Goal: Task Accomplishment & Management: Manage account settings

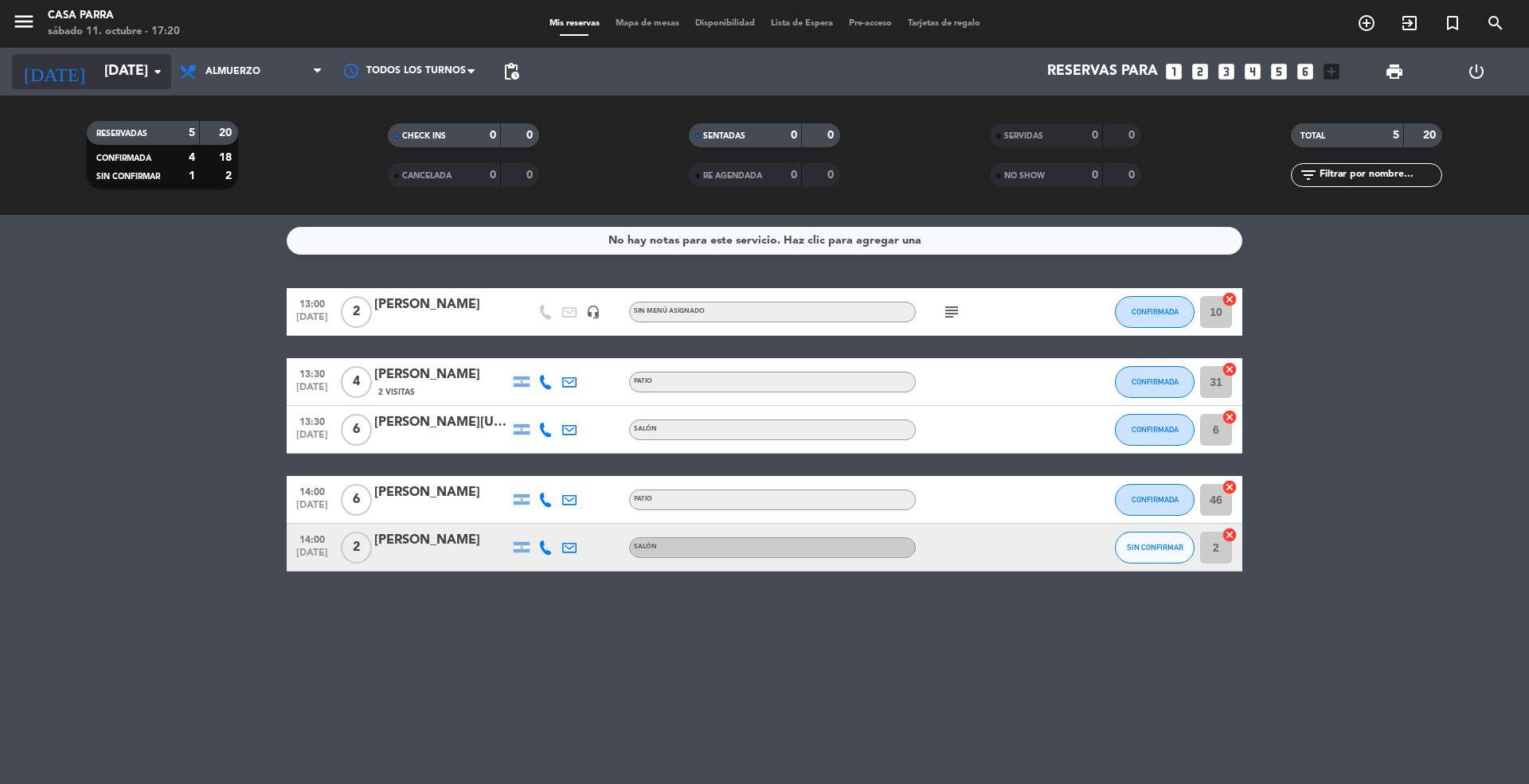
click at [141, 58] on input "sáb. [DATE]" at bounding box center [188, 72] width 185 height 32
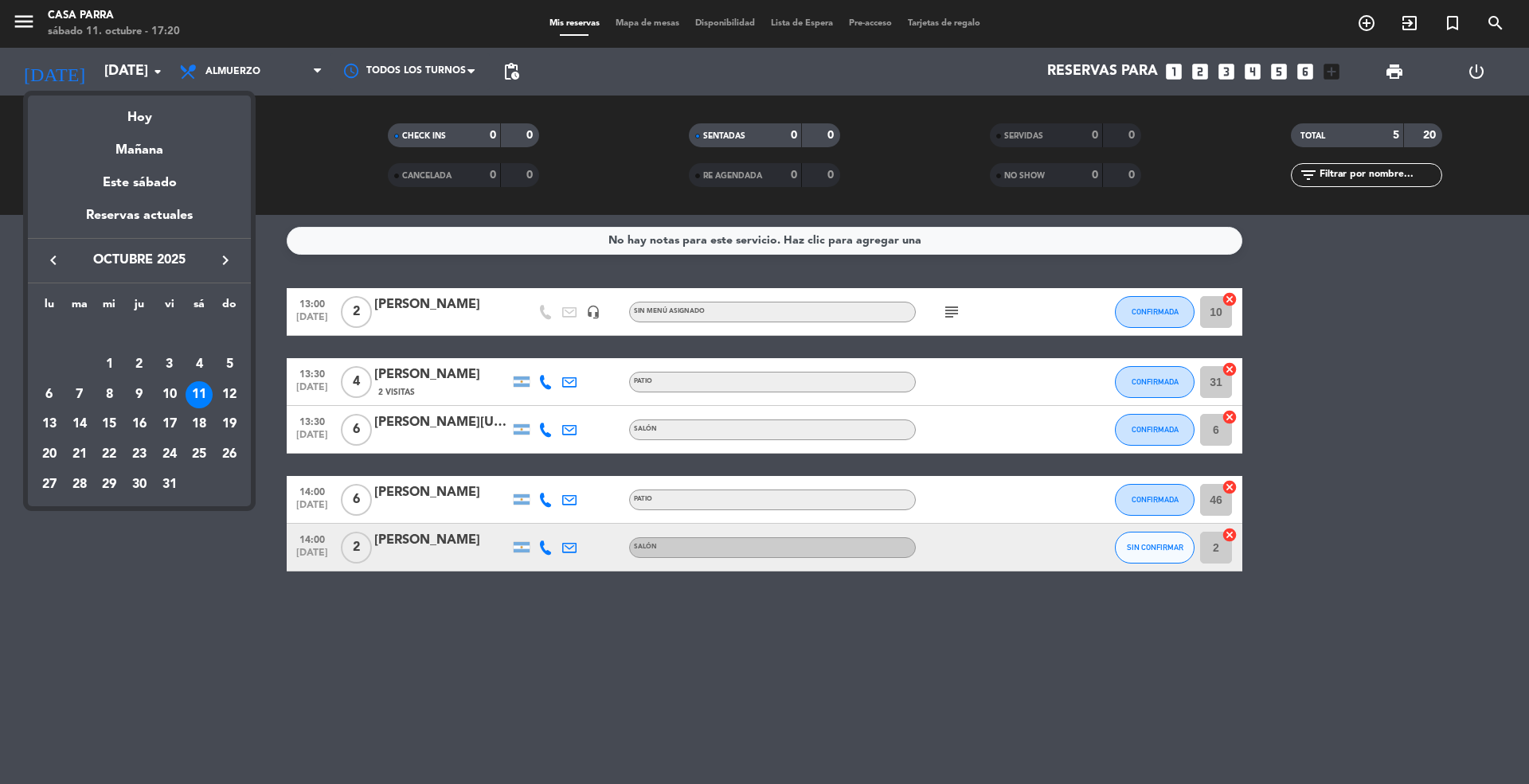
click at [141, 124] on div "Hoy" at bounding box center [139, 111] width 223 height 33
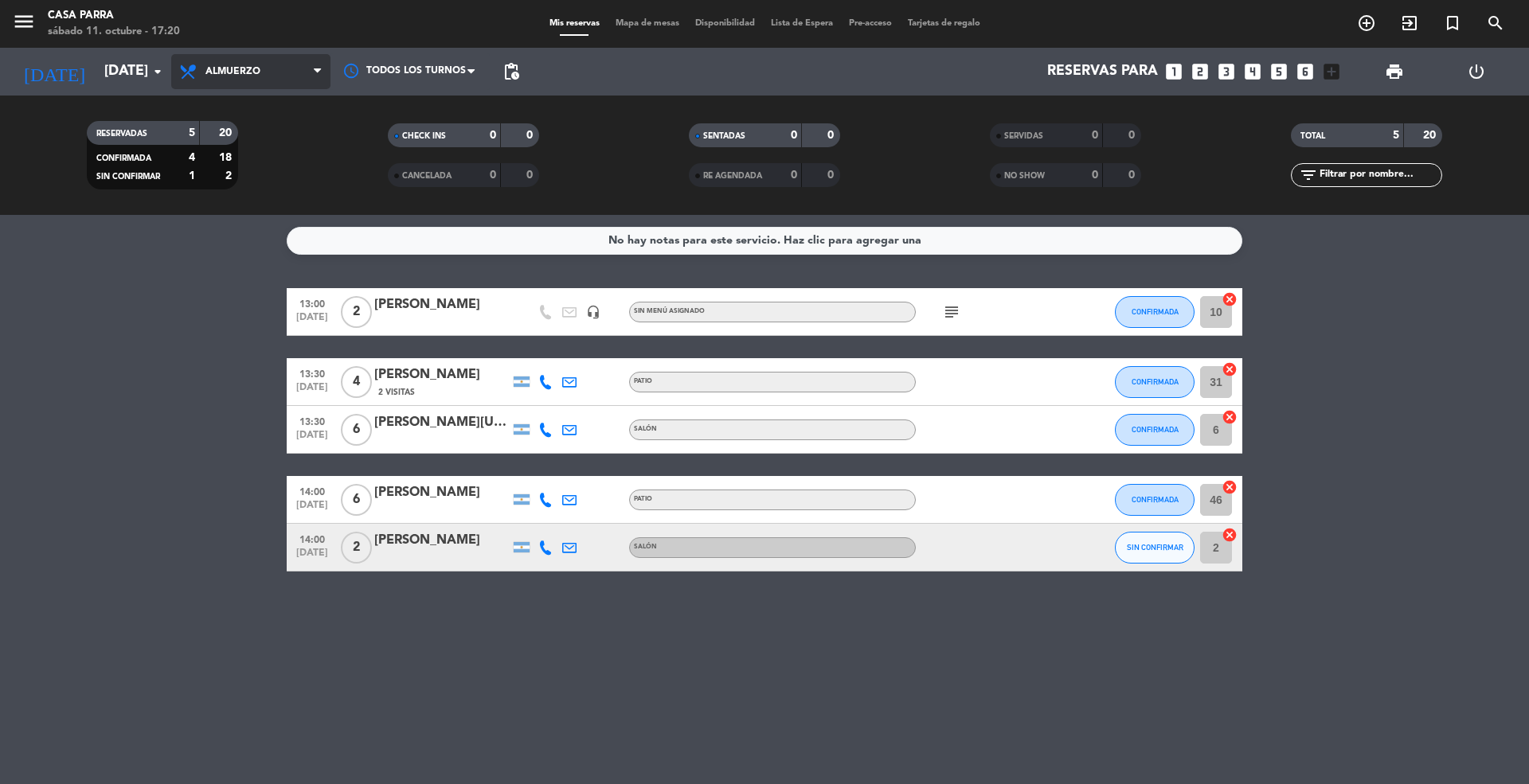
click at [262, 85] on span "Almuerzo" at bounding box center [251, 72] width 159 height 35
click at [253, 173] on div "menu Casa Parra sábado 11. octubre - 17:20 Mis reservas Mapa de mesas Disponibi…" at bounding box center [764, 107] width 1529 height 215
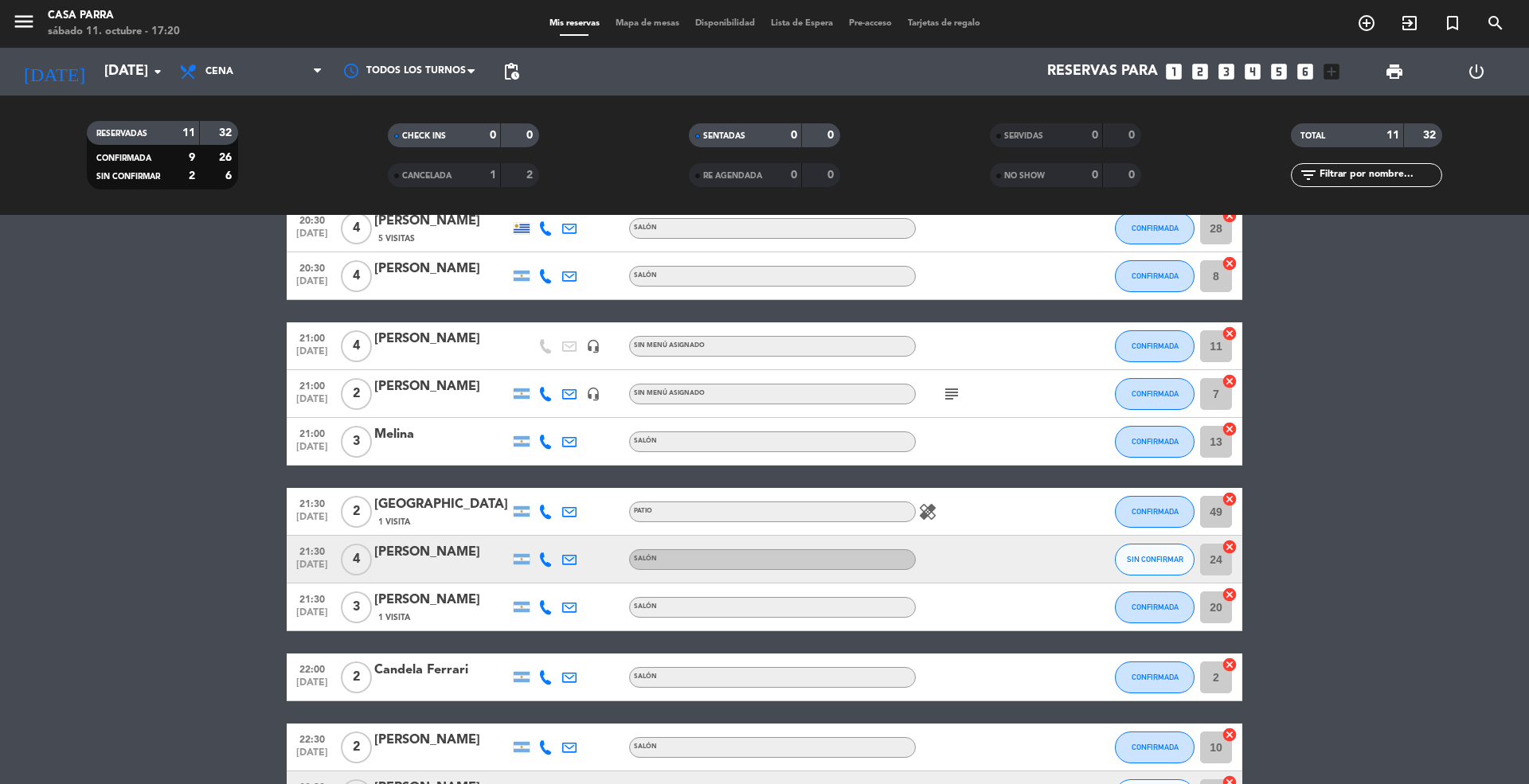
scroll to position [197, 0]
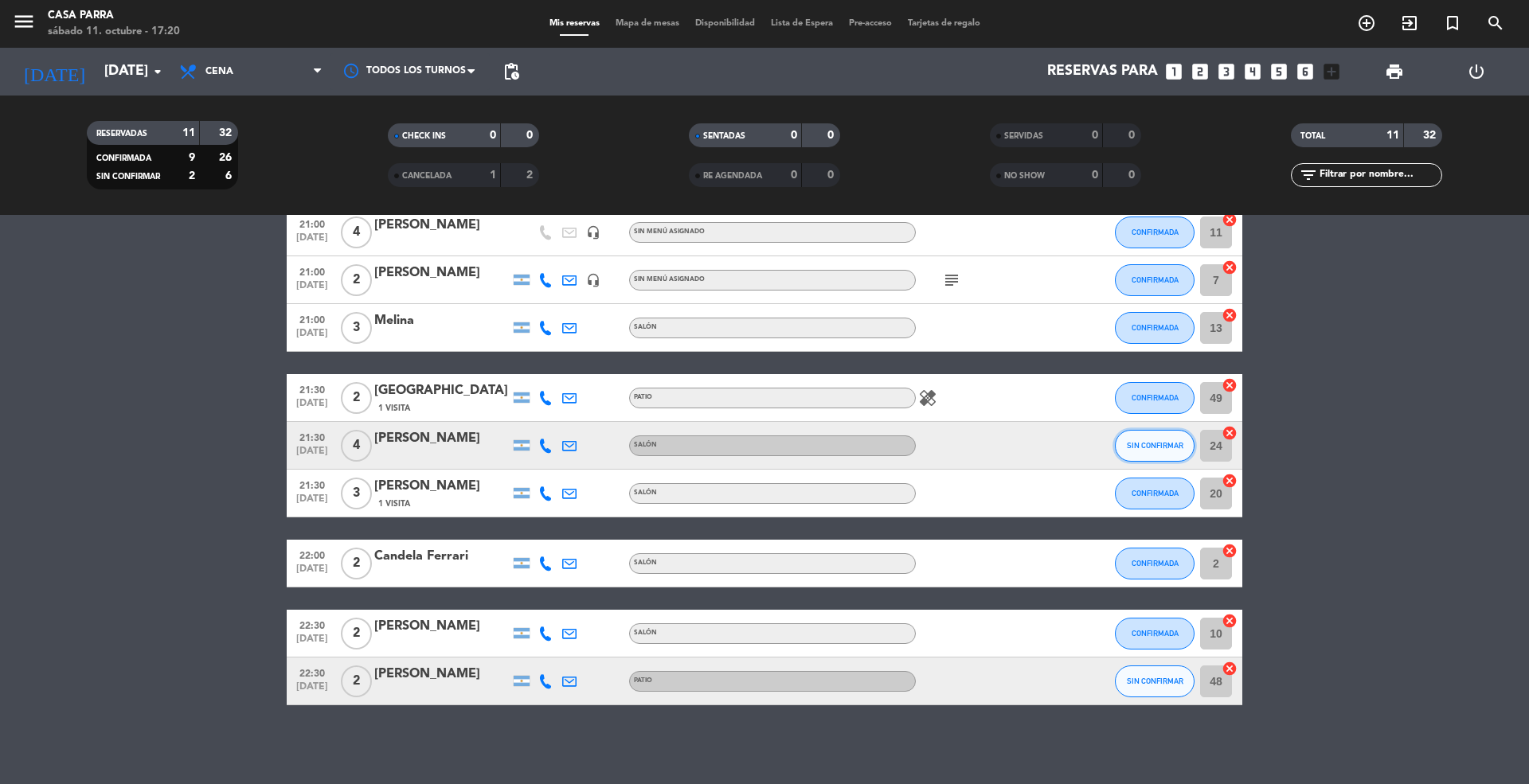
click at [1152, 433] on button "SIN CONFIRMAR" at bounding box center [1154, 446] width 80 height 32
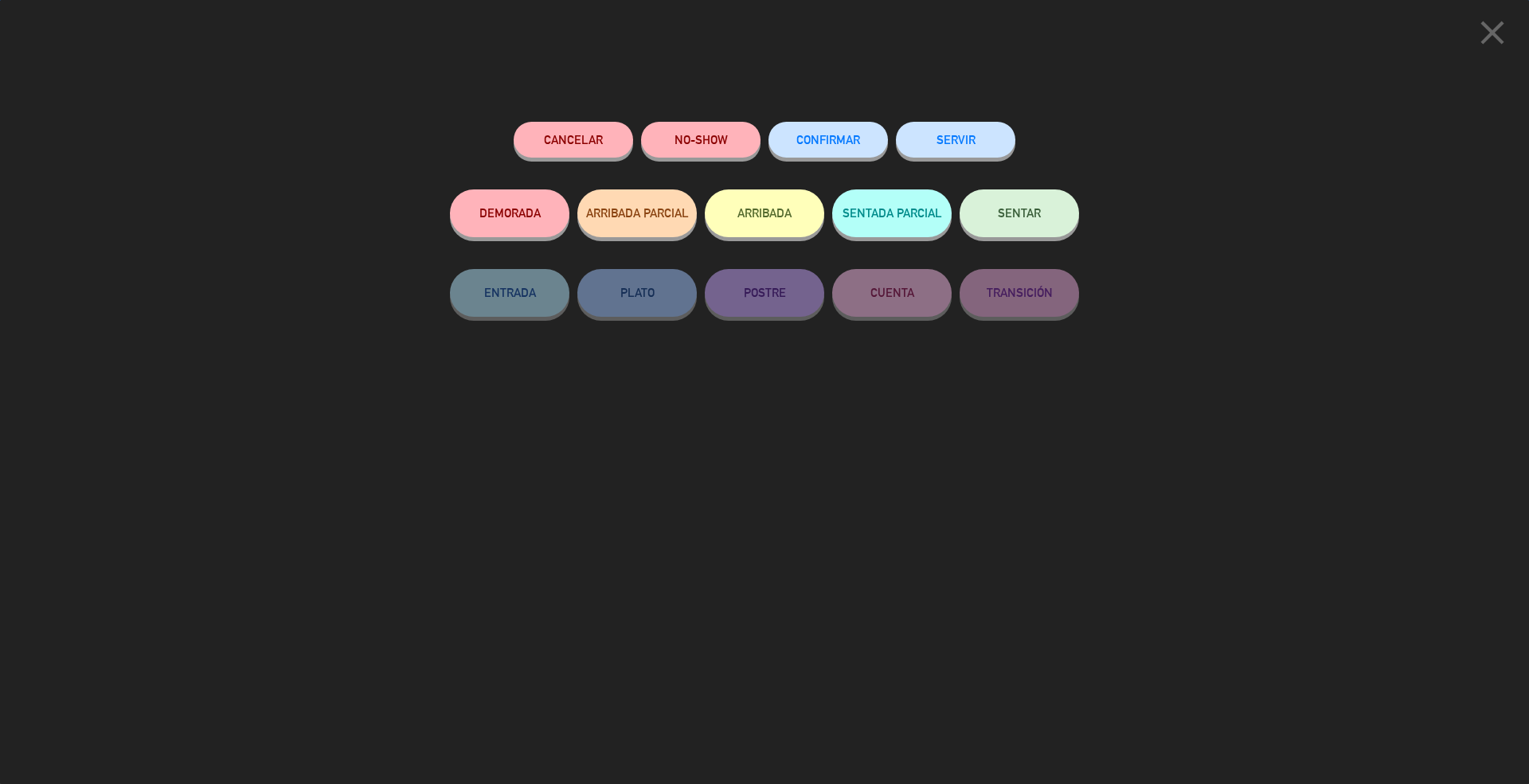
drag, startPoint x: 812, startPoint y: 119, endPoint x: 813, endPoint y: 128, distance: 9.1
click at [812, 120] on div "Cancelar NO-SHOW CONFIRMAR SERVIR DEMORADA ARRIBADA PARCIAL ARRIBADA SENTADA PA…" at bounding box center [764, 447] width 651 height 674
click at [813, 131] on button "CONFIRMAR" at bounding box center [828, 140] width 120 height 36
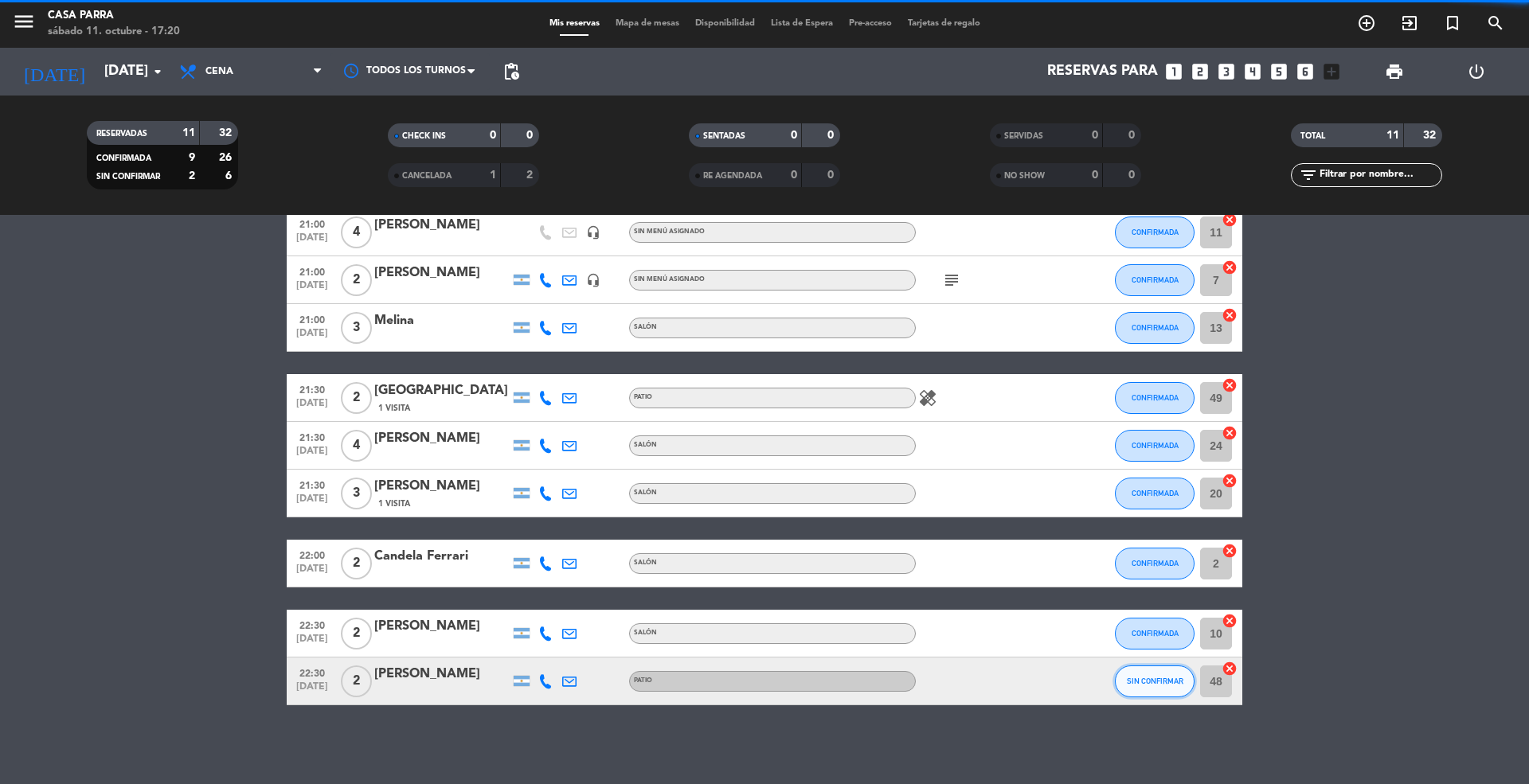
click at [1155, 670] on button "SIN CONFIRMAR" at bounding box center [1154, 681] width 80 height 32
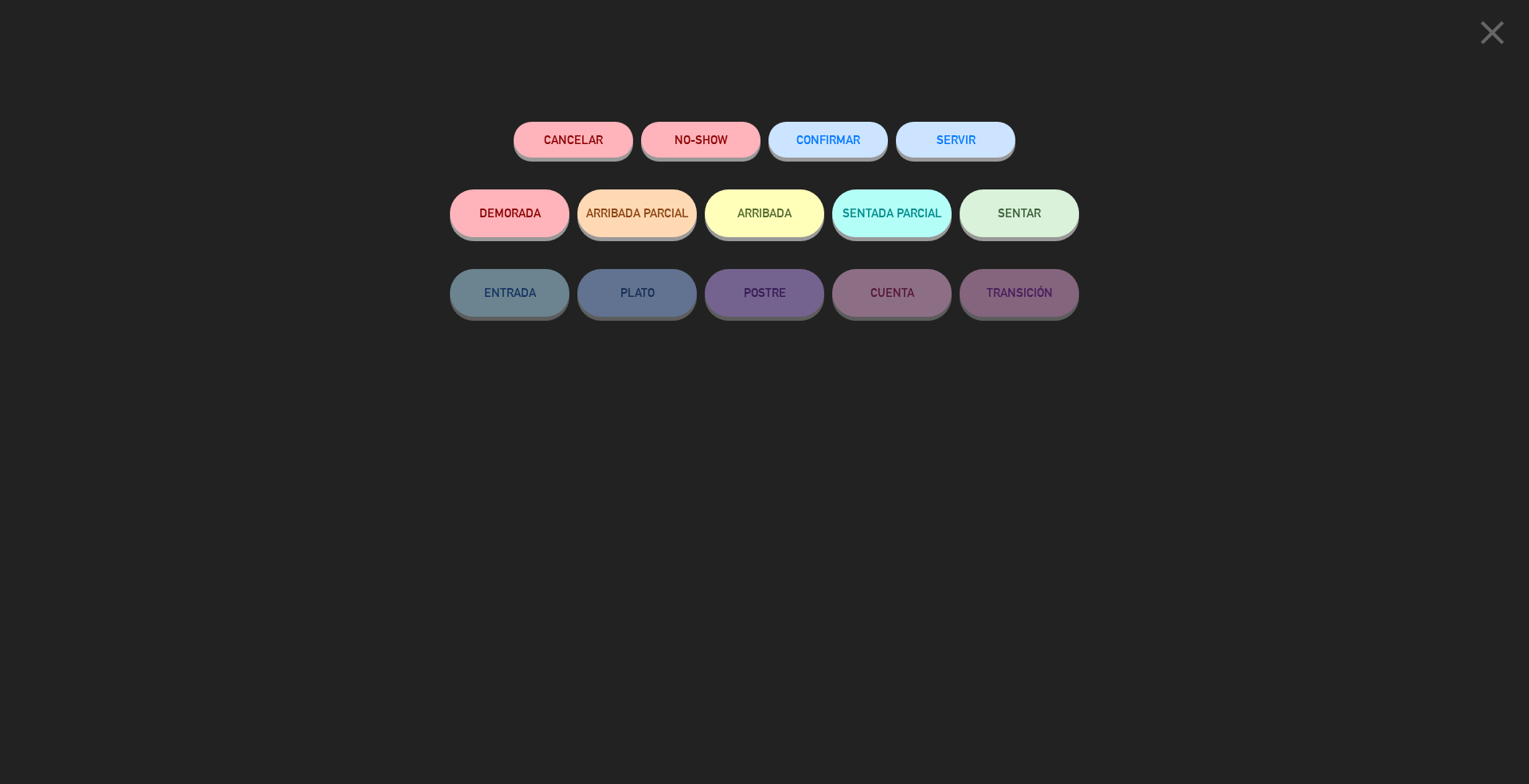
click at [829, 143] on span "CONFIRMAR" at bounding box center [828, 140] width 64 height 13
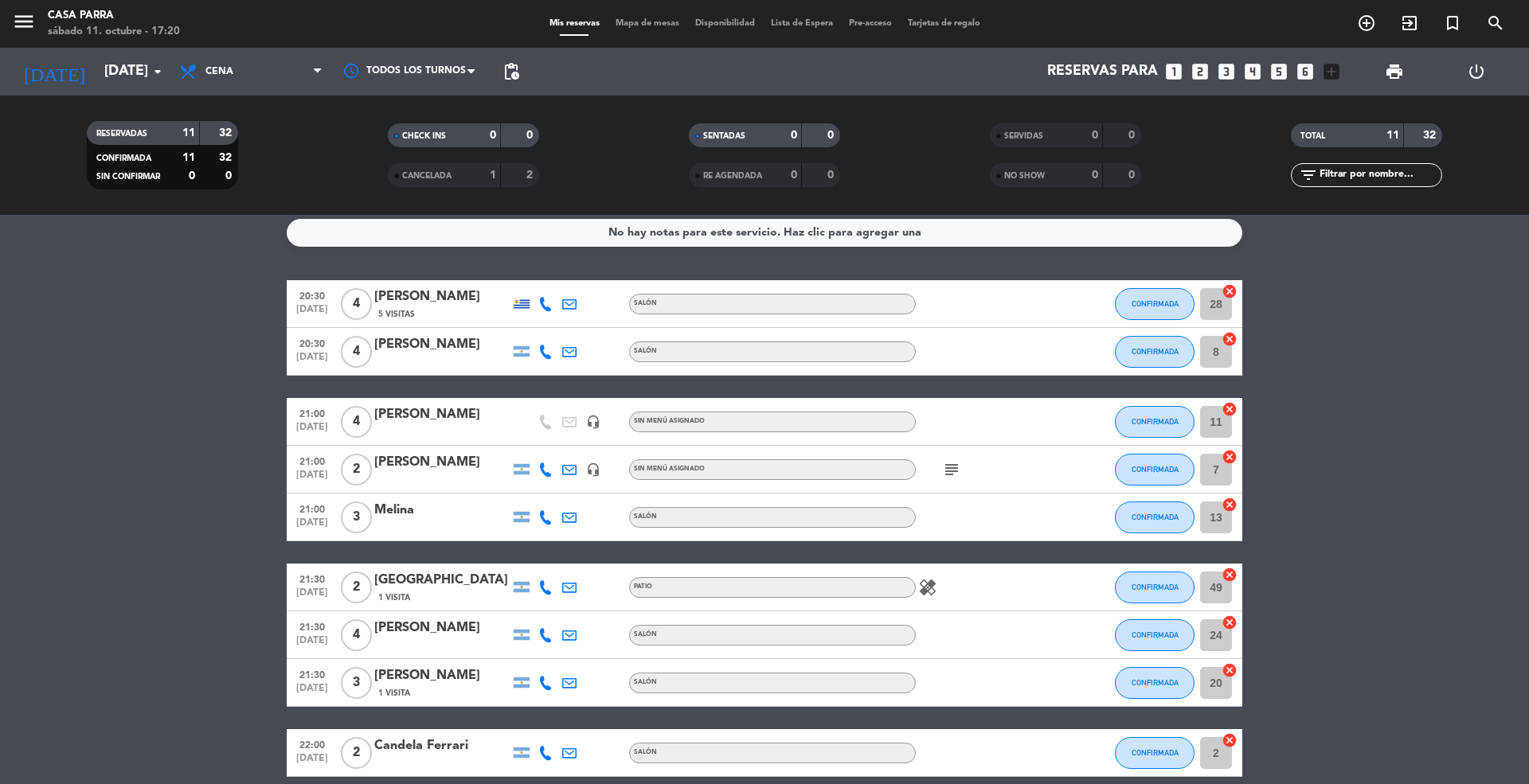
scroll to position [0, 0]
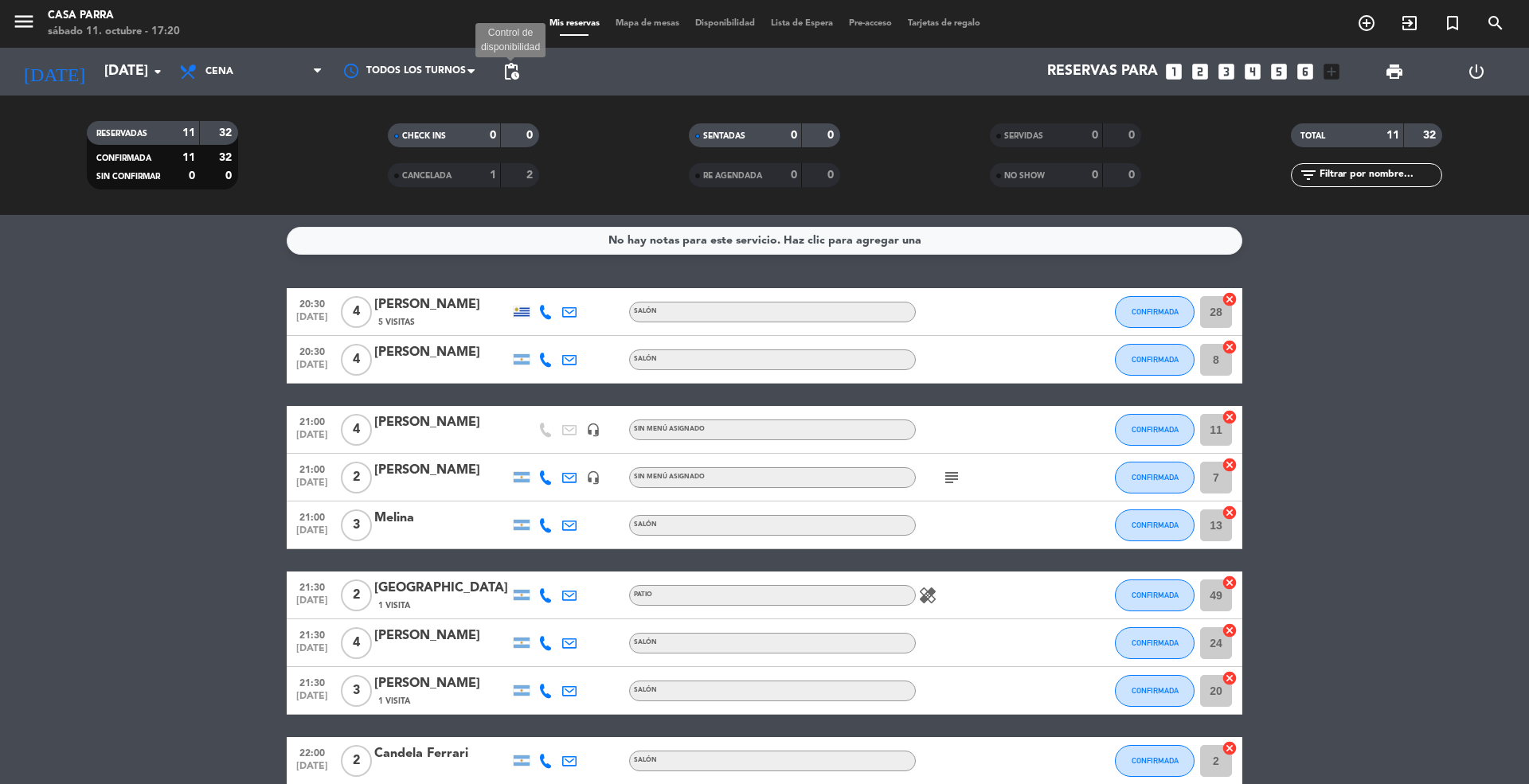
click at [510, 80] on span "pending_actions" at bounding box center [511, 71] width 19 height 19
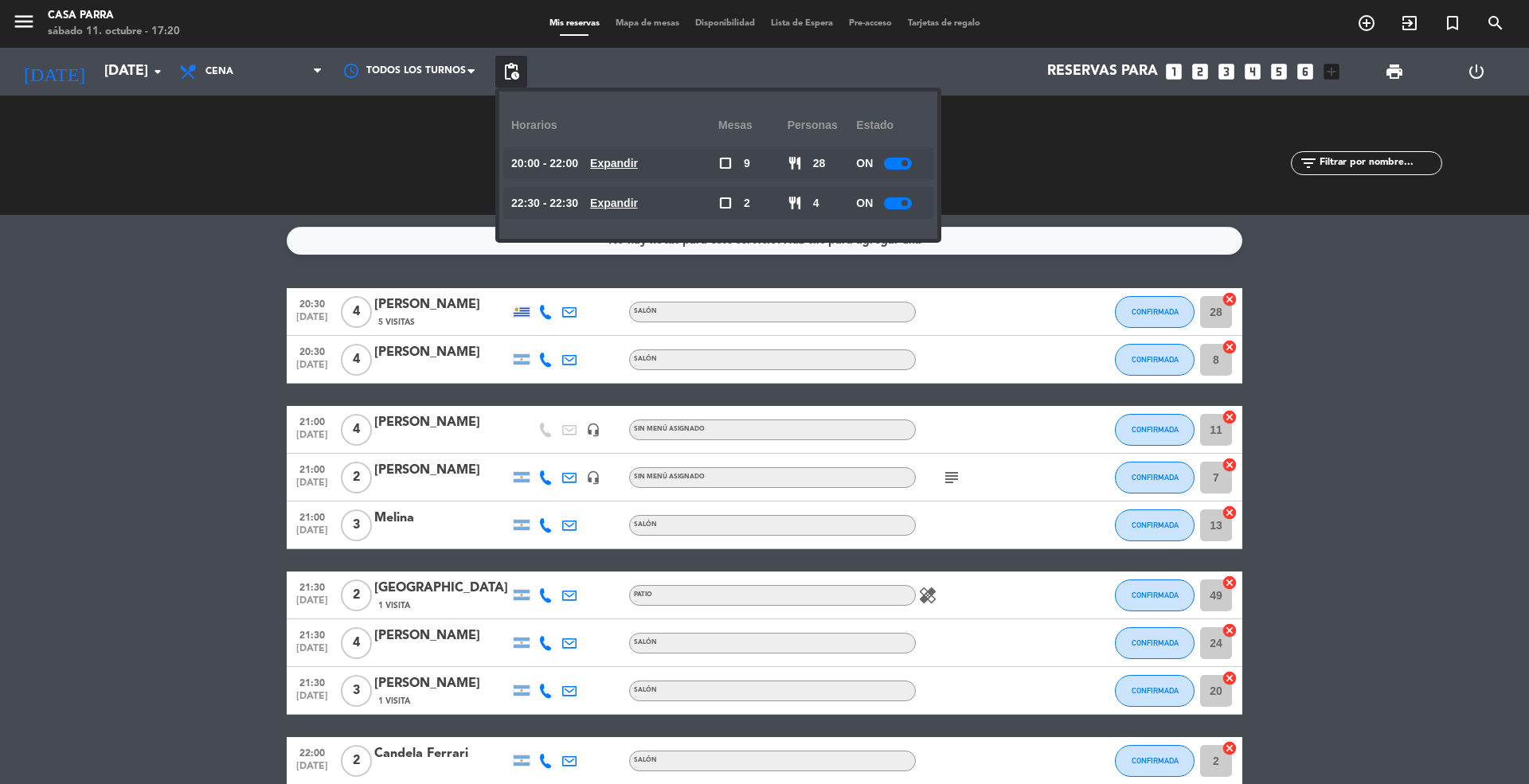
click at [625, 167] on u "Expandir" at bounding box center [613, 162] width 48 height 13
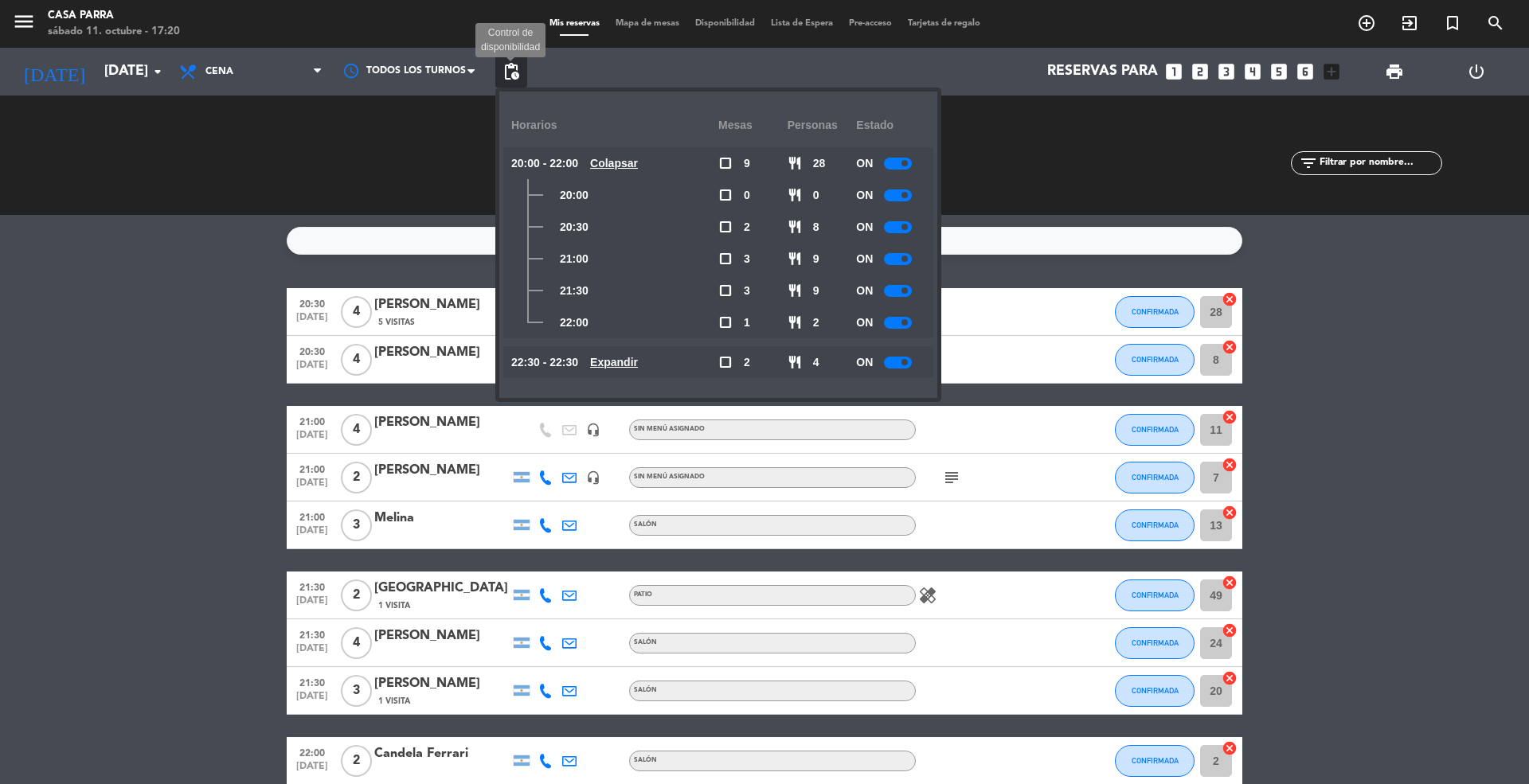
drag, startPoint x: 515, startPoint y: 74, endPoint x: 577, endPoint y: 65, distance: 62.6
click at [516, 74] on span "pending_actions" at bounding box center [511, 71] width 19 height 19
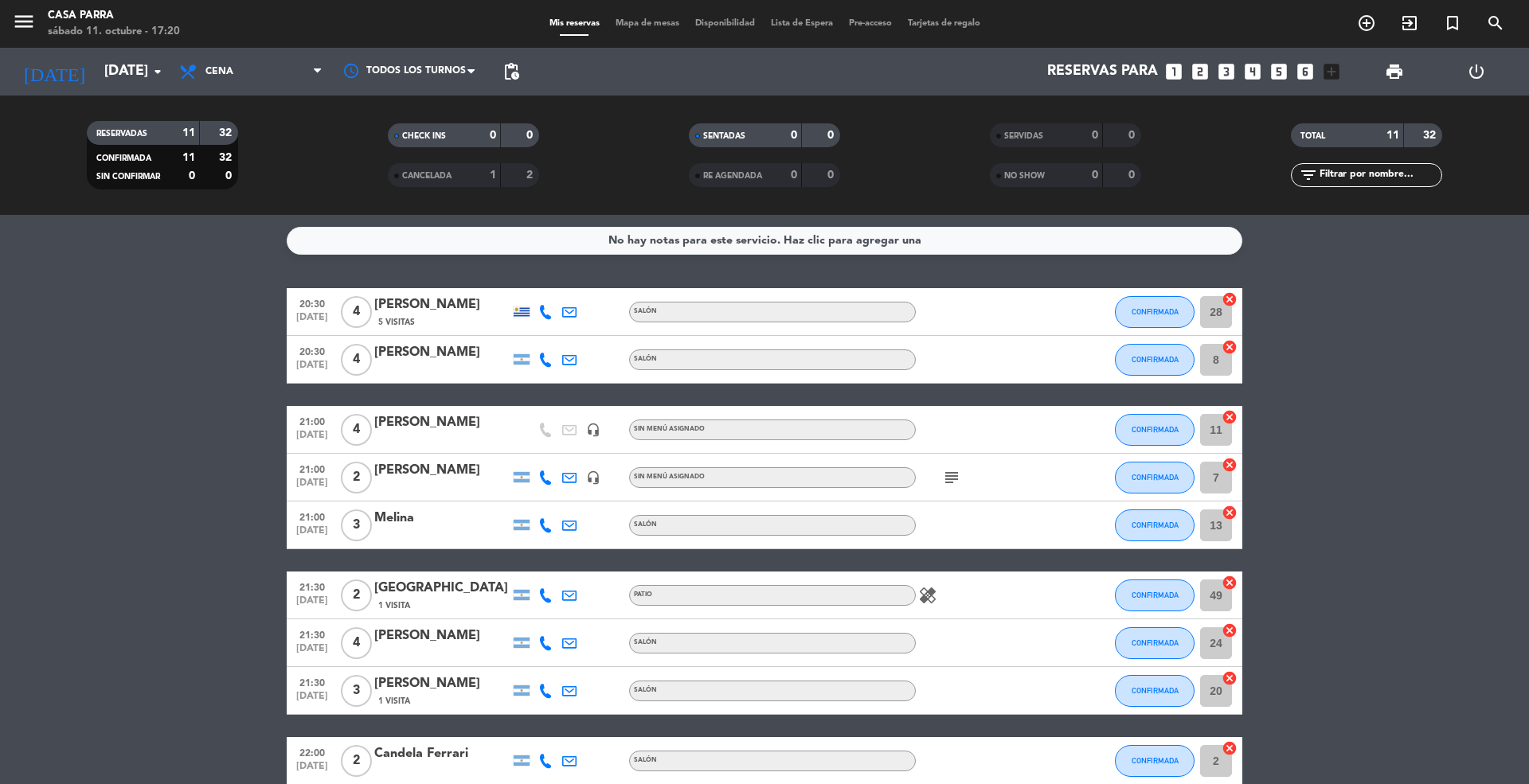
click at [634, 27] on span "Mapa de mesas" at bounding box center [647, 23] width 80 height 8
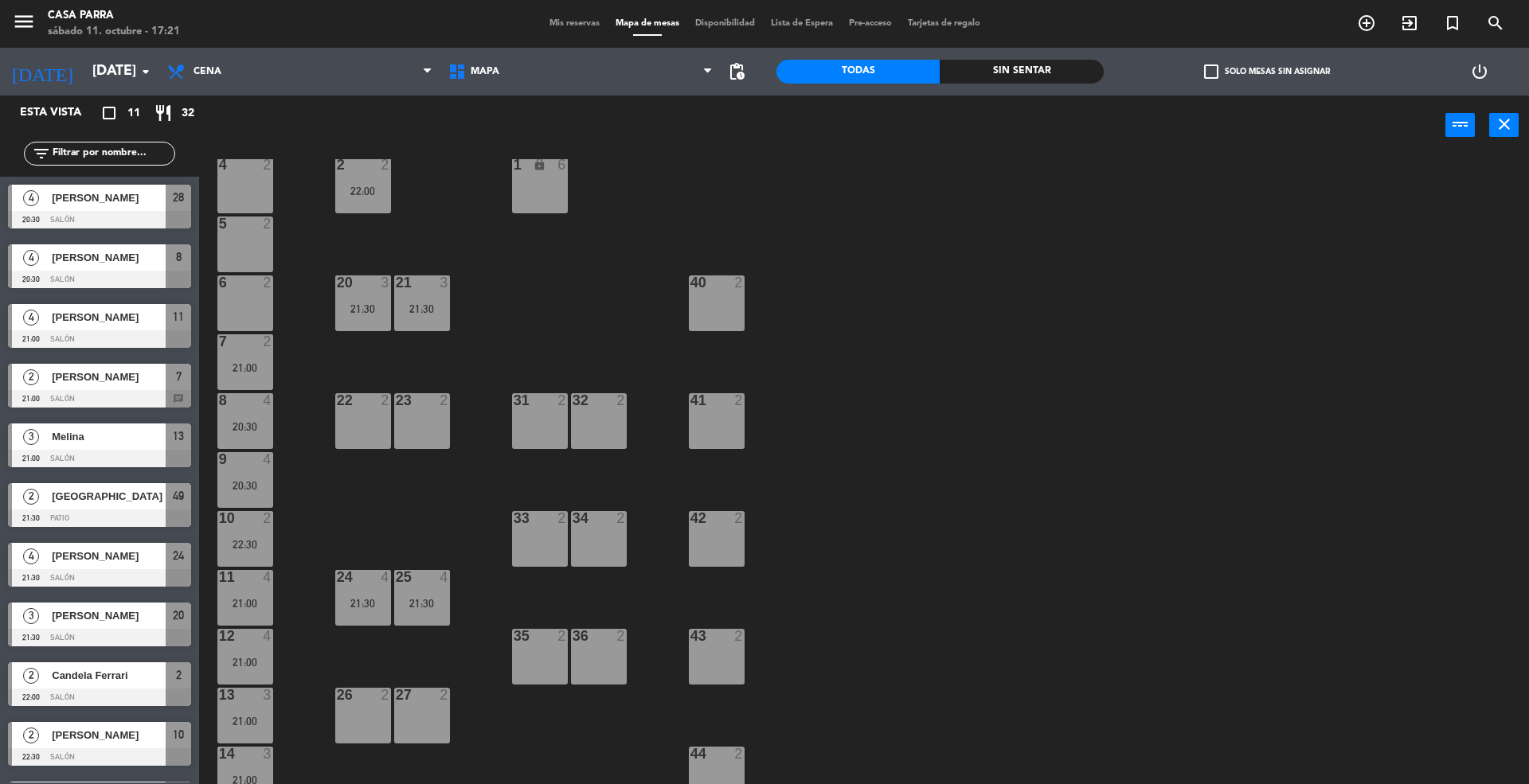
scroll to position [126, 0]
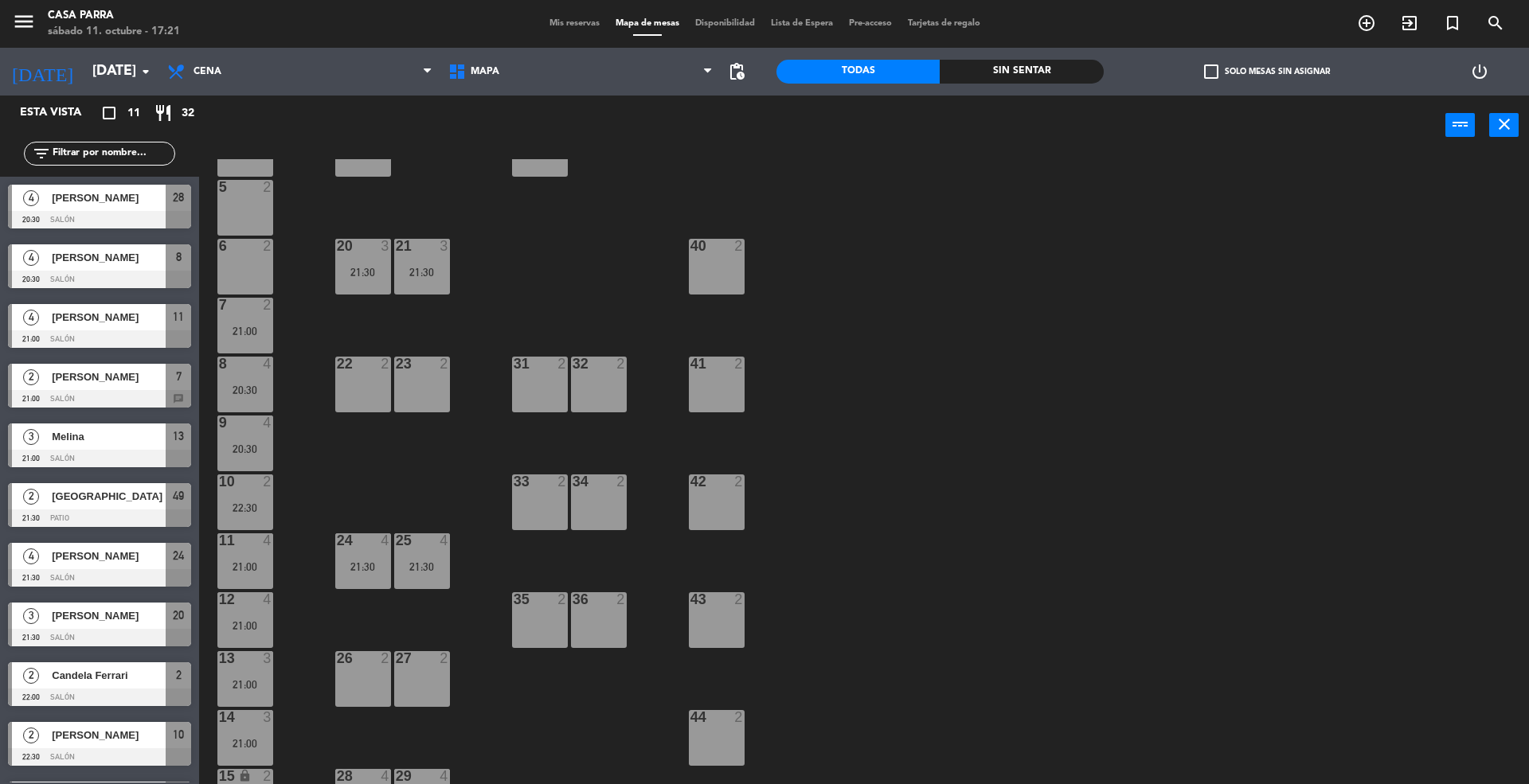
click at [714, 278] on div "40 2" at bounding box center [716, 266] width 56 height 56
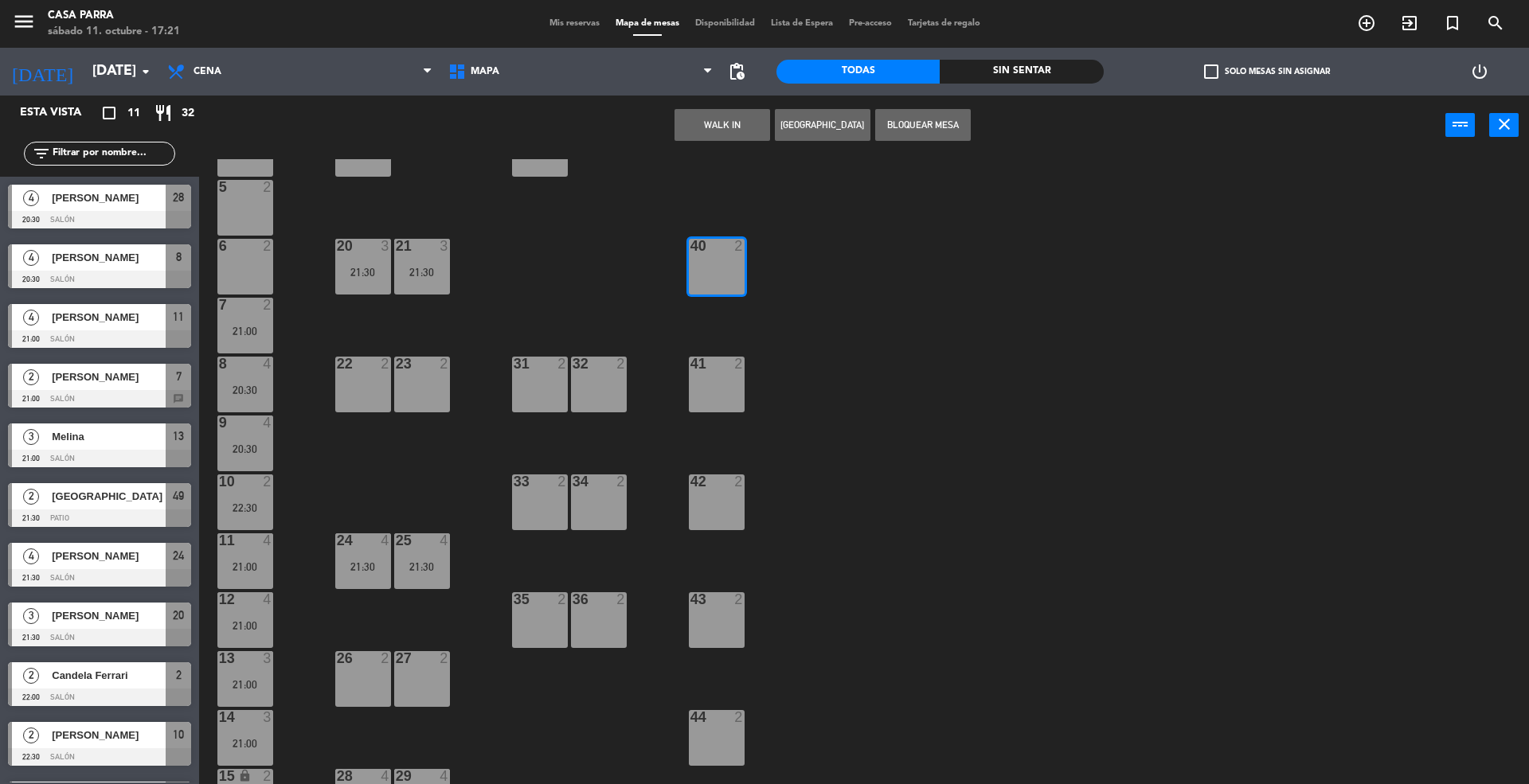
click at [901, 123] on button "Bloquear Mesa" at bounding box center [923, 125] width 95 height 32
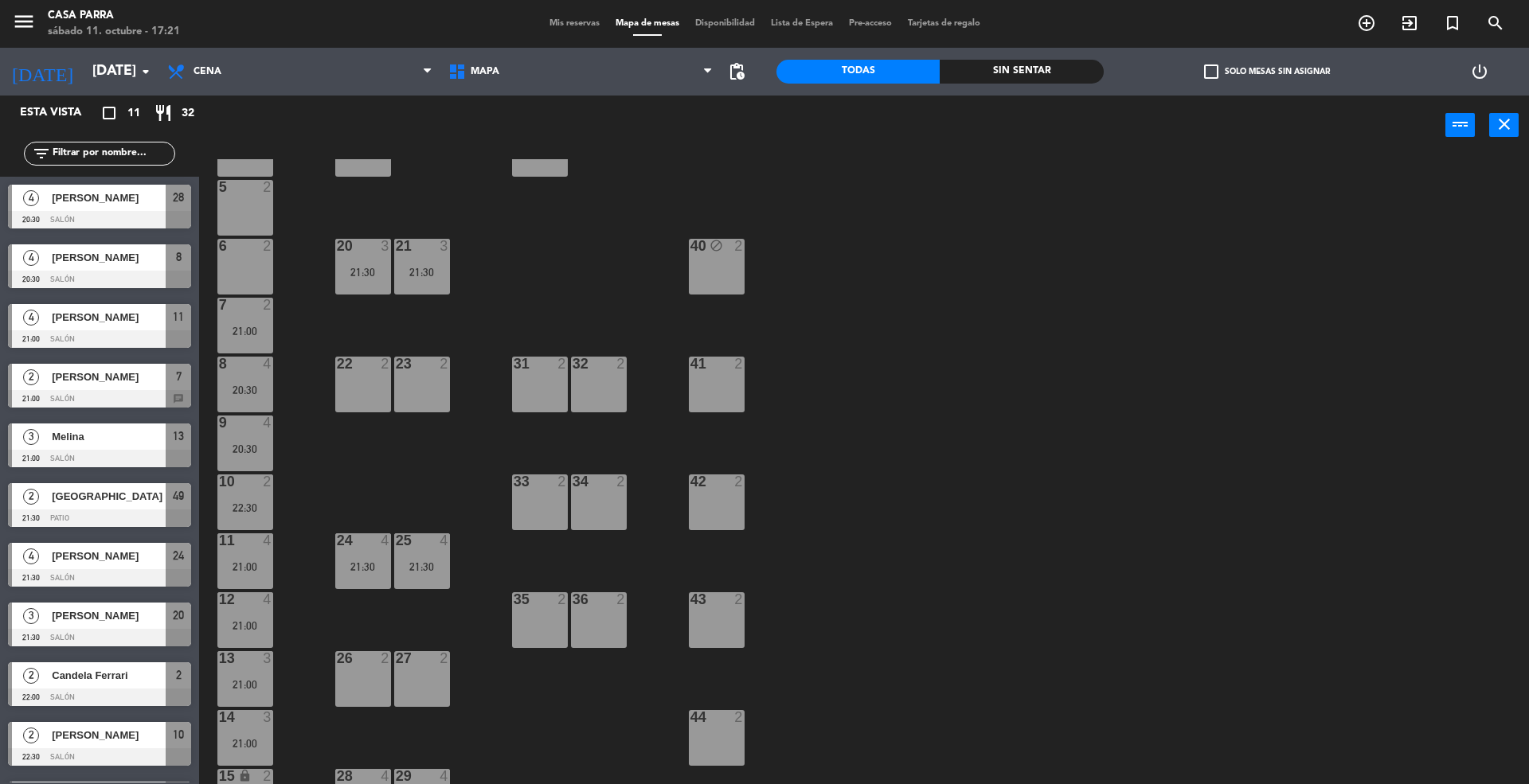
click at [712, 386] on div "41 2" at bounding box center [716, 384] width 56 height 56
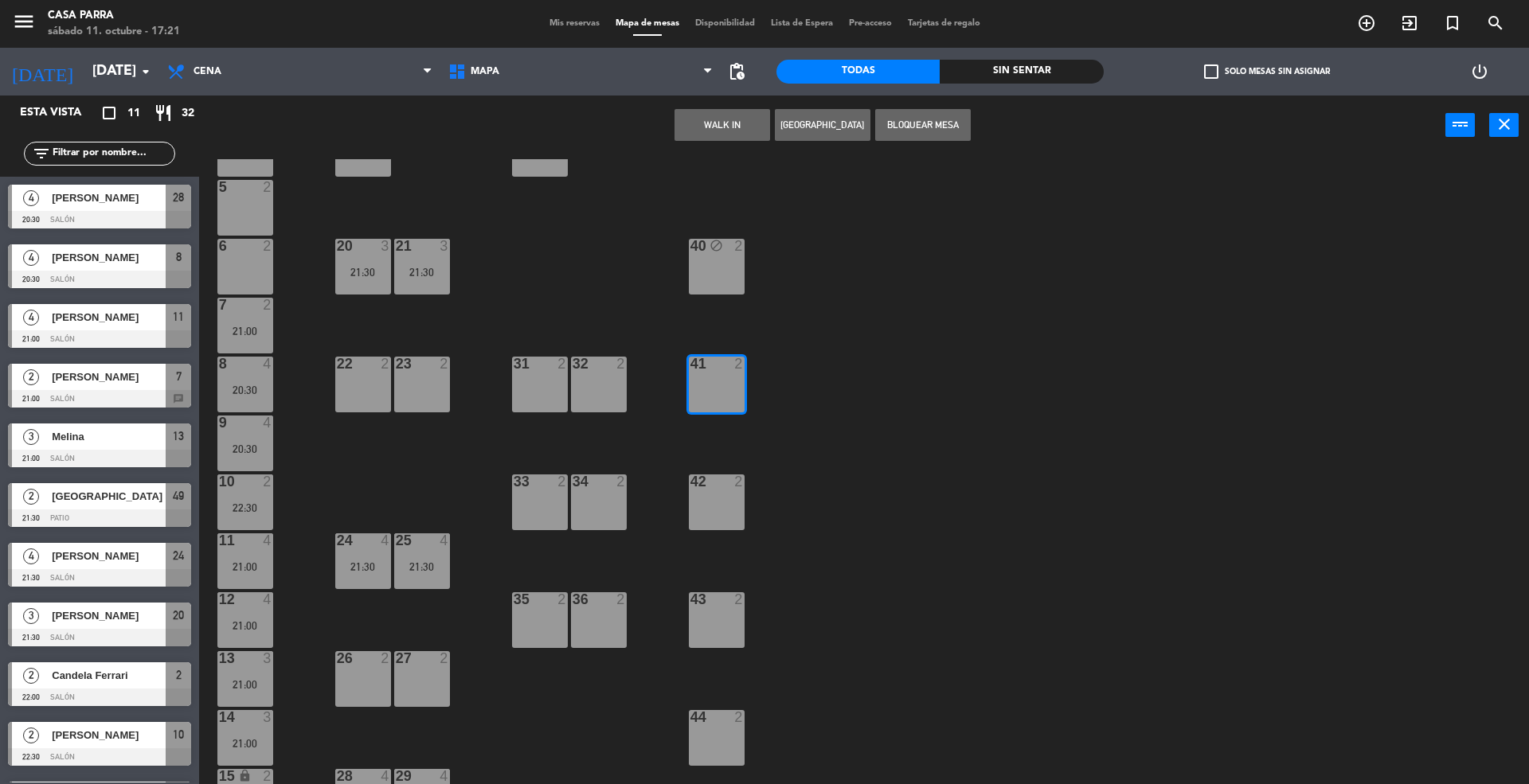
click at [900, 132] on button "Bloquear Mesa" at bounding box center [923, 125] width 95 height 32
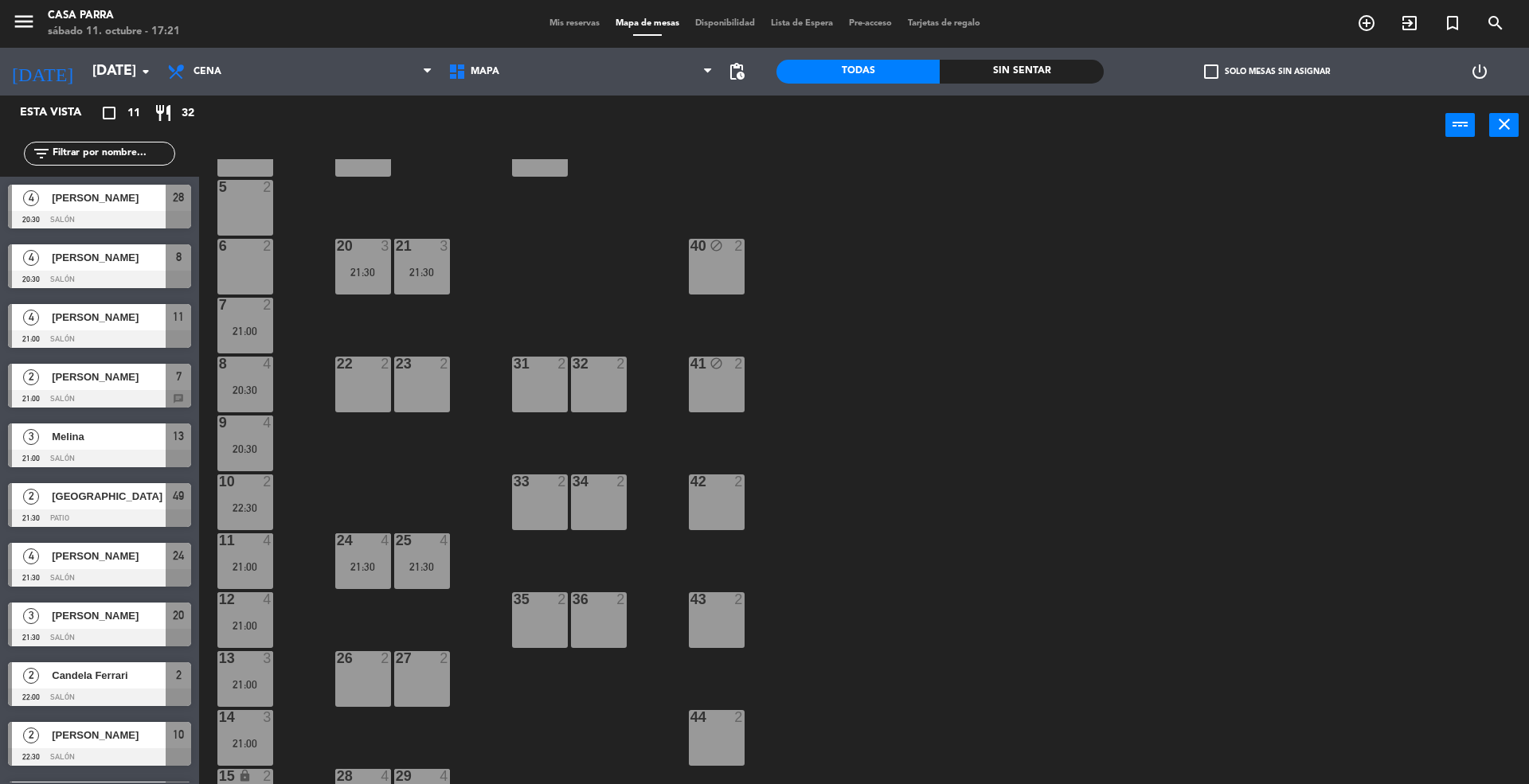
click at [721, 513] on div "42 2" at bounding box center [716, 502] width 56 height 56
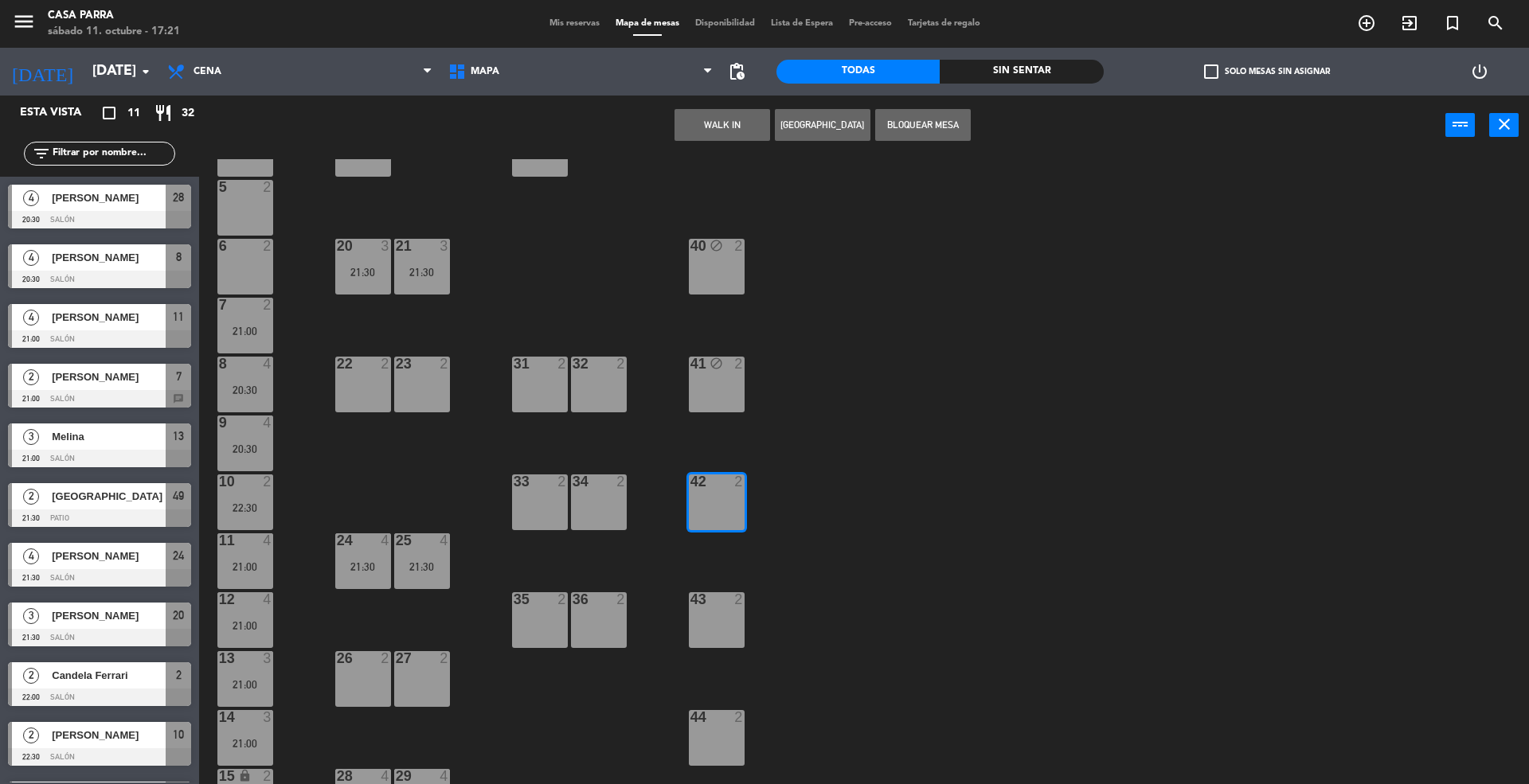
click at [934, 125] on button "Bloquear Mesa" at bounding box center [923, 125] width 95 height 32
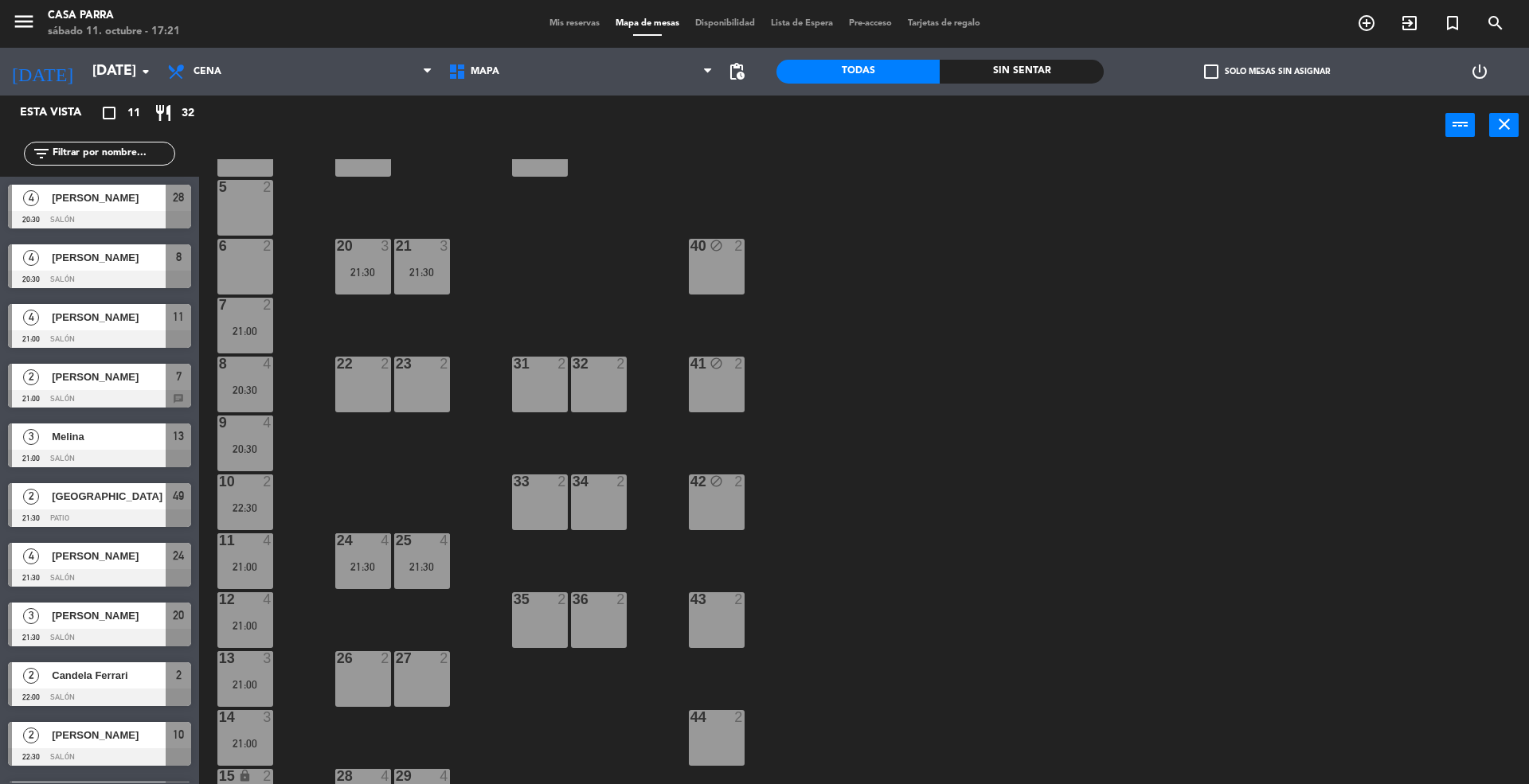
click at [700, 610] on div "43 2" at bounding box center [716, 620] width 56 height 56
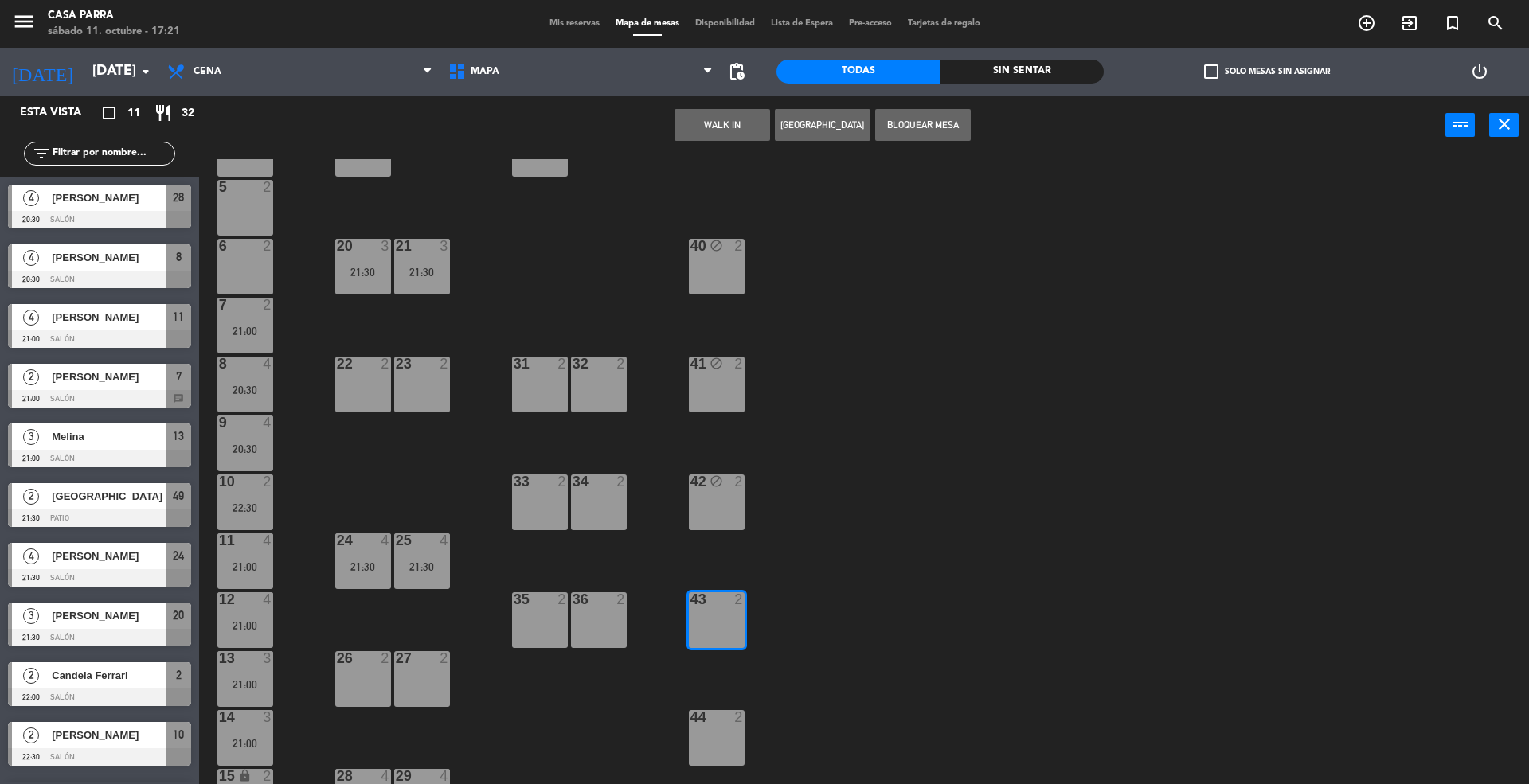
click at [921, 131] on button "Bloquear Mesa" at bounding box center [923, 125] width 95 height 32
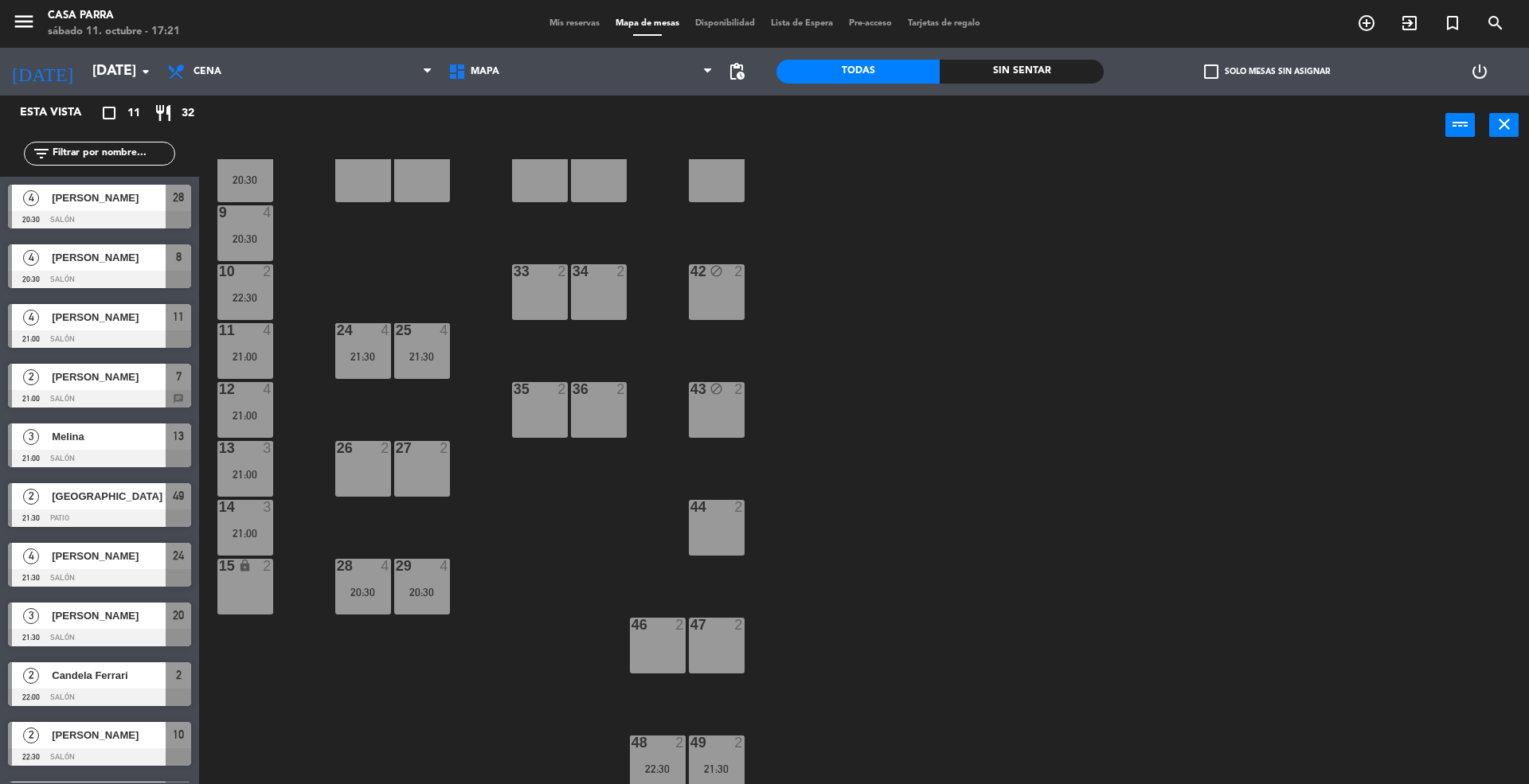
scroll to position [338, 0]
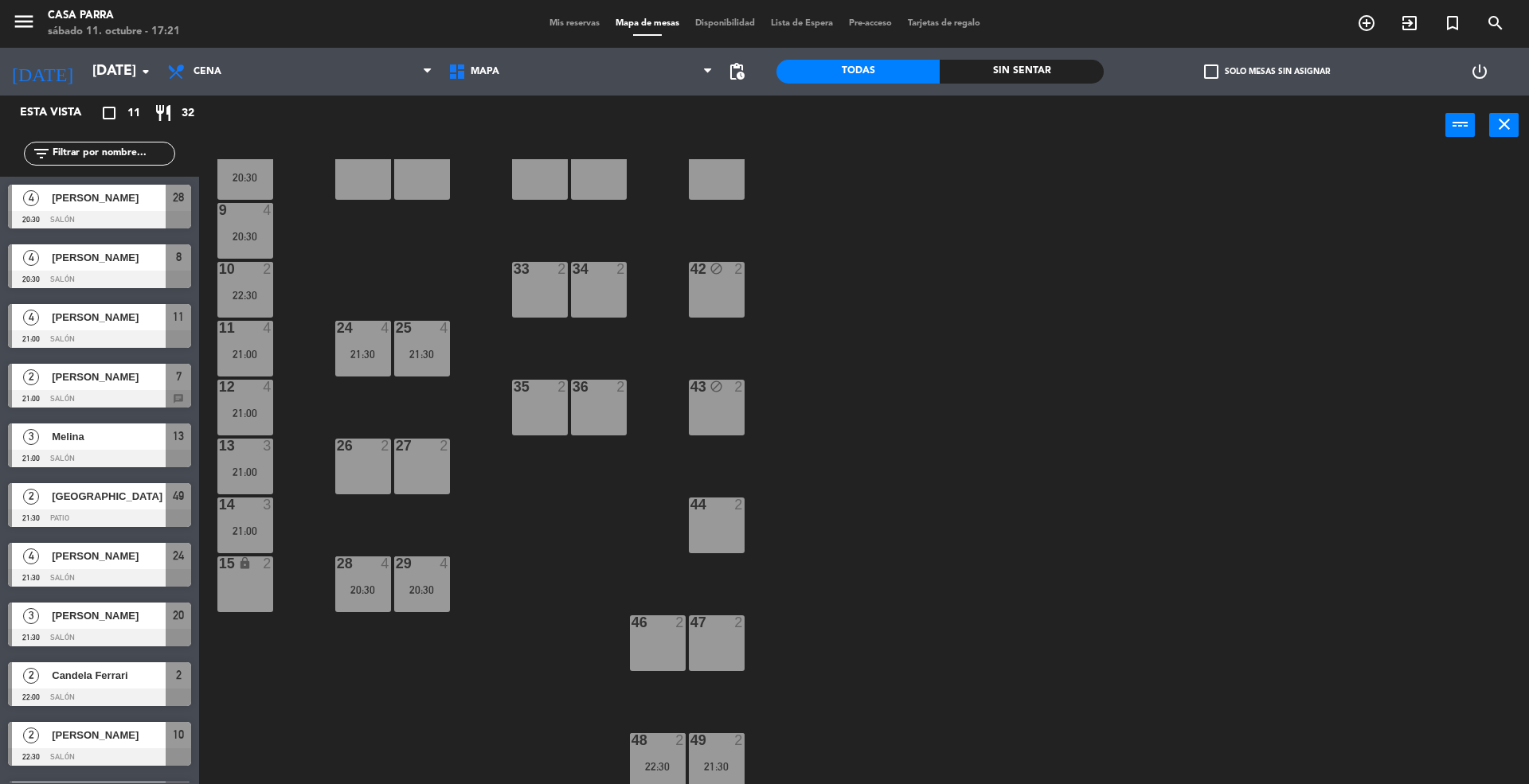
click at [721, 529] on div "44 2" at bounding box center [716, 525] width 56 height 56
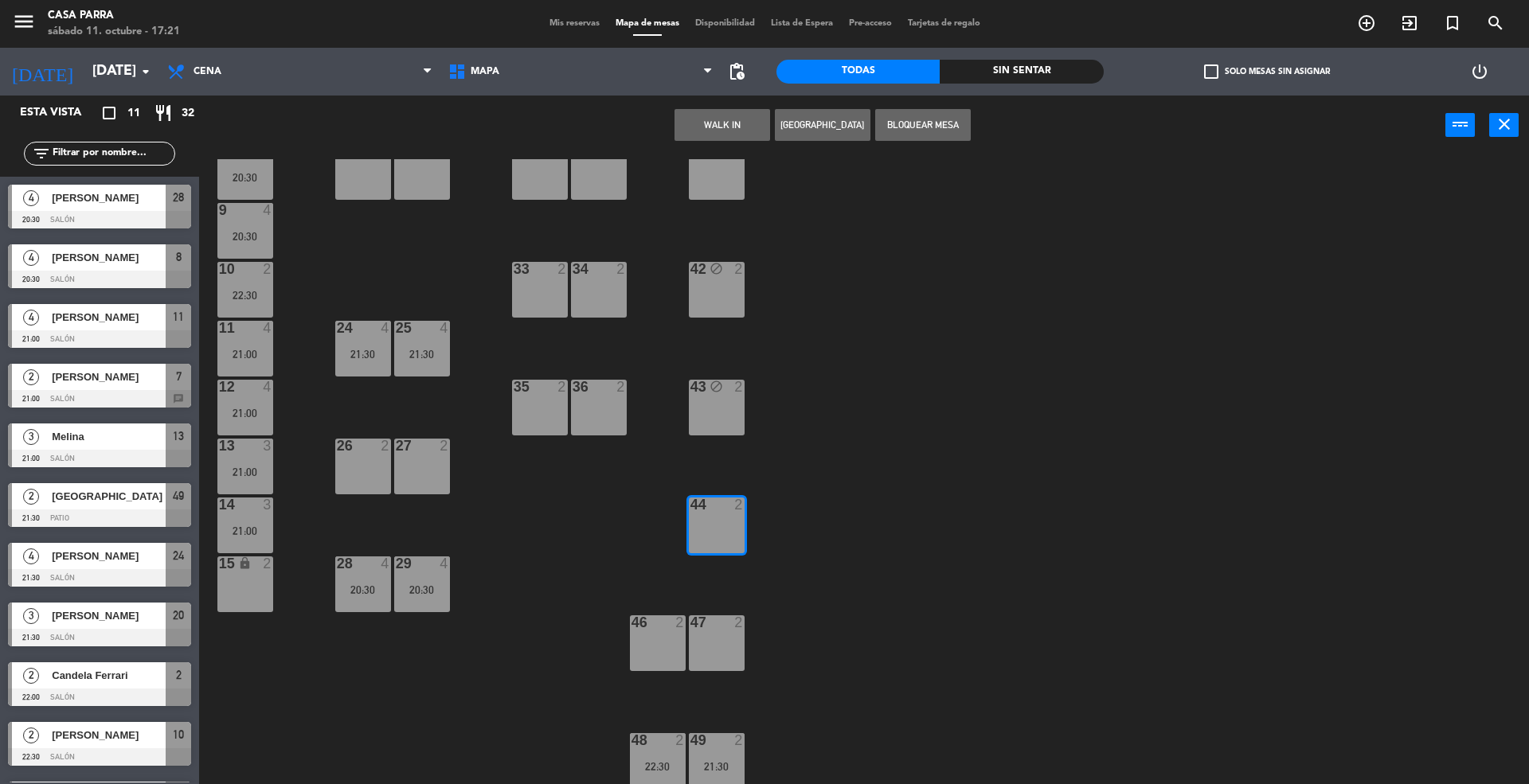
click at [942, 109] on button "Bloquear Mesa" at bounding box center [923, 125] width 95 height 32
click at [937, 115] on div "WALK IN Crear Reserva Bloquear Mesa power_input close" at bounding box center [822, 126] width 1246 height 60
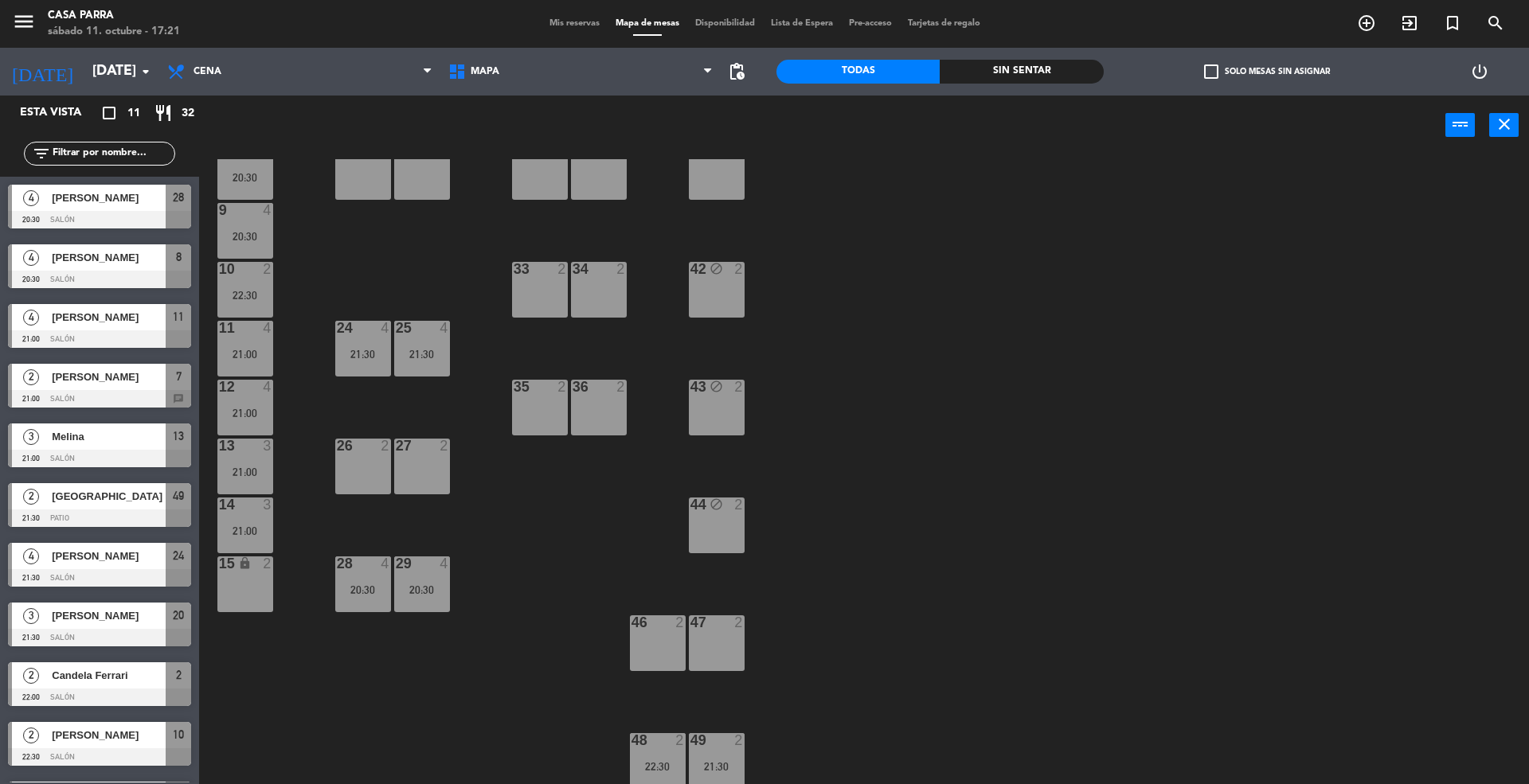
click at [672, 645] on div "46 2" at bounding box center [658, 643] width 56 height 56
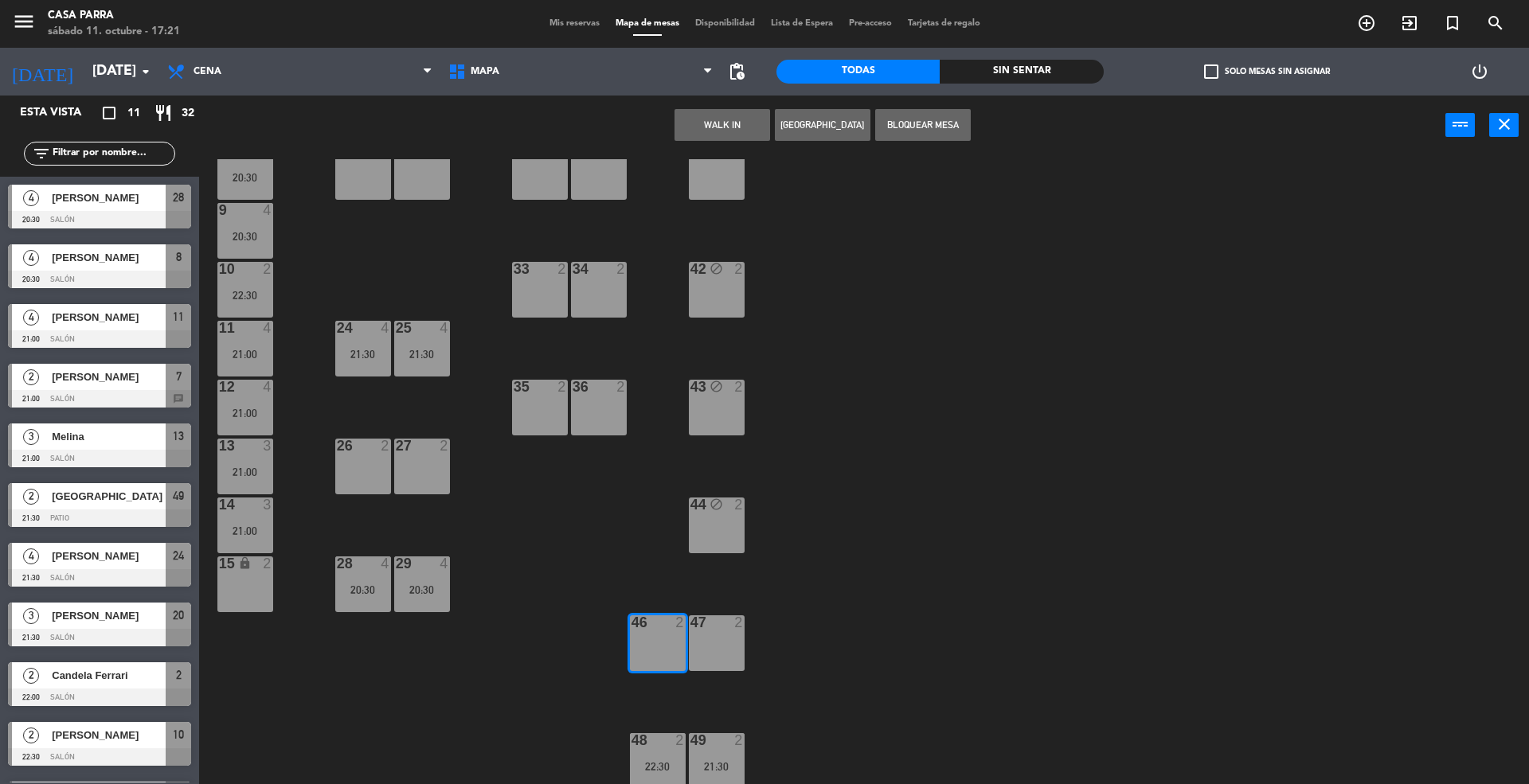
click at [957, 126] on button "Bloquear Mesa" at bounding box center [923, 125] width 95 height 32
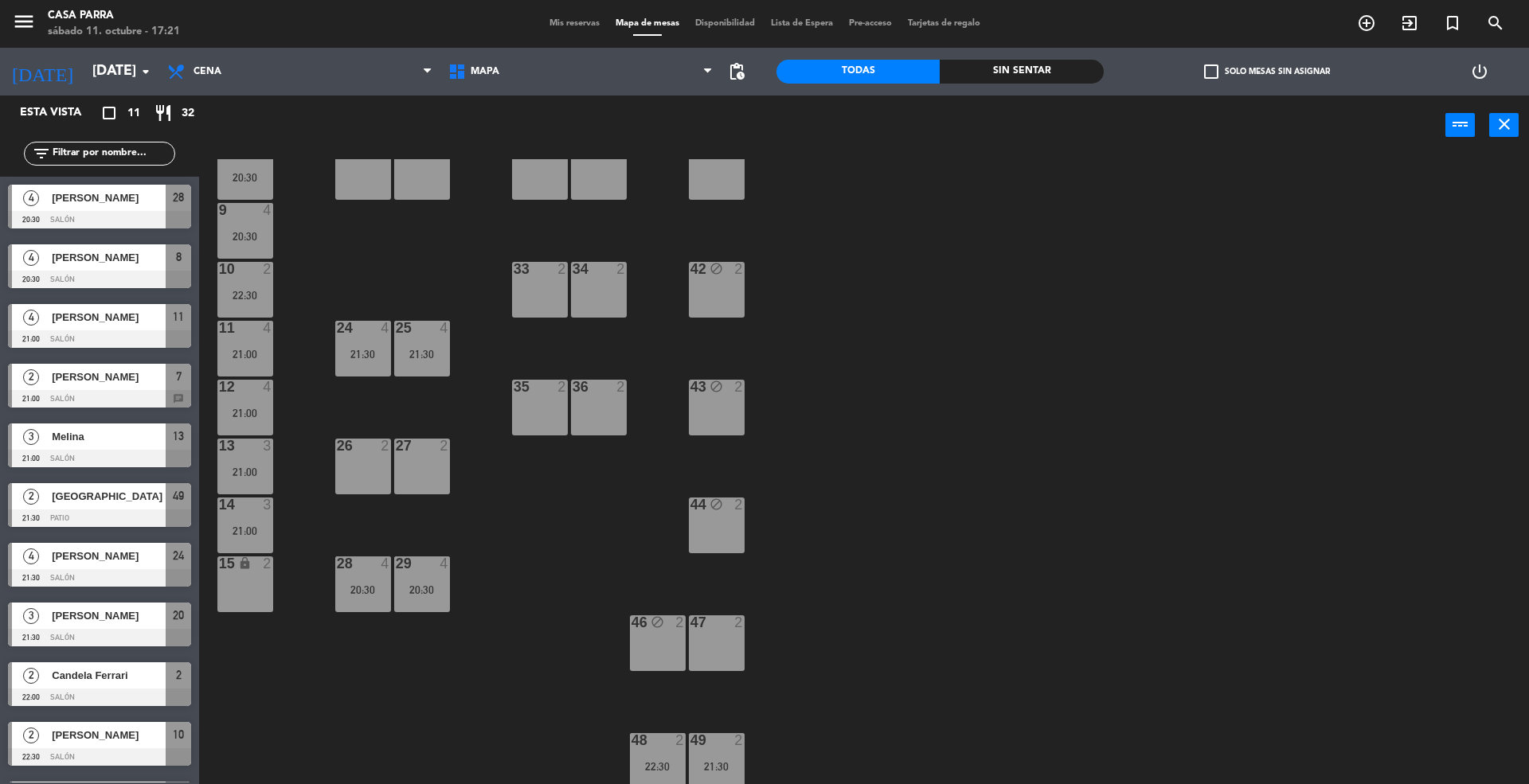
click at [725, 653] on div "47 2" at bounding box center [716, 643] width 56 height 56
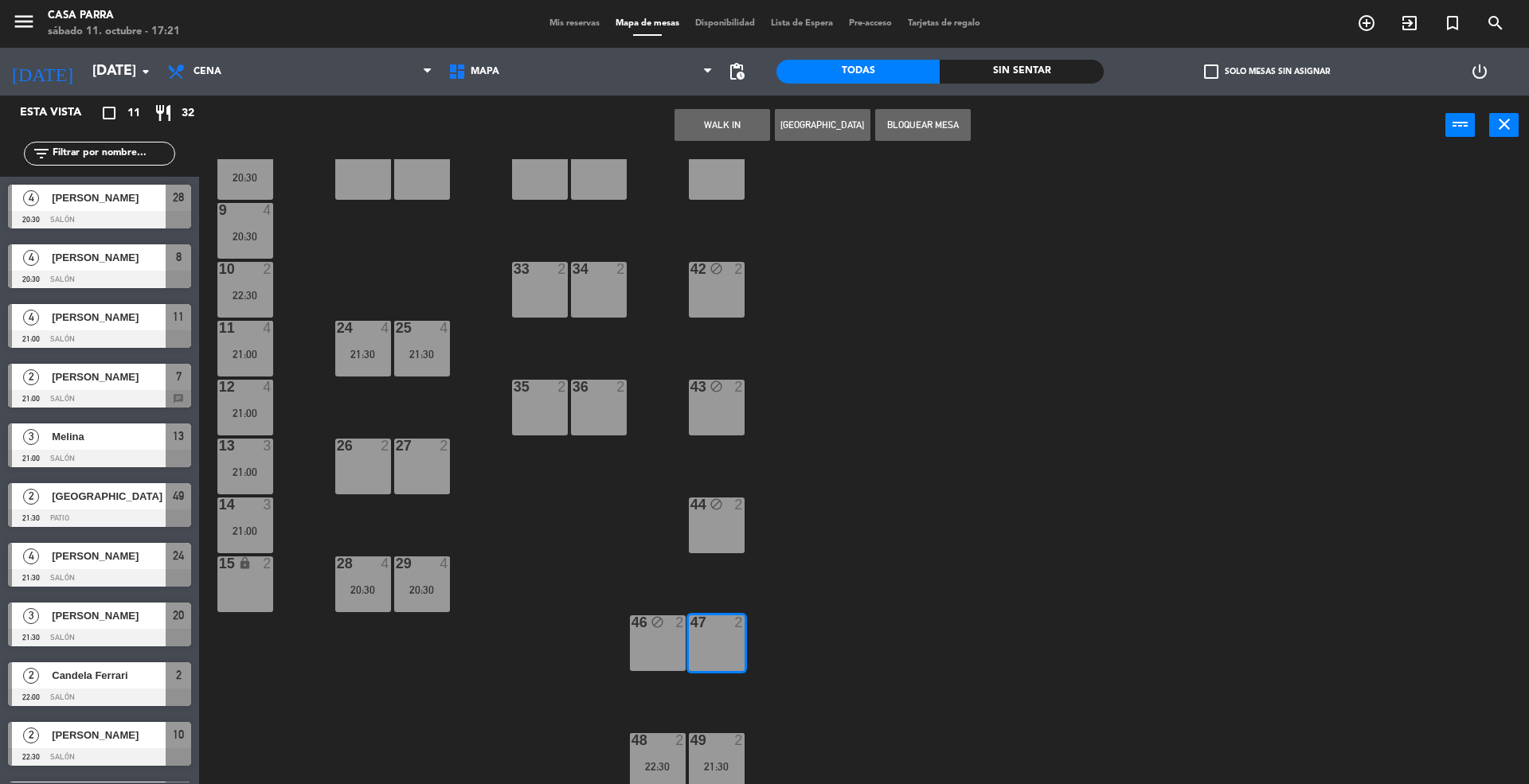
click at [941, 131] on button "Bloquear Mesa" at bounding box center [923, 125] width 95 height 32
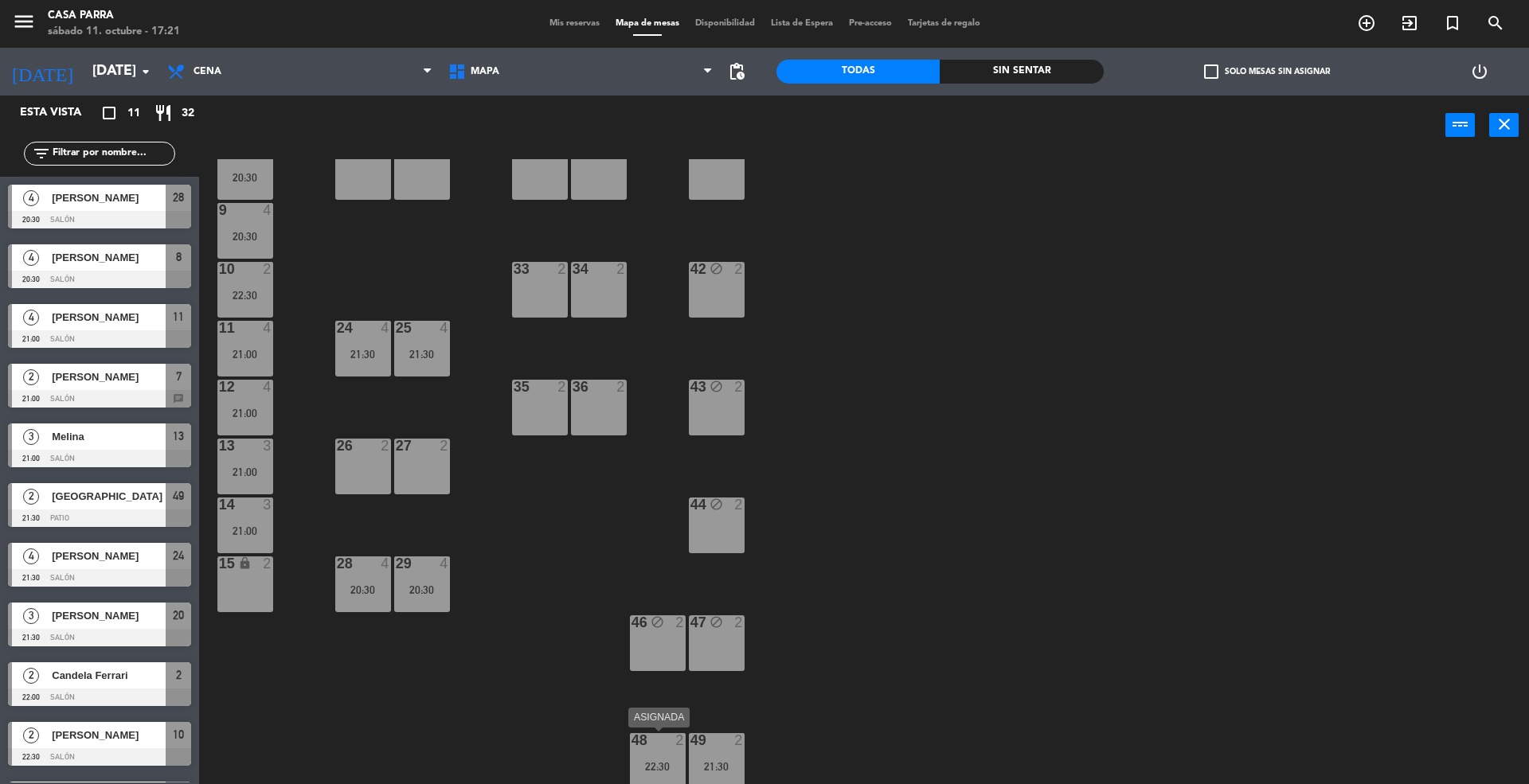
click at [664, 771] on div "22:30" at bounding box center [658, 766] width 56 height 11
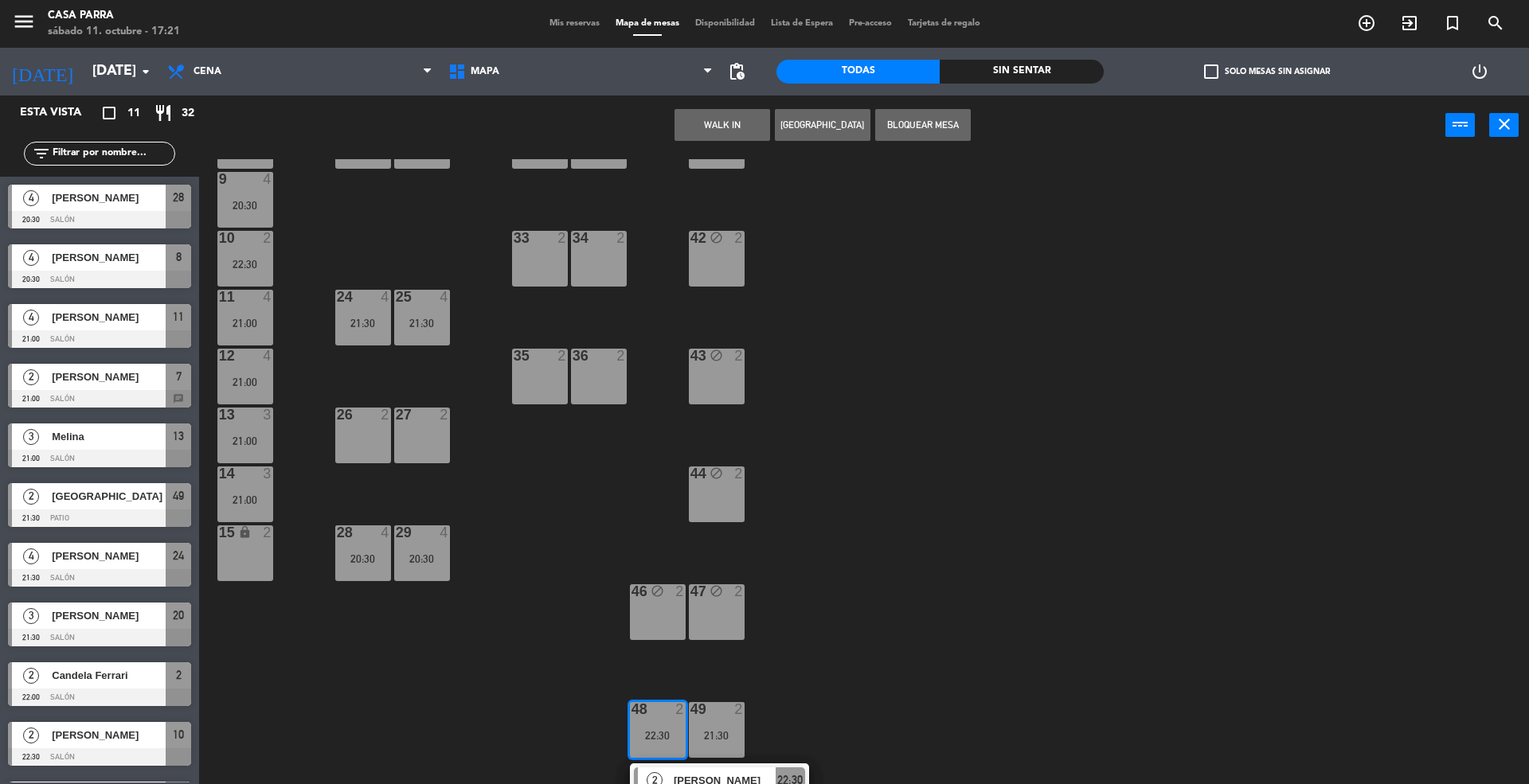
scroll to position [396, 0]
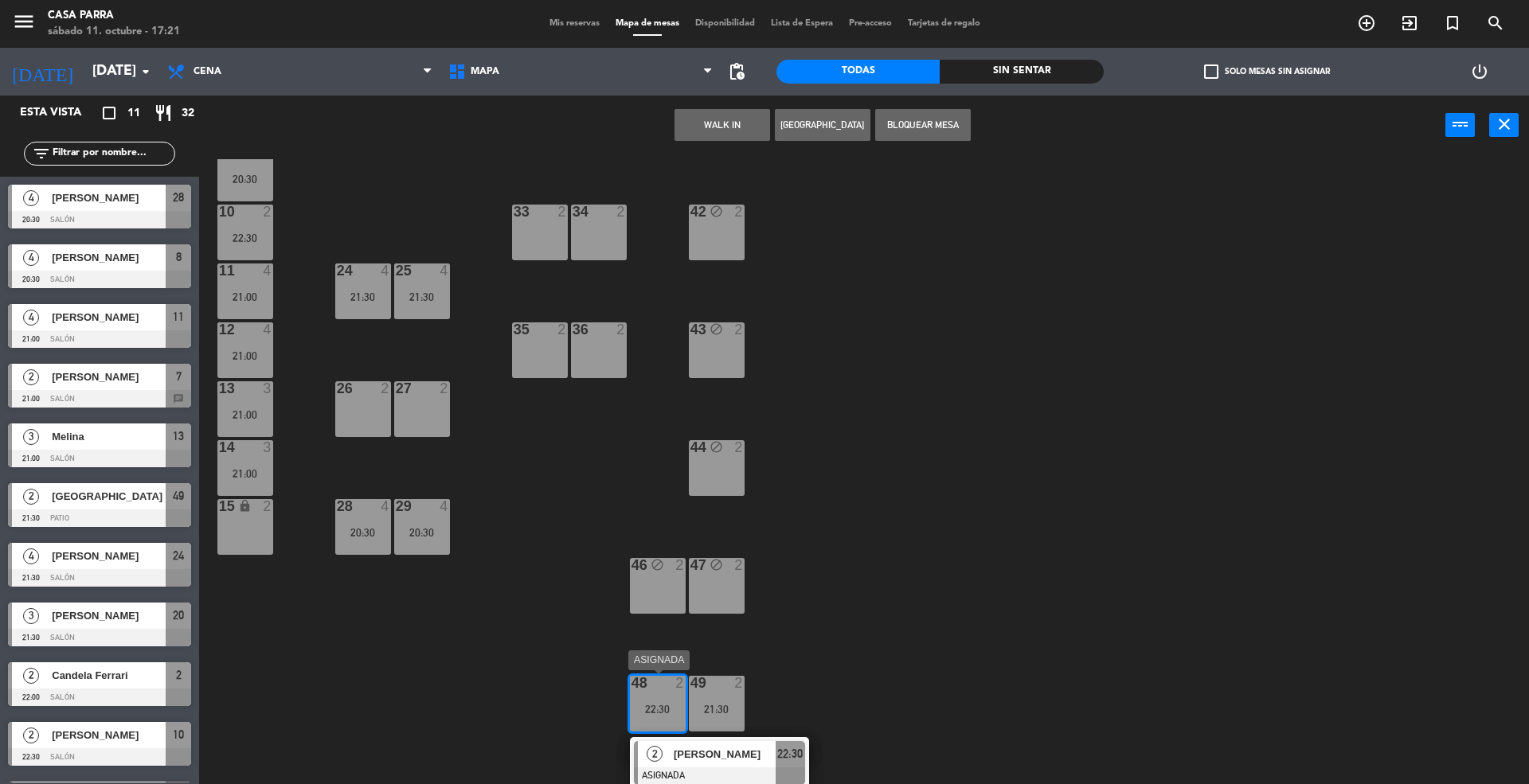
click at [696, 767] on div at bounding box center [719, 776] width 172 height 18
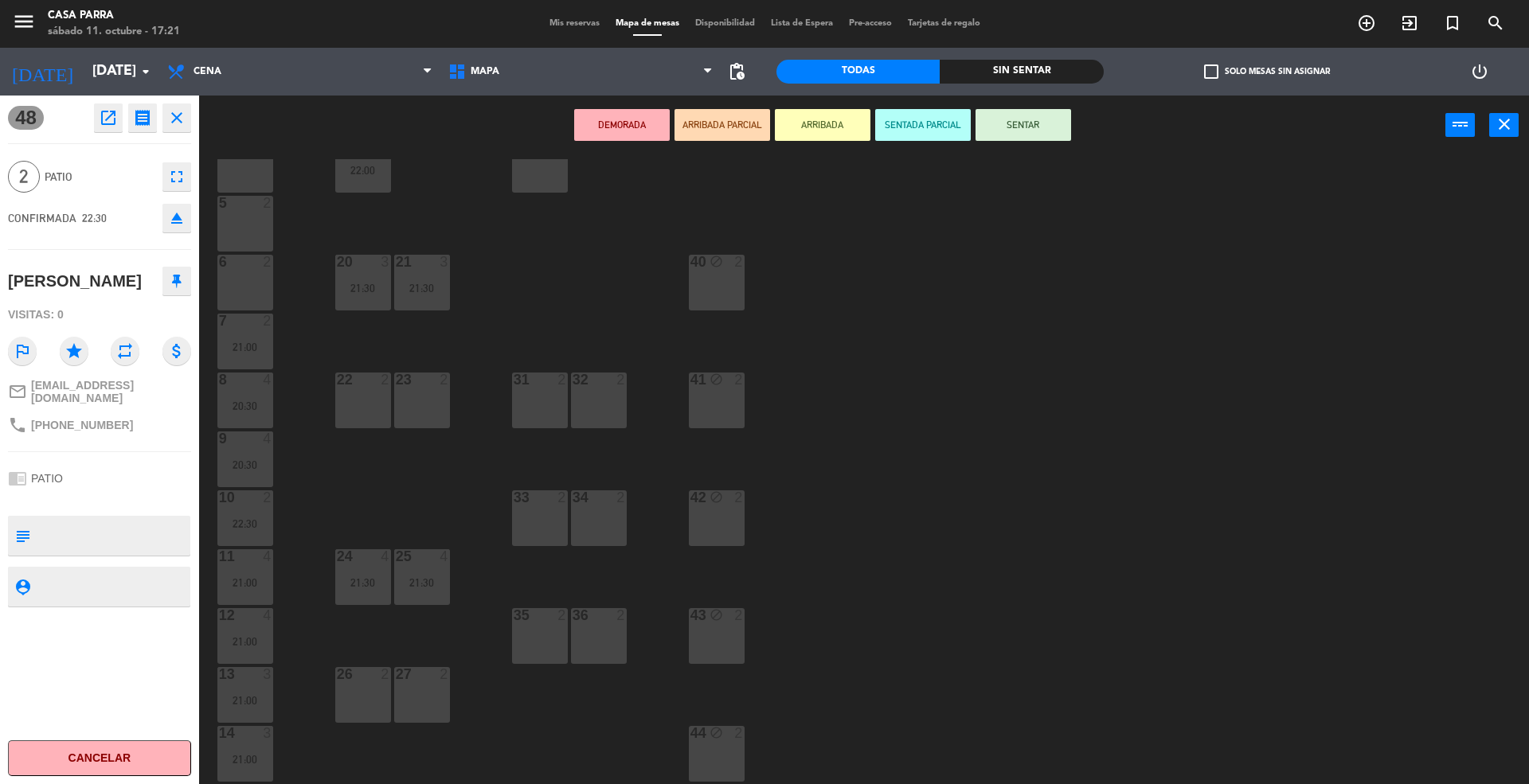
scroll to position [0, 0]
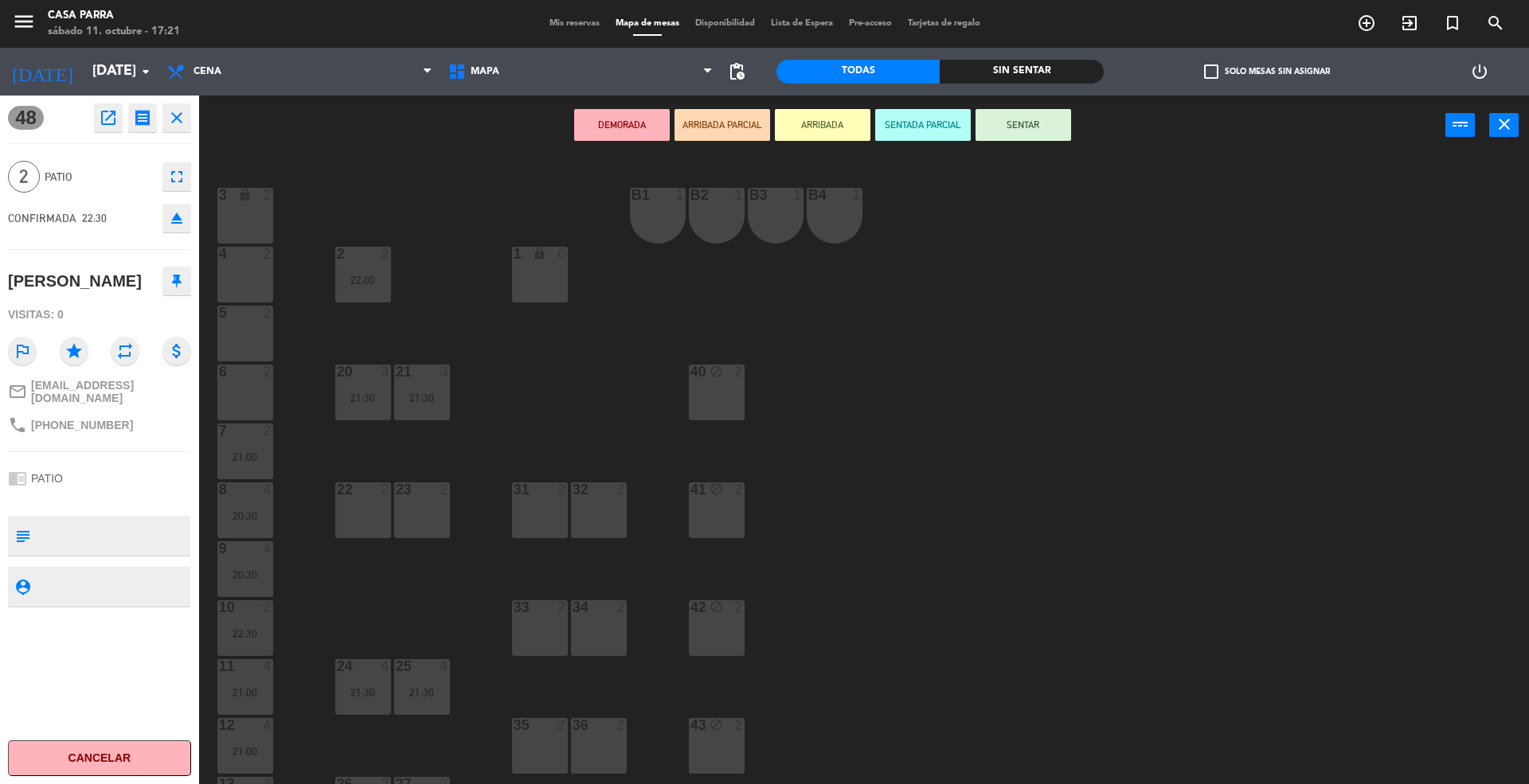
click at [549, 516] on div "31 2" at bounding box center [540, 510] width 56 height 56
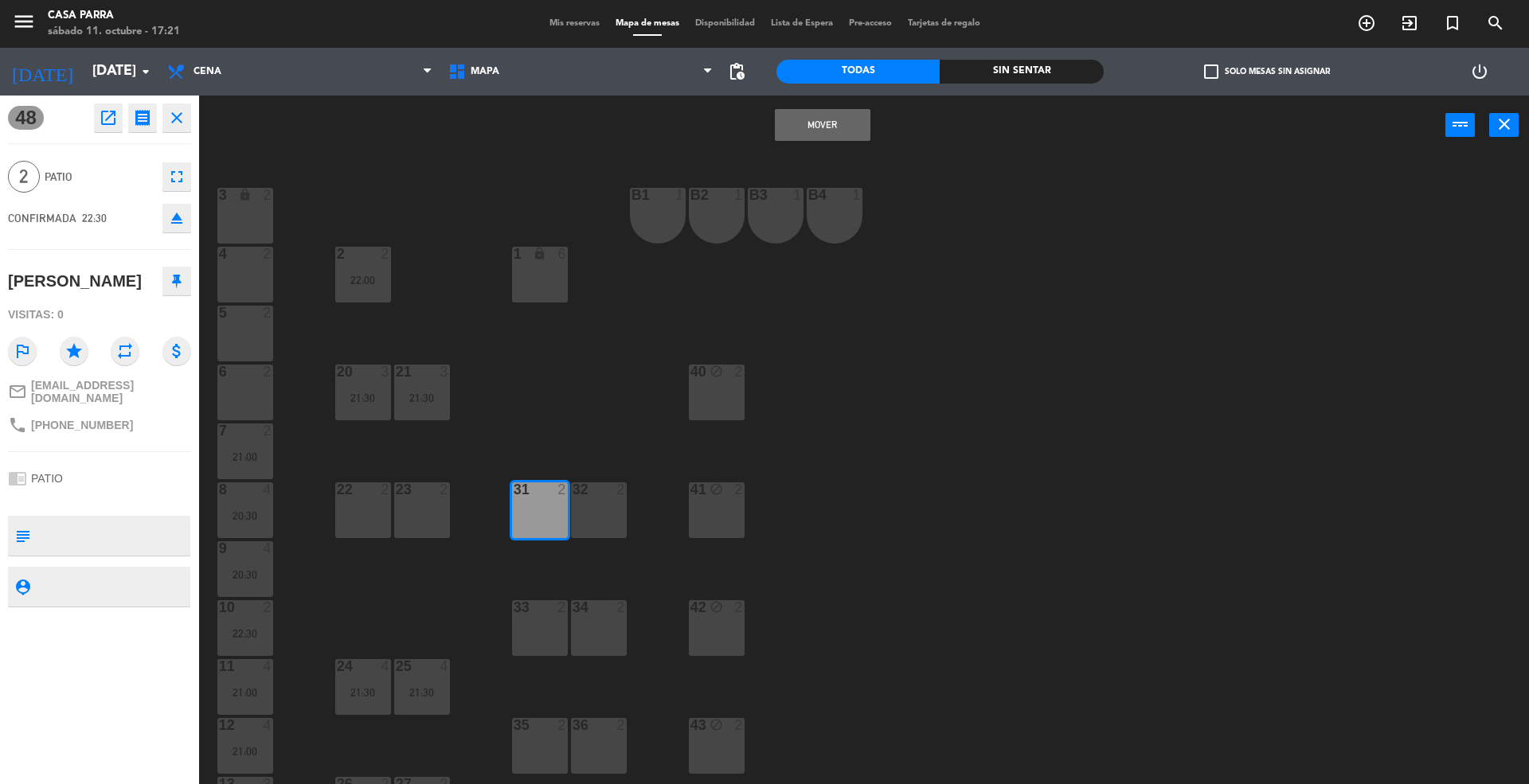
click at [618, 520] on div "32 2" at bounding box center [598, 510] width 56 height 56
click at [807, 112] on button "Mover y Unir" at bounding box center [823, 125] width 95 height 32
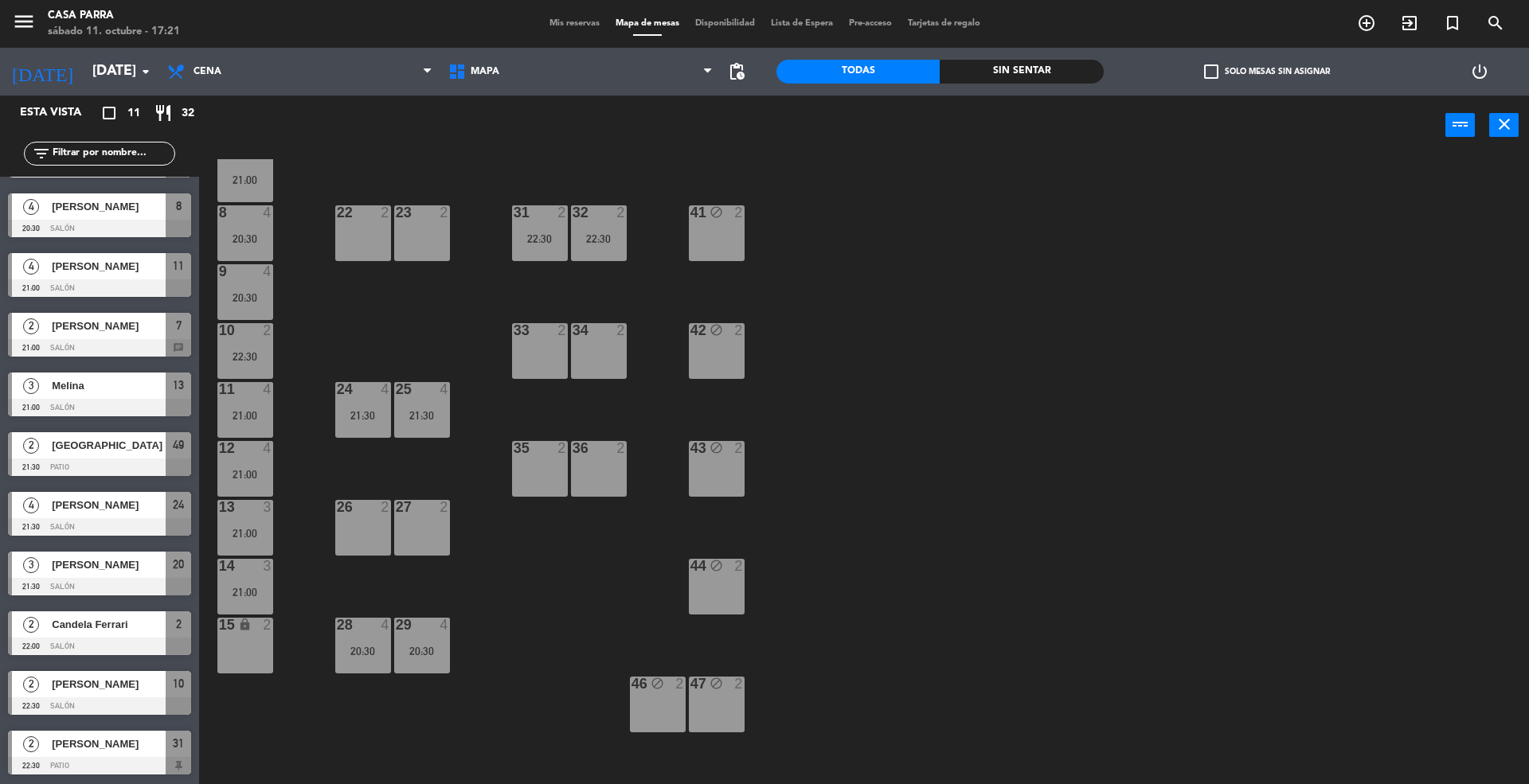
scroll to position [338, 0]
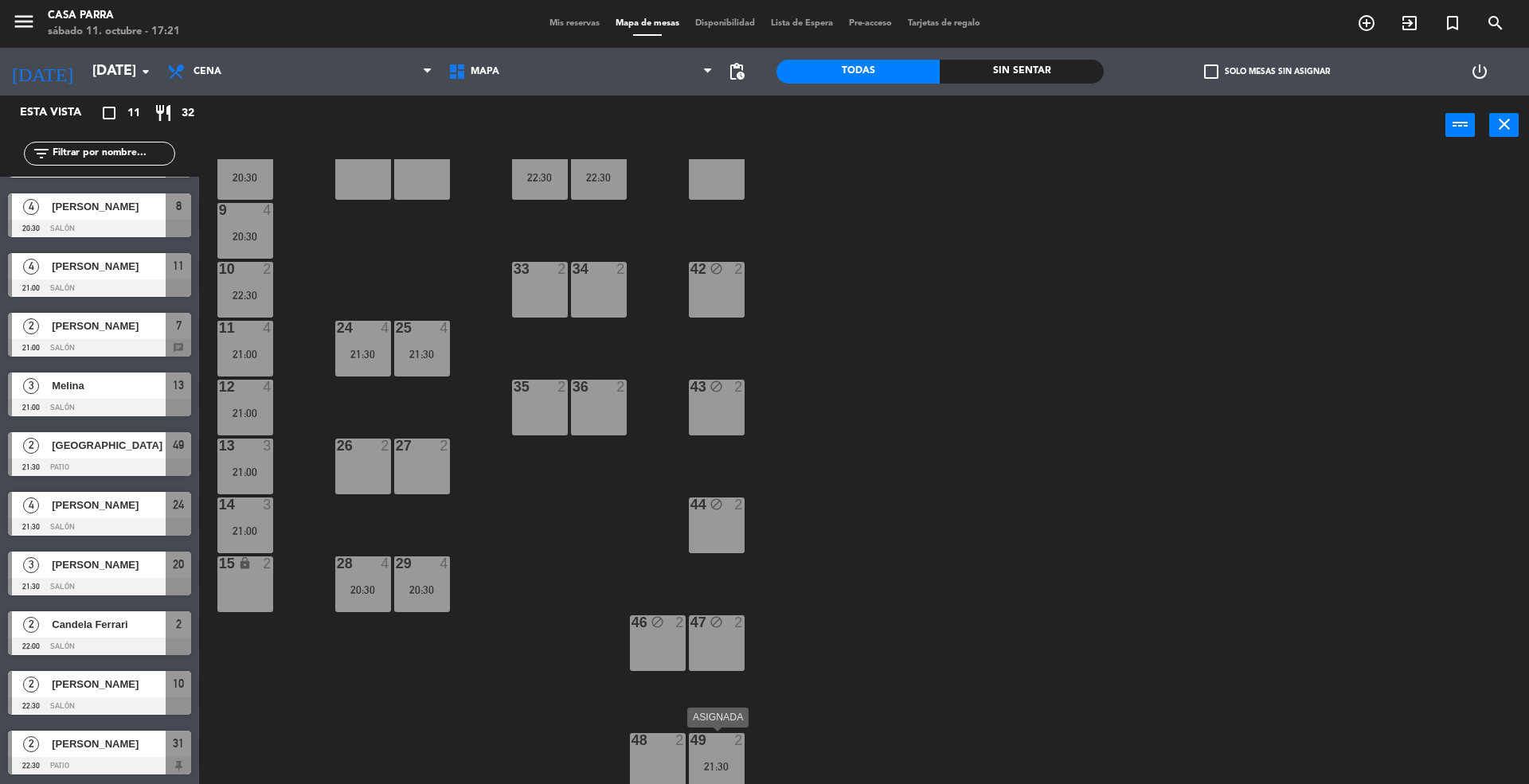
click at [682, 746] on div "49" at bounding box center [690, 740] width 26 height 14
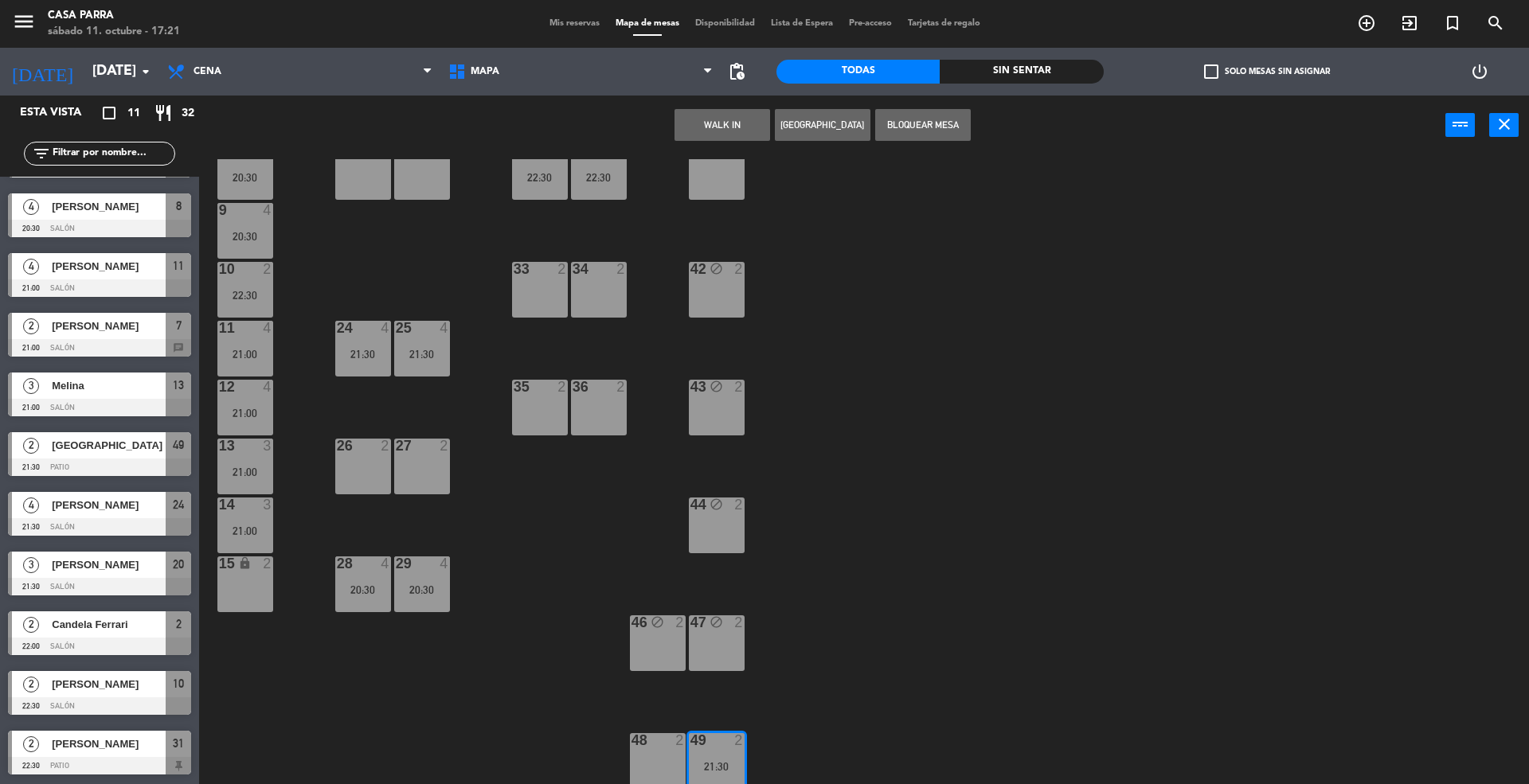
click at [895, 138] on button "Bloquear Mesa" at bounding box center [923, 125] width 95 height 32
click at [889, 129] on div "WALK IN Crear Reserva Bloquear Mesa power_input close" at bounding box center [822, 126] width 1246 height 60
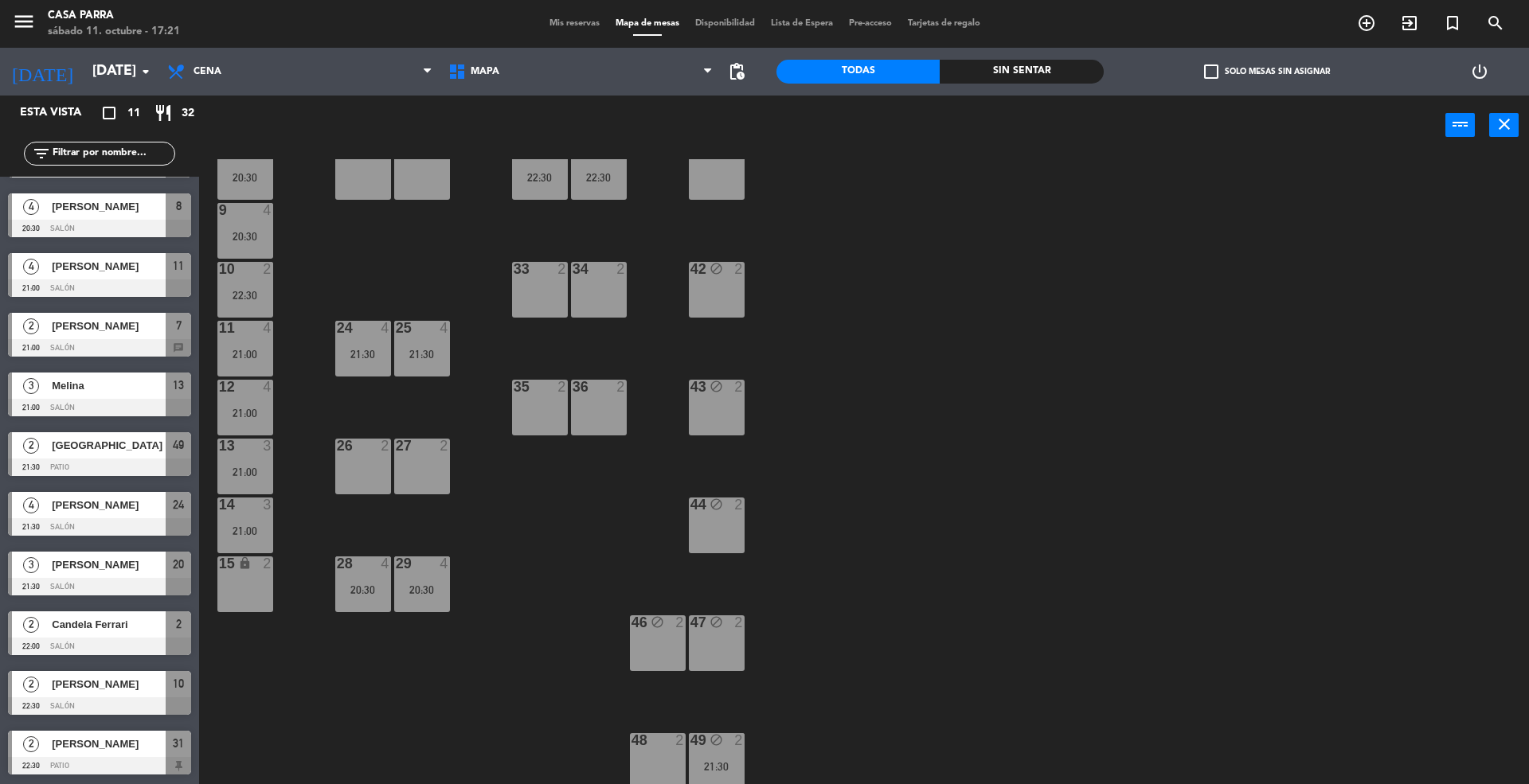
click at [654, 751] on div "48 2" at bounding box center [658, 761] width 56 height 56
click at [918, 137] on button "Bloquear Mesa" at bounding box center [923, 125] width 95 height 32
click at [1507, 118] on icon "close" at bounding box center [1504, 124] width 19 height 19
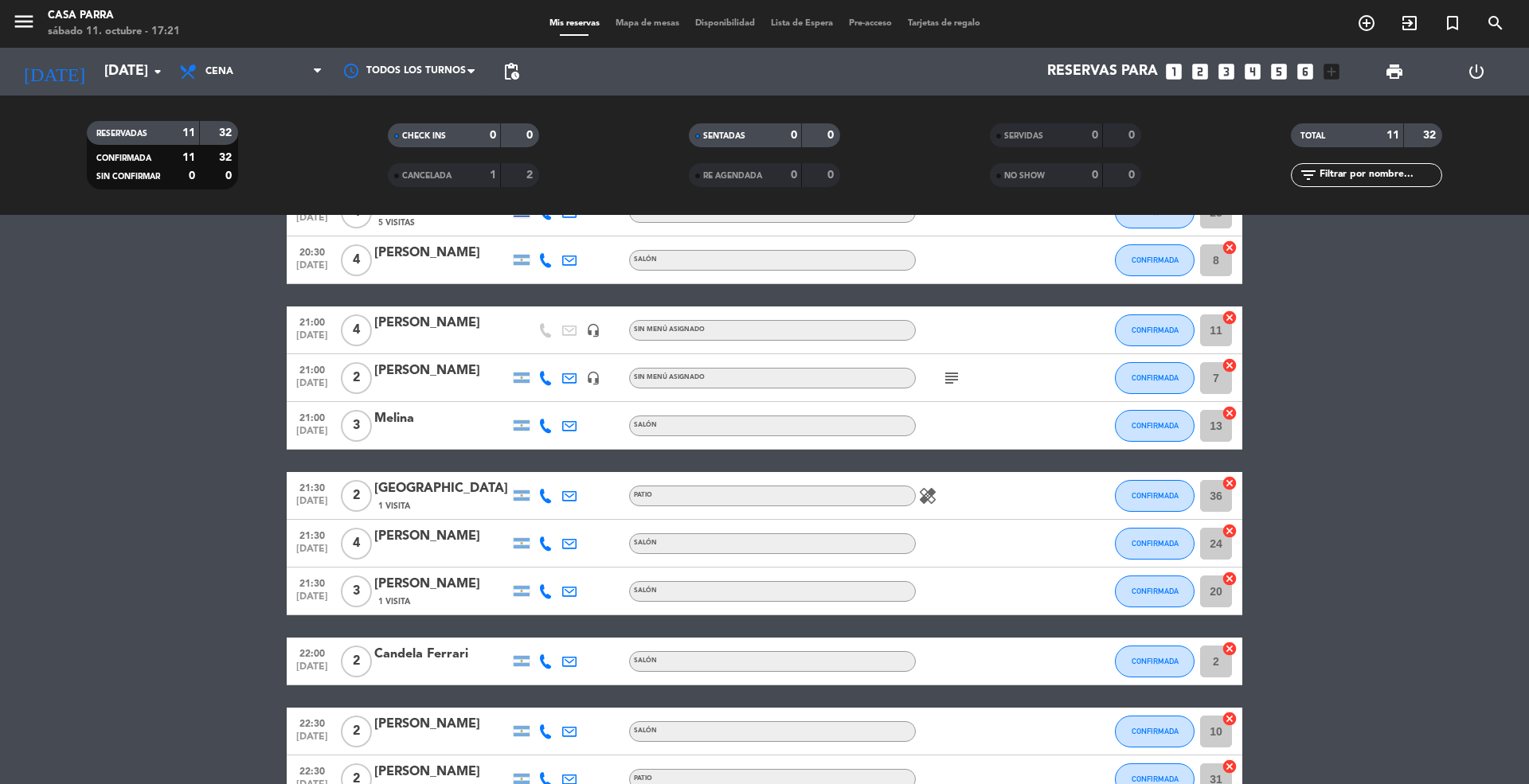
scroll to position [197, 0]
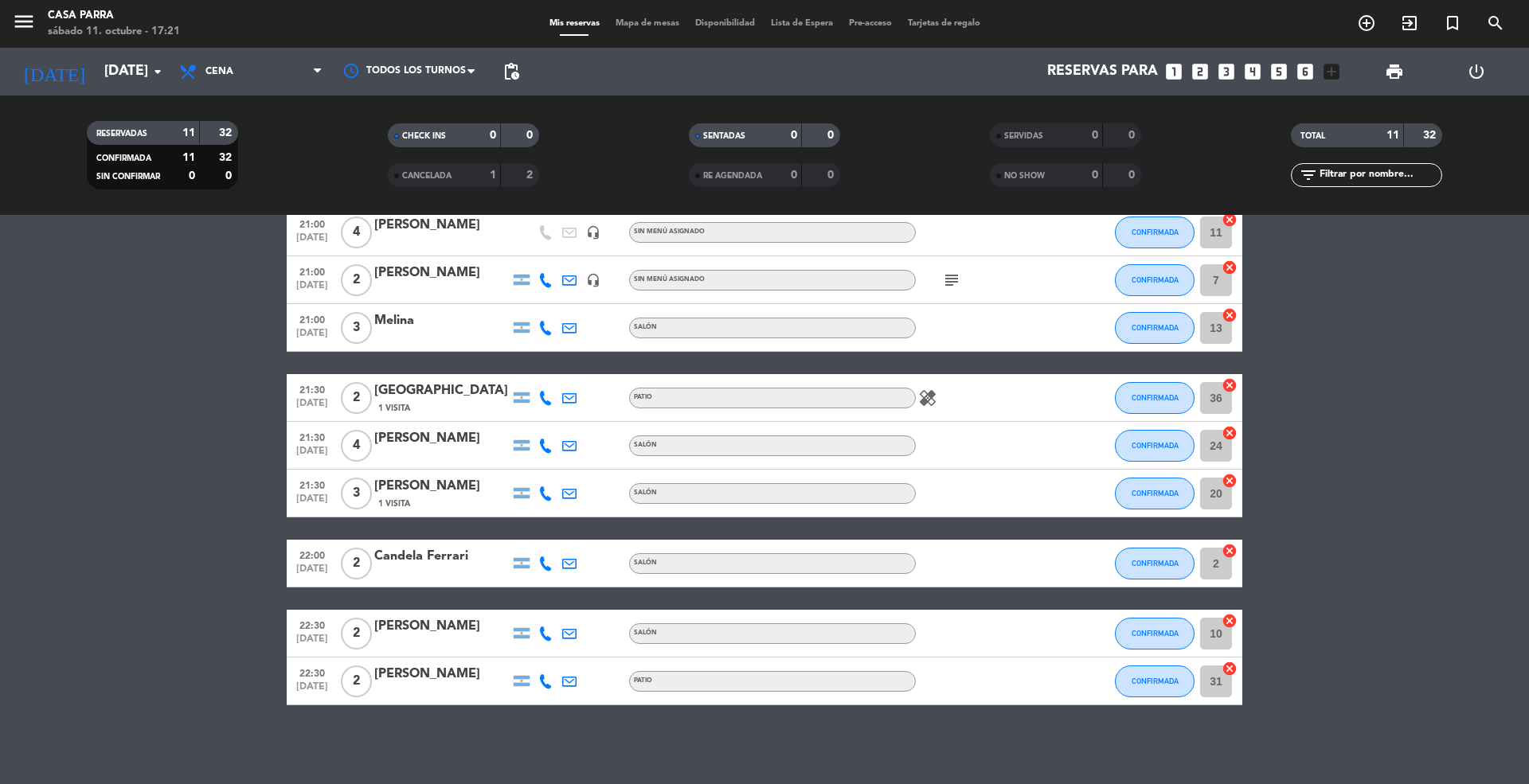
click at [947, 274] on icon "subject" at bounding box center [952, 279] width 19 height 19
click at [931, 398] on icon "healing" at bounding box center [927, 397] width 19 height 19
click at [523, 70] on span "pending_actions" at bounding box center [511, 72] width 32 height 32
click at [516, 71] on span "pending_actions" at bounding box center [511, 71] width 19 height 19
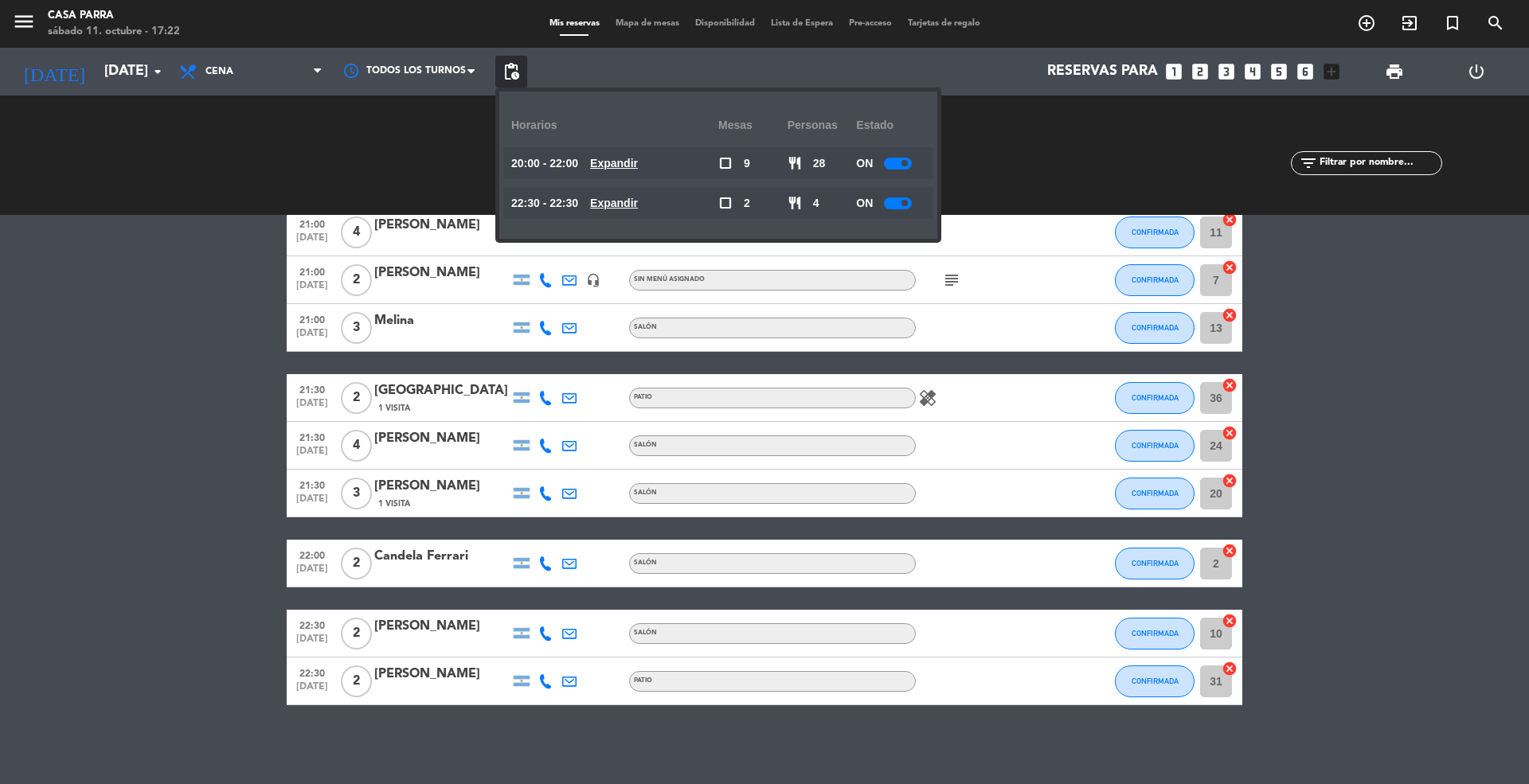
click at [618, 160] on u "Expandir" at bounding box center [613, 162] width 48 height 13
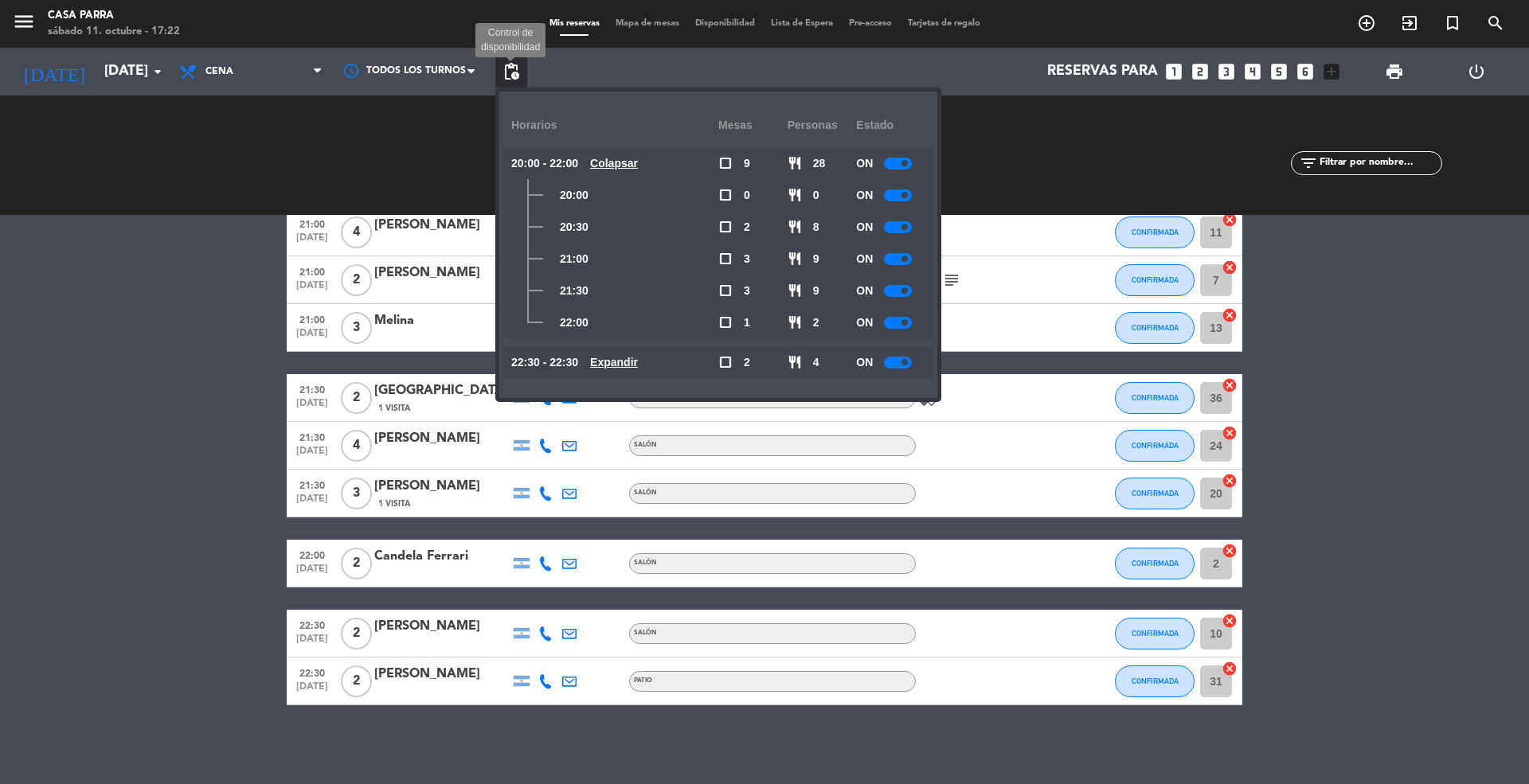
click at [510, 74] on span "pending_actions" at bounding box center [511, 71] width 19 height 19
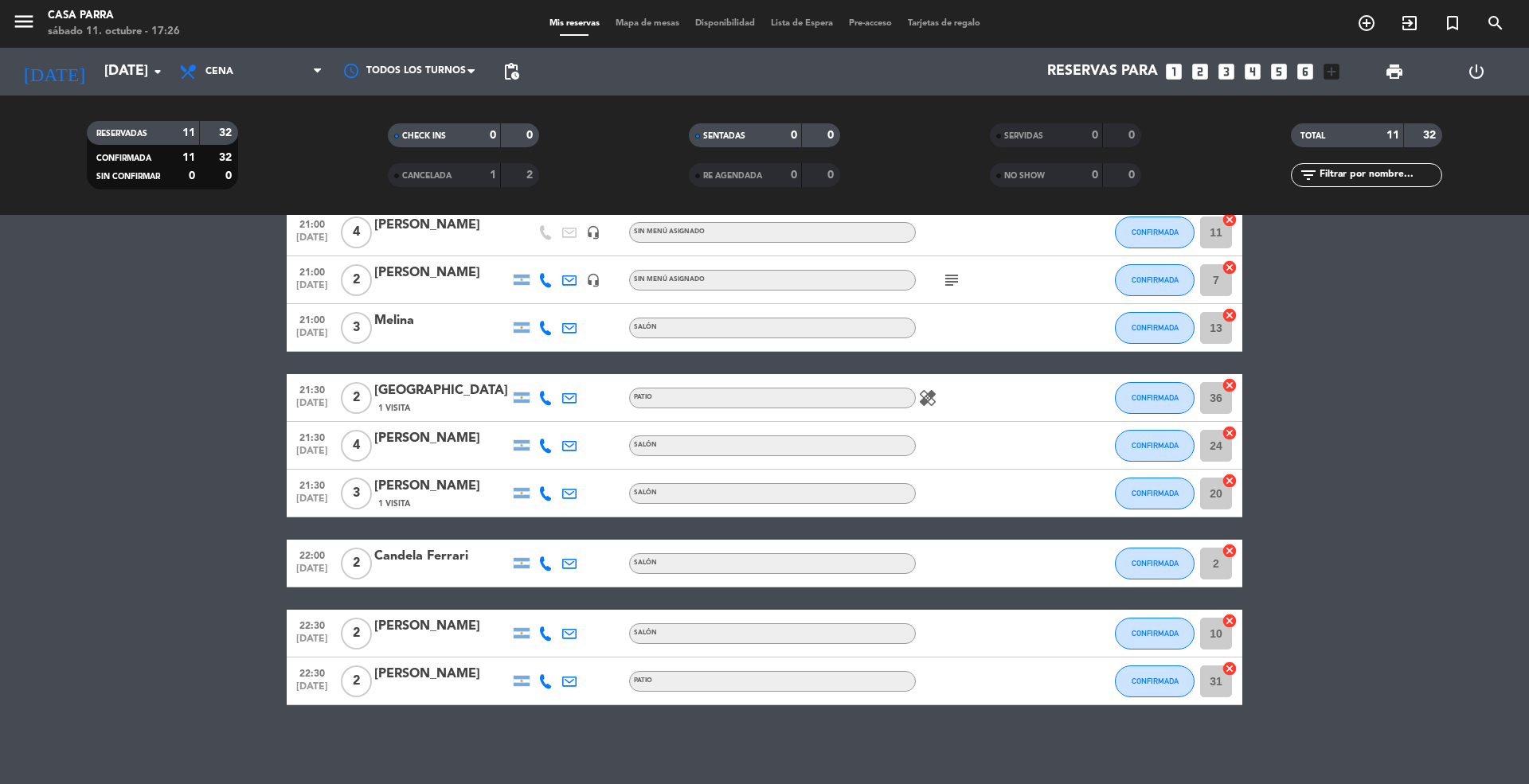
click at [126, 647] on bookings-row "20:30 oct. 11 4 Fernando Wall 5 Visitas SALÓN CONFIRMADA 28 cancel 20:30 oct. 1…" at bounding box center [764, 397] width 1529 height 614
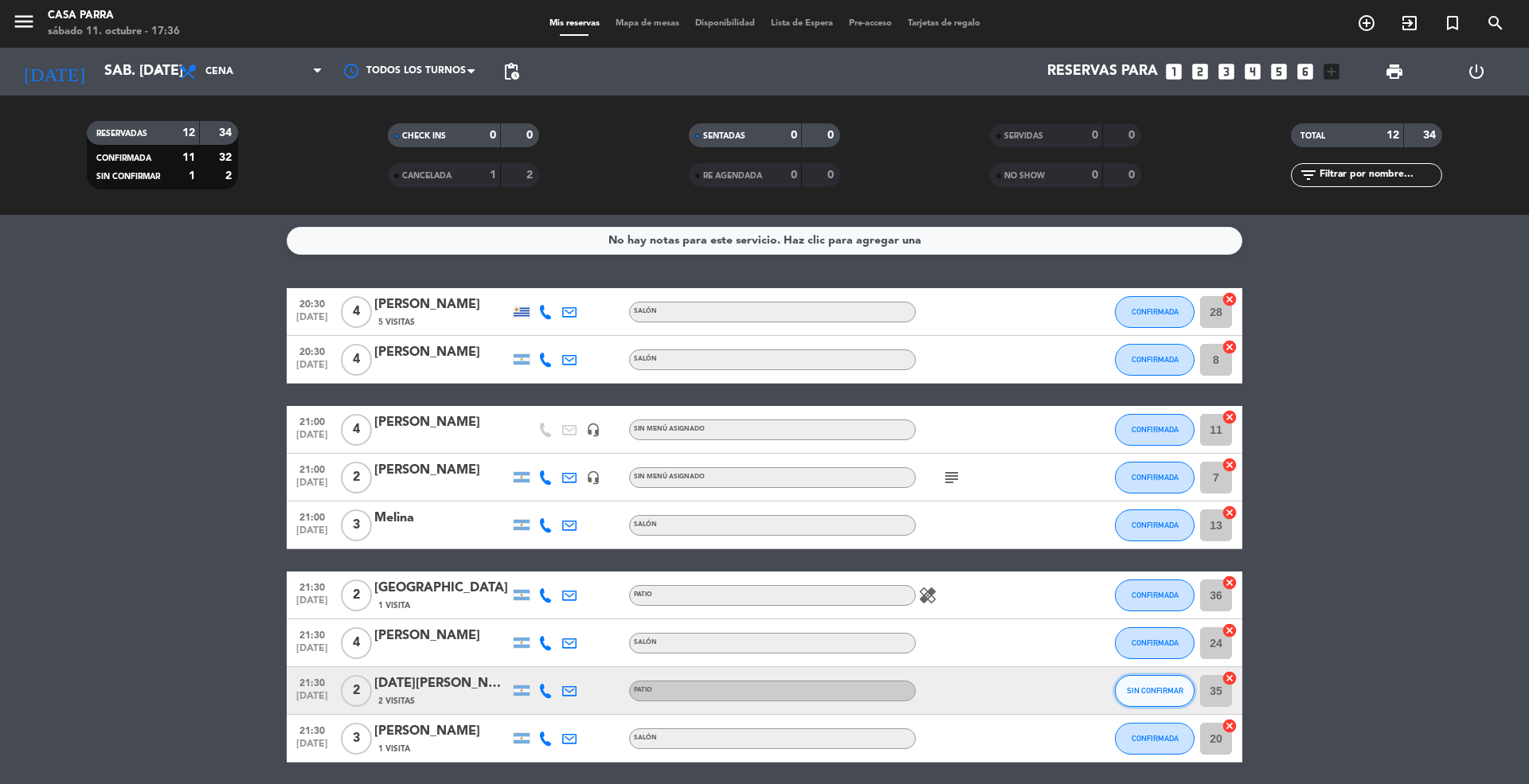
click at [1160, 686] on span "SIN CONFIRMAR" at bounding box center [1155, 690] width 57 height 8
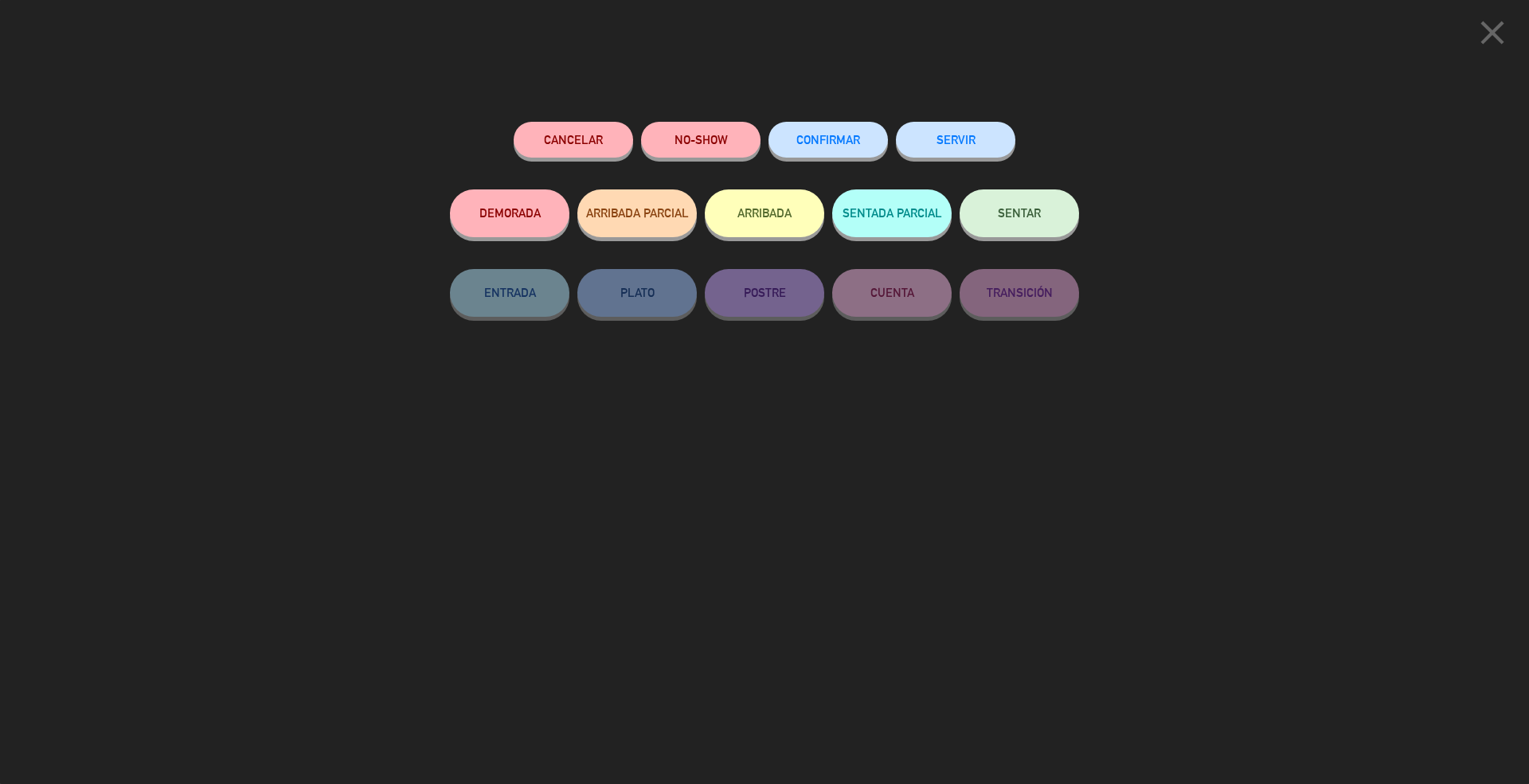
click at [809, 148] on button "CONFIRMAR" at bounding box center [828, 140] width 120 height 36
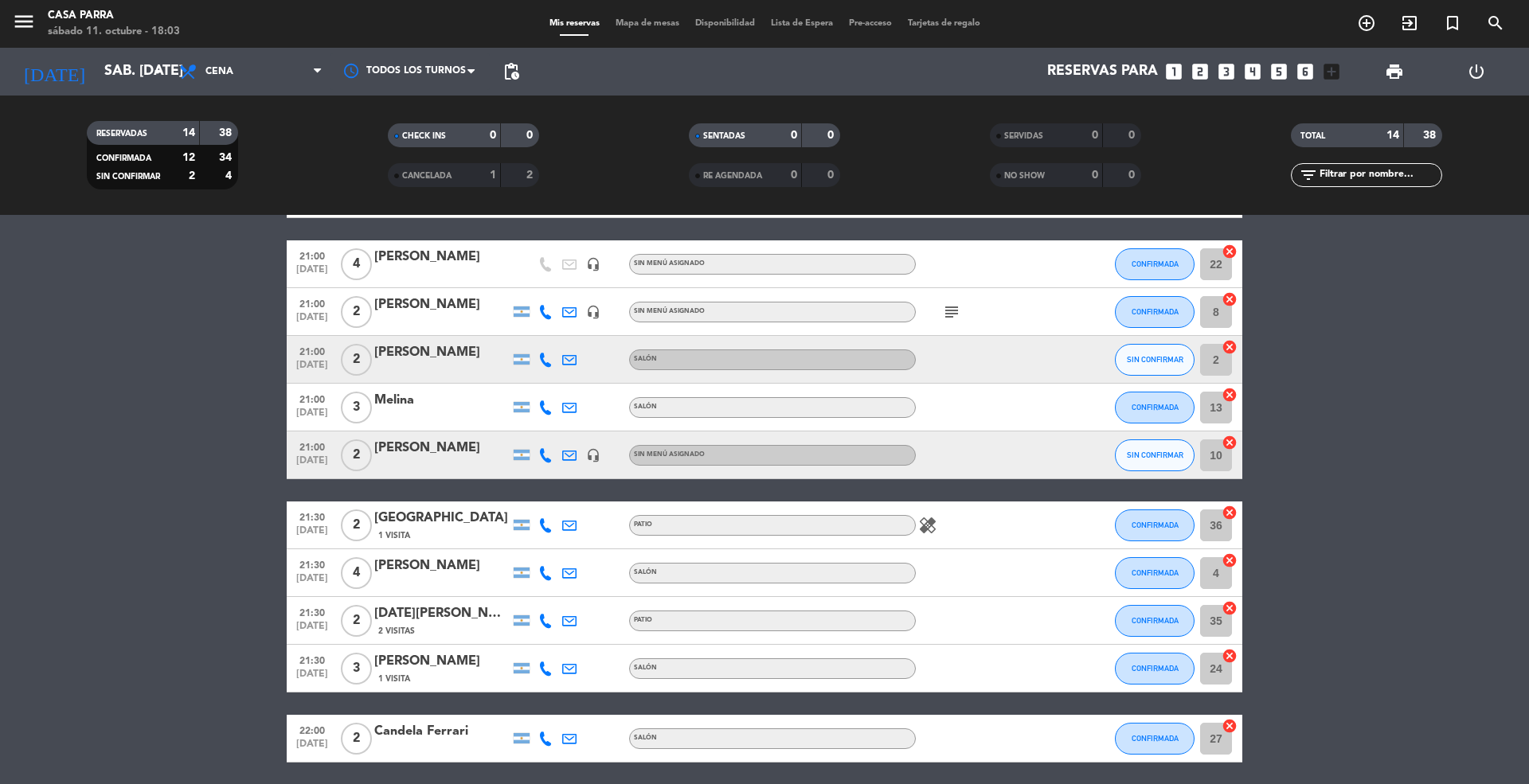
scroll to position [23, 0]
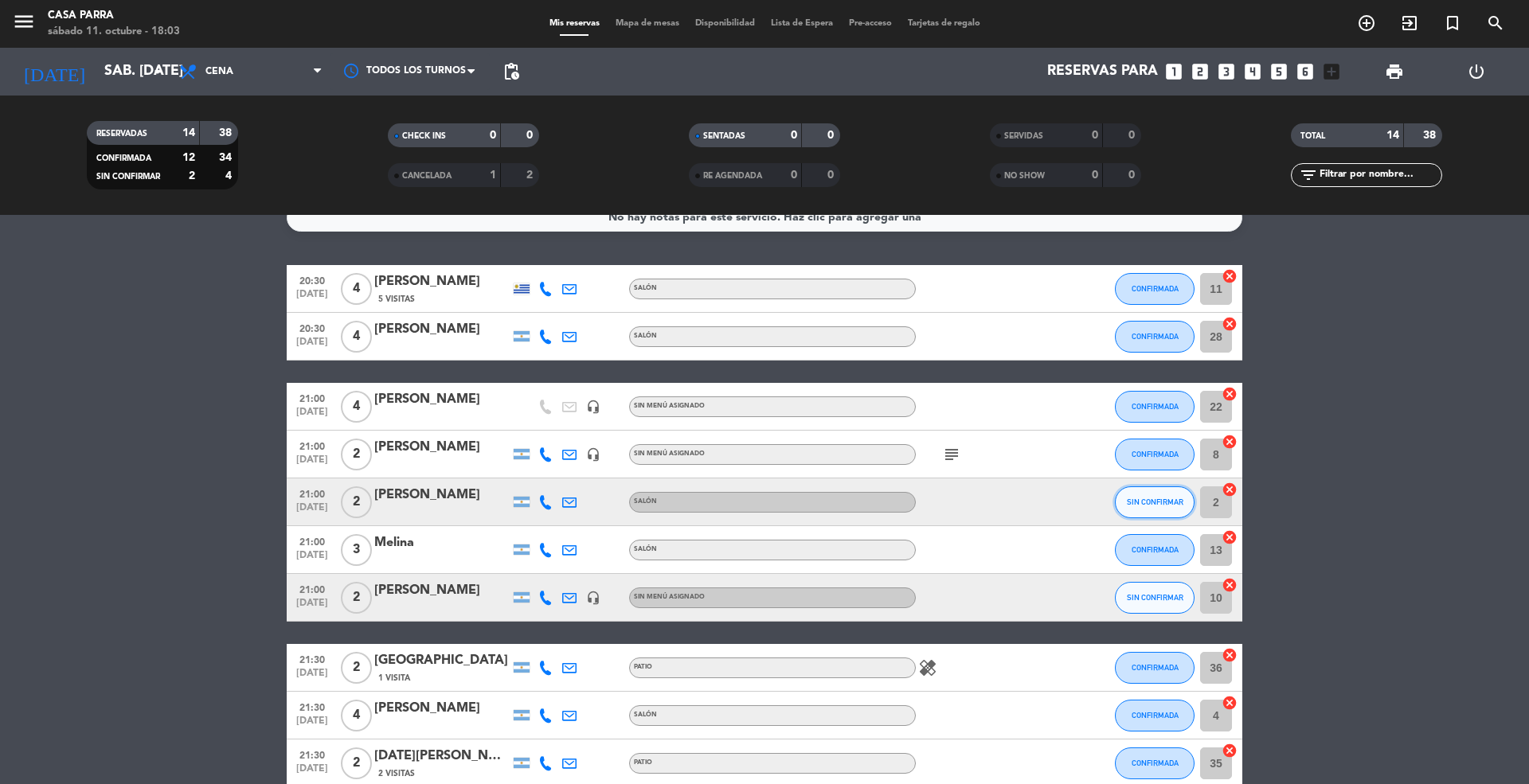
click at [1152, 501] on span "SIN CONFIRMAR" at bounding box center [1155, 502] width 57 height 8
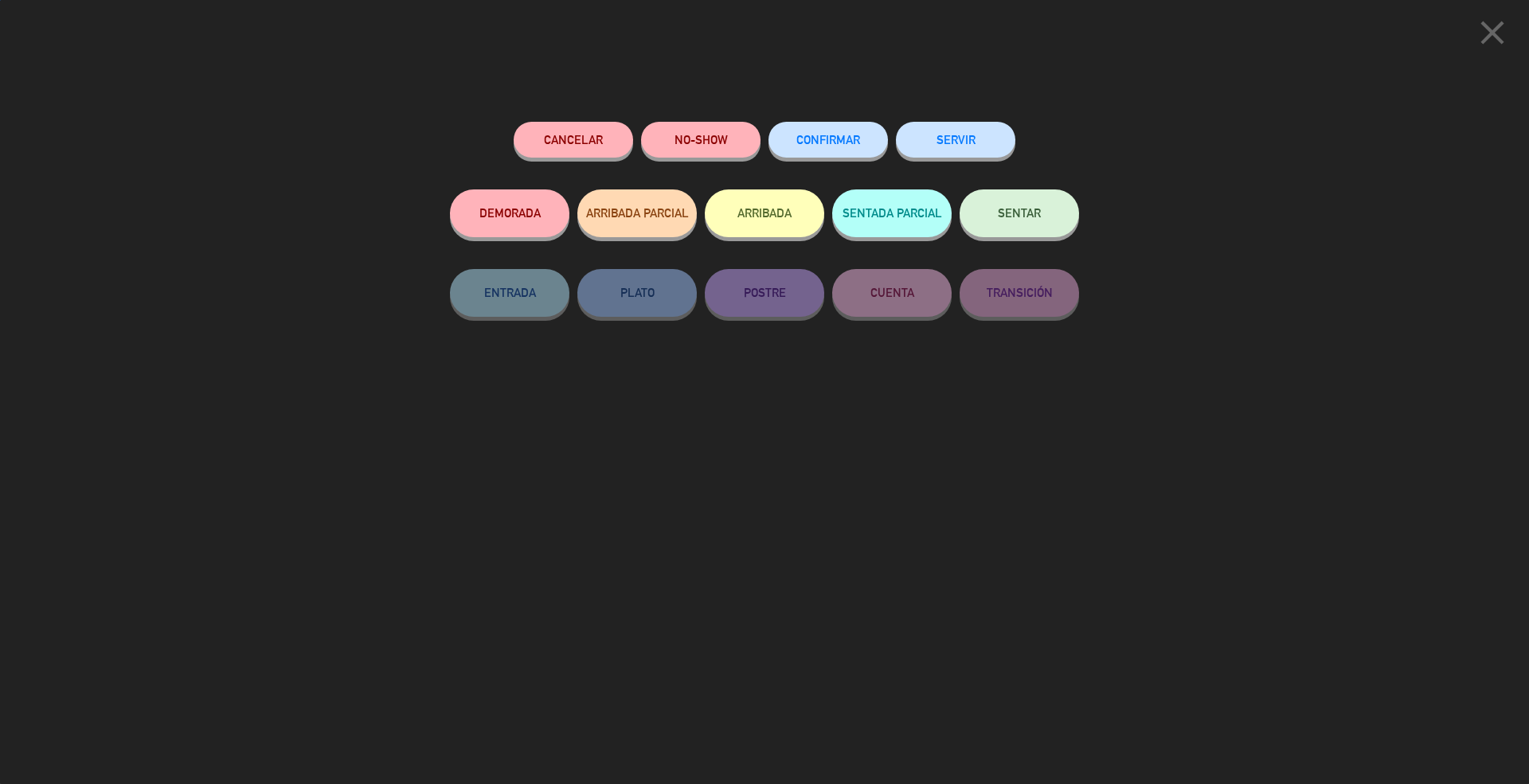
click at [844, 129] on button "CONFIRMAR" at bounding box center [828, 140] width 120 height 36
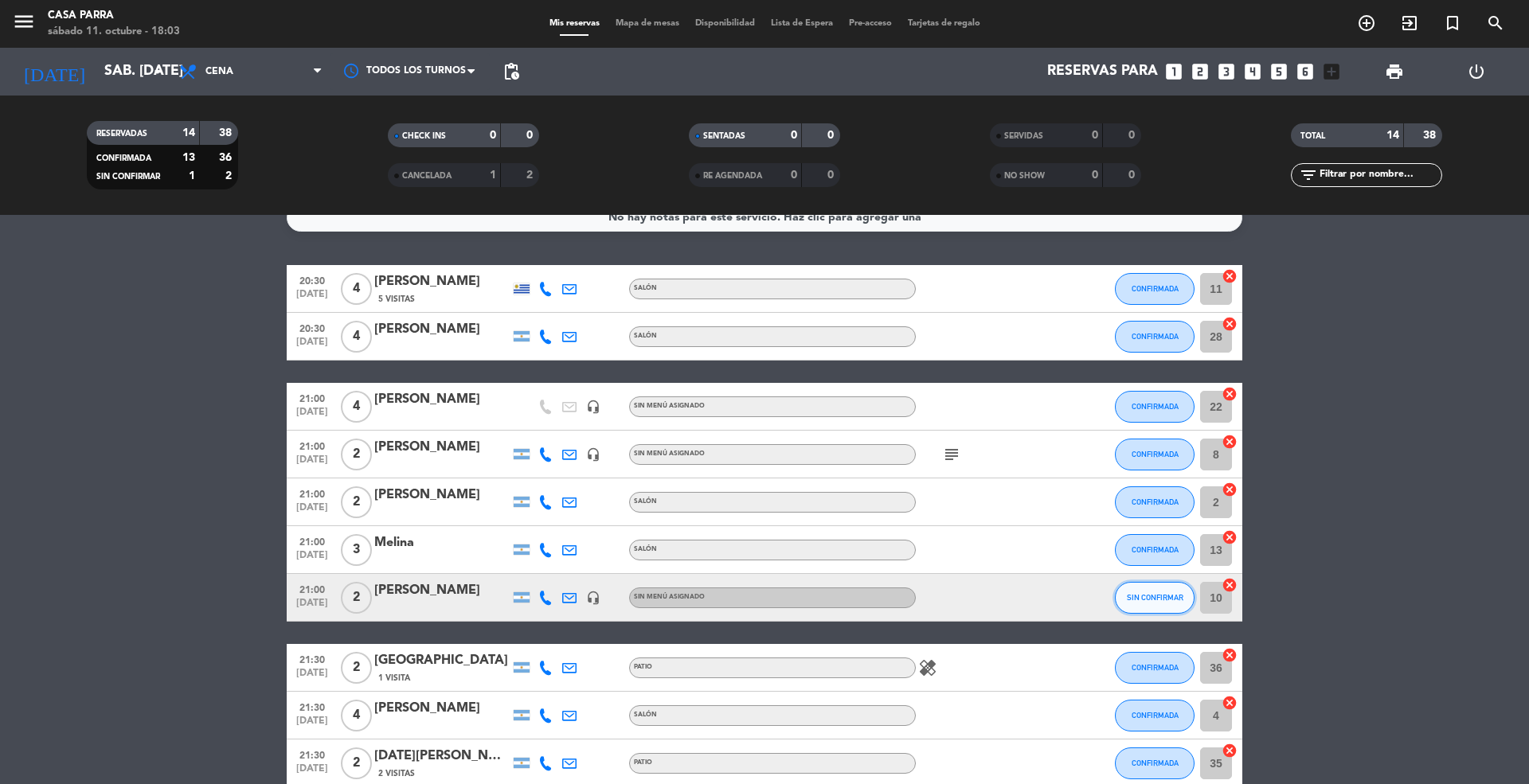
click at [1145, 593] on span "SIN CONFIRMAR" at bounding box center [1155, 597] width 57 height 8
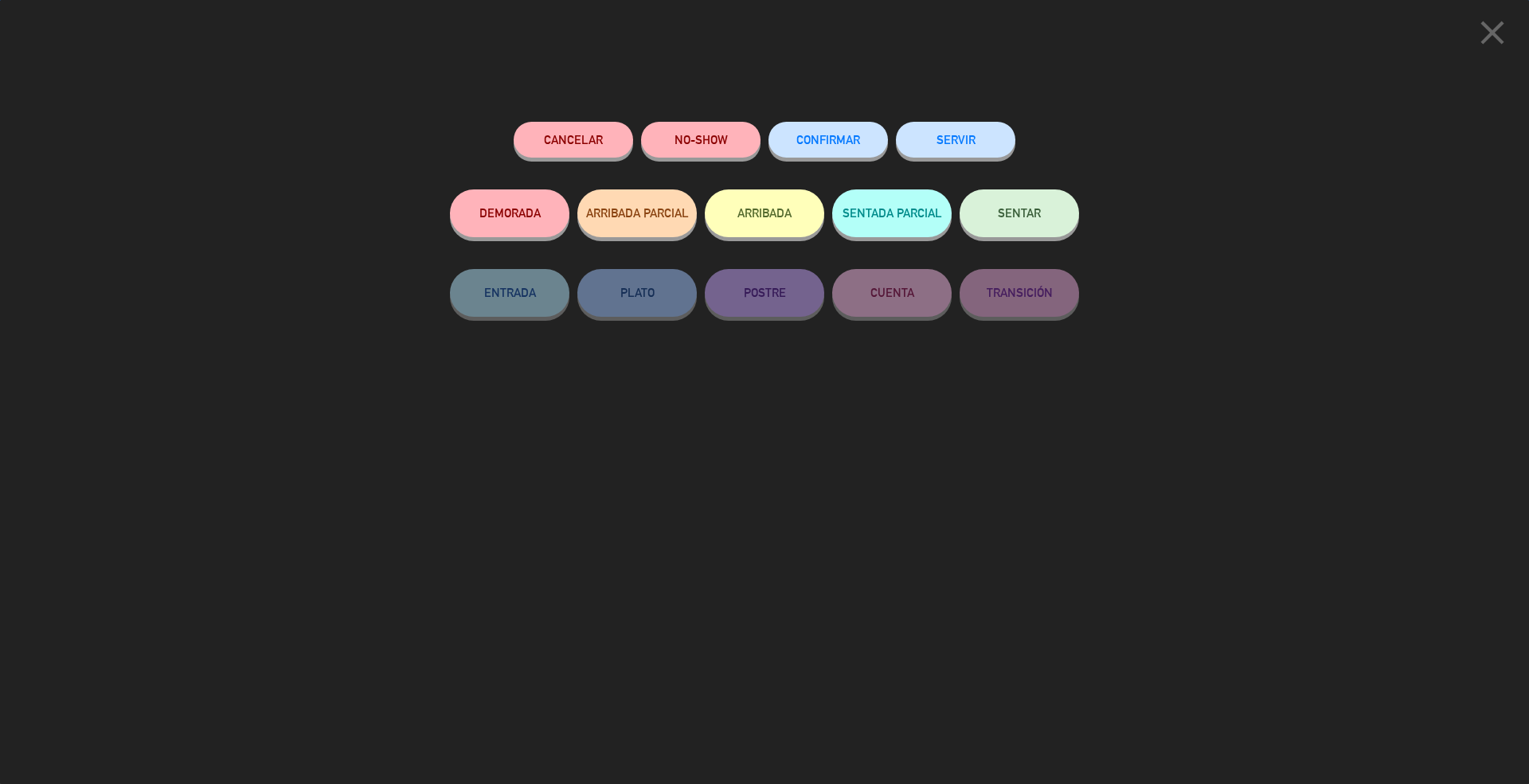
click at [828, 112] on div "Cancelar NO-SHOW CONFIRMAR SERVIR DEMORADA ARRIBADA PARCIAL ARRIBADA SENTADA PA…" at bounding box center [764, 447] width 651 height 674
click at [828, 138] on span "CONFIRMAR" at bounding box center [828, 140] width 64 height 13
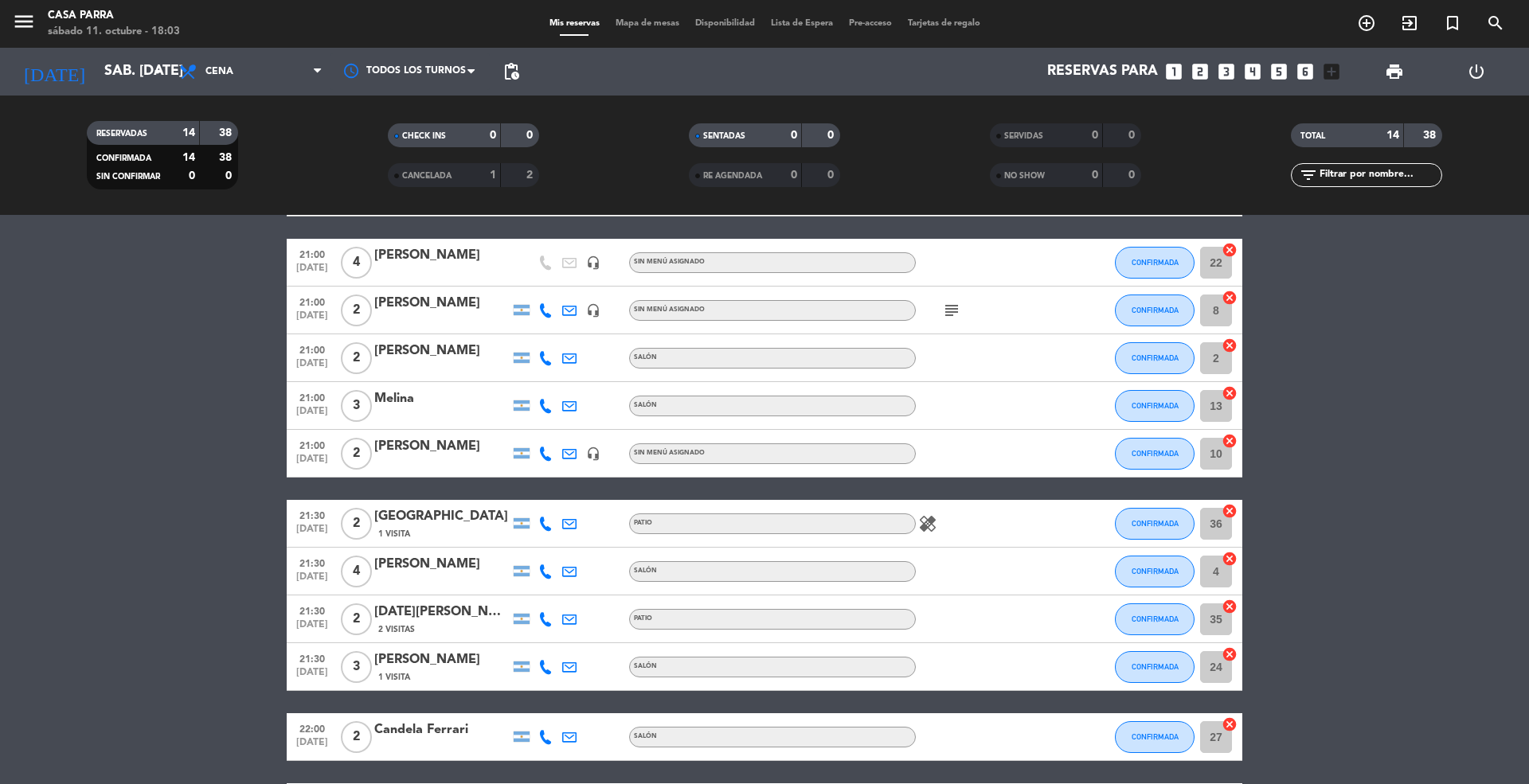
scroll to position [0, 0]
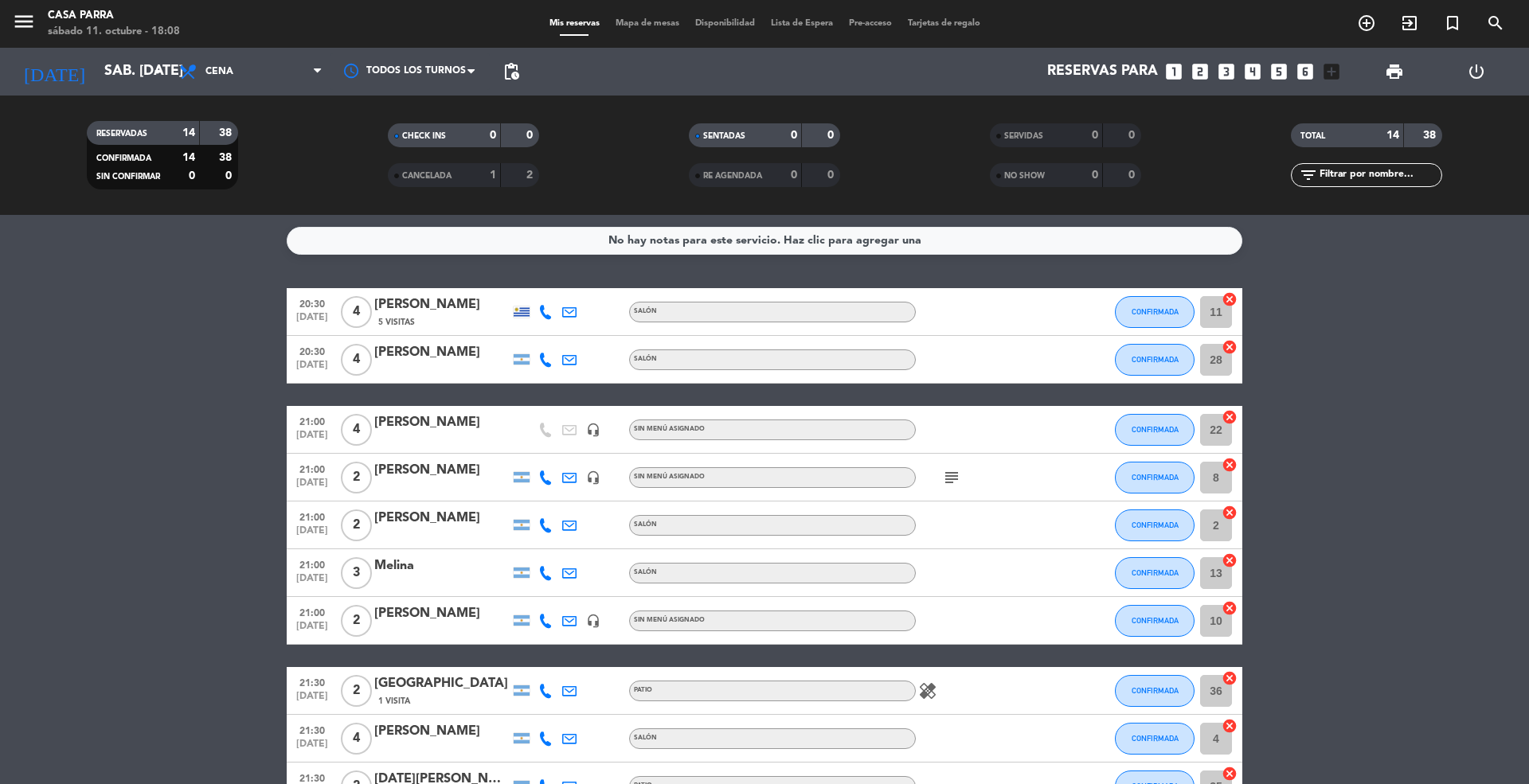
click at [543, 309] on icon at bounding box center [545, 311] width 14 height 14
click at [532, 287] on span "Copiar" at bounding box center [536, 284] width 33 height 17
click at [548, 360] on icon at bounding box center [545, 359] width 14 height 14
click at [526, 331] on span "Copiar" at bounding box center [533, 332] width 33 height 17
click at [545, 476] on icon at bounding box center [545, 477] width 14 height 14
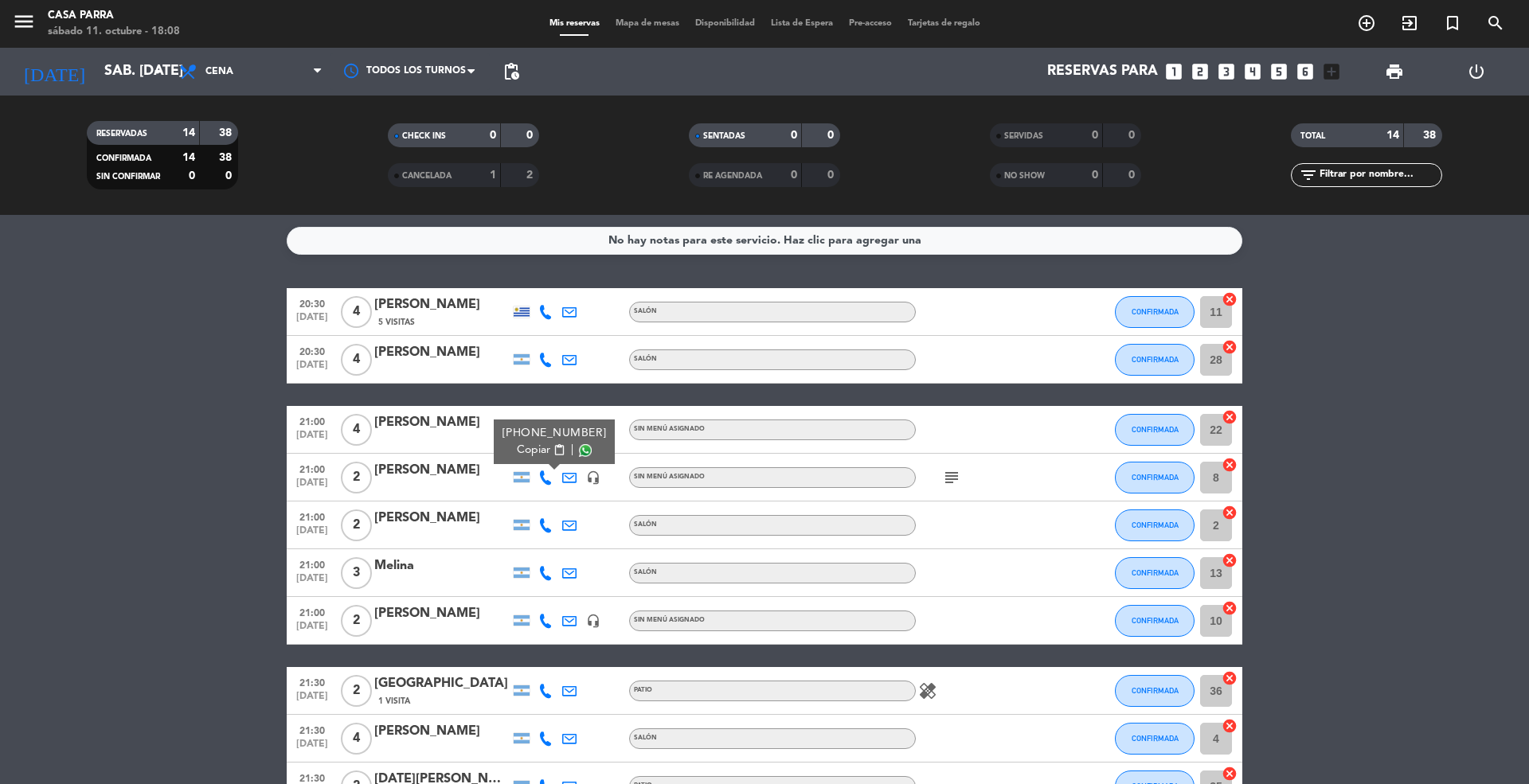
click at [532, 452] on span "Copiar" at bounding box center [533, 450] width 33 height 17
click at [542, 520] on icon at bounding box center [545, 525] width 14 height 14
click at [541, 494] on span "Copiar" at bounding box center [533, 498] width 33 height 17
click at [542, 577] on icon at bounding box center [545, 572] width 14 height 14
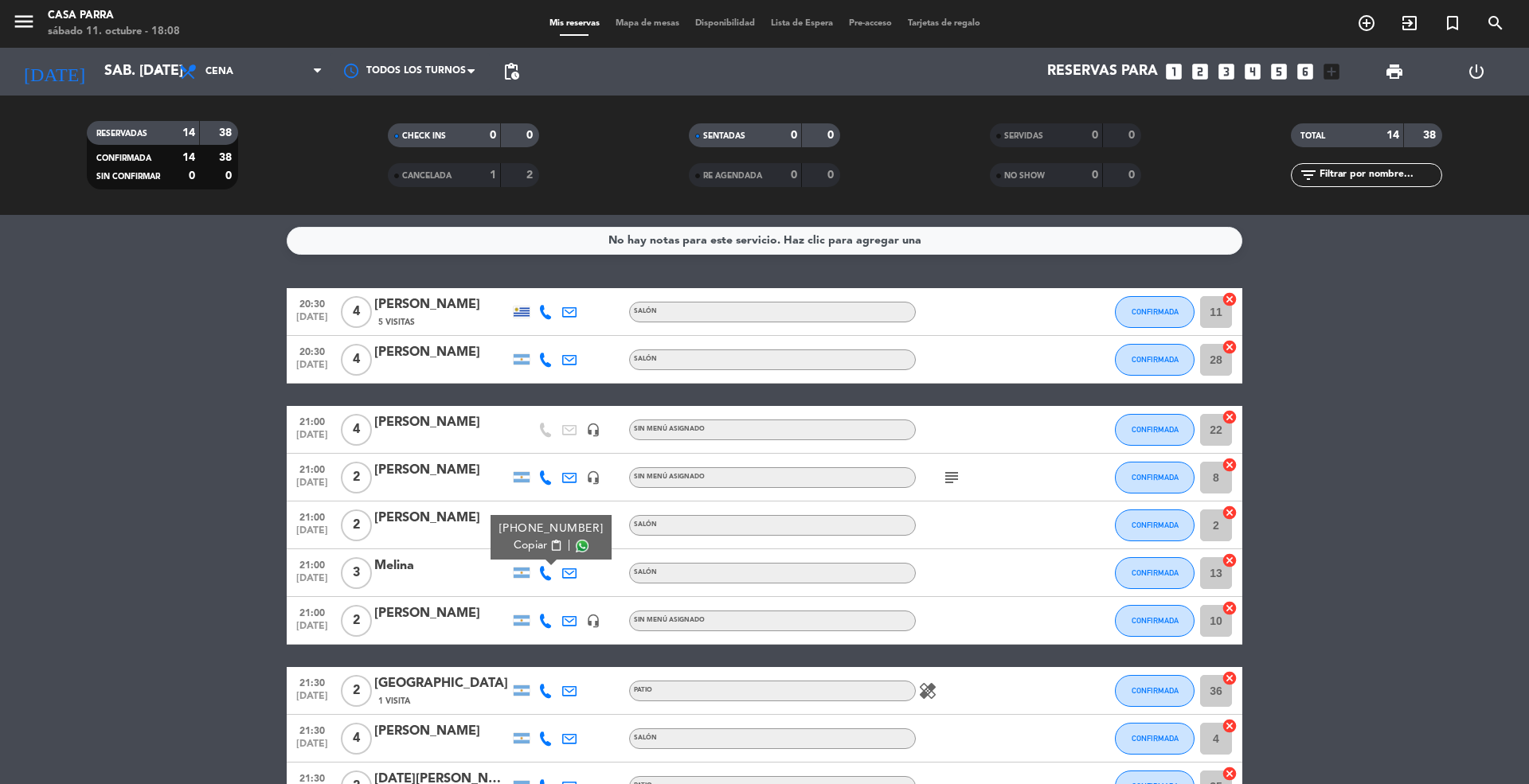
click at [532, 548] on span "Copiar" at bounding box center [531, 546] width 33 height 17
click at [543, 618] on icon at bounding box center [545, 621] width 14 height 14
click at [532, 594] on span "Copiar" at bounding box center [531, 593] width 33 height 17
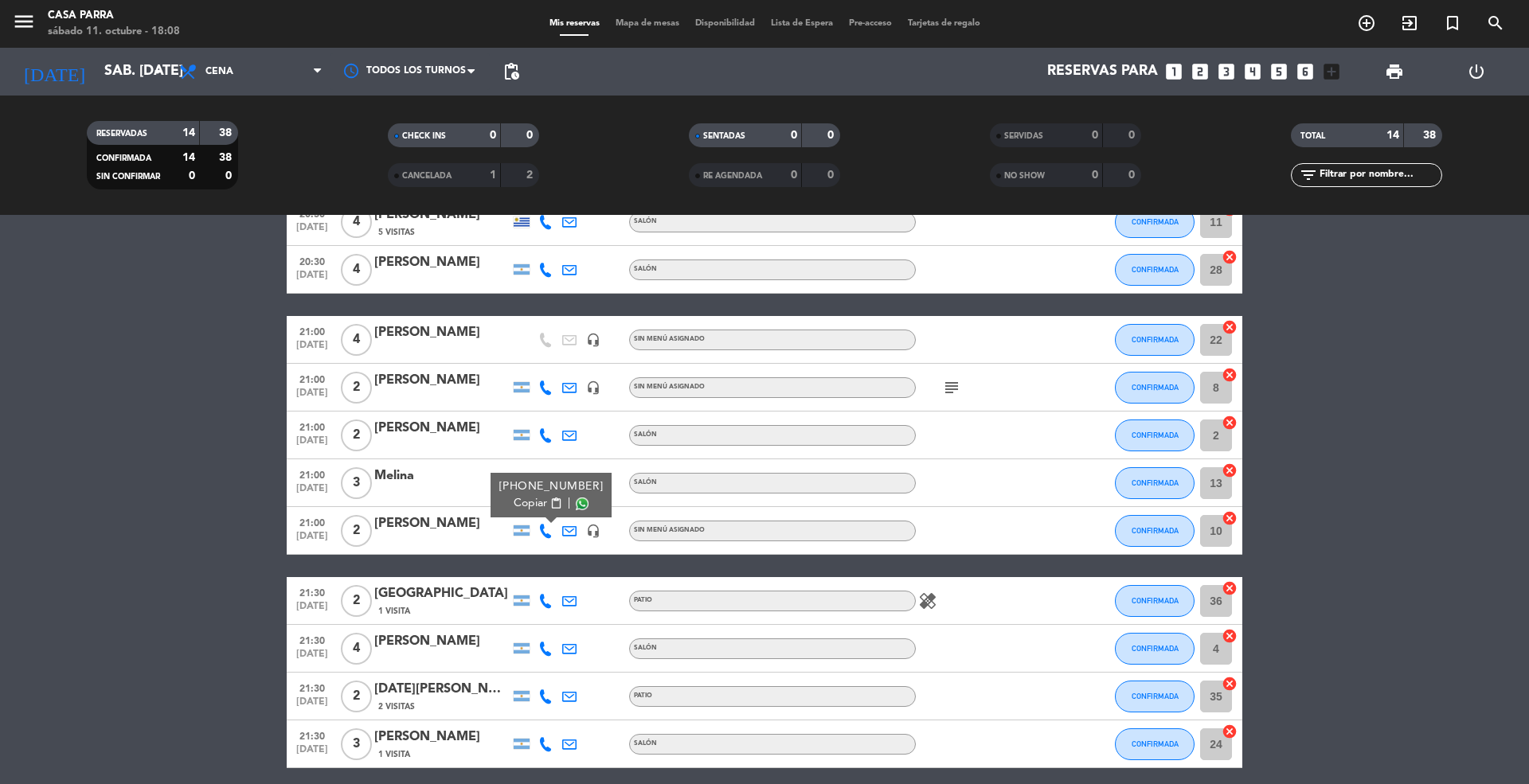
scroll to position [212, 0]
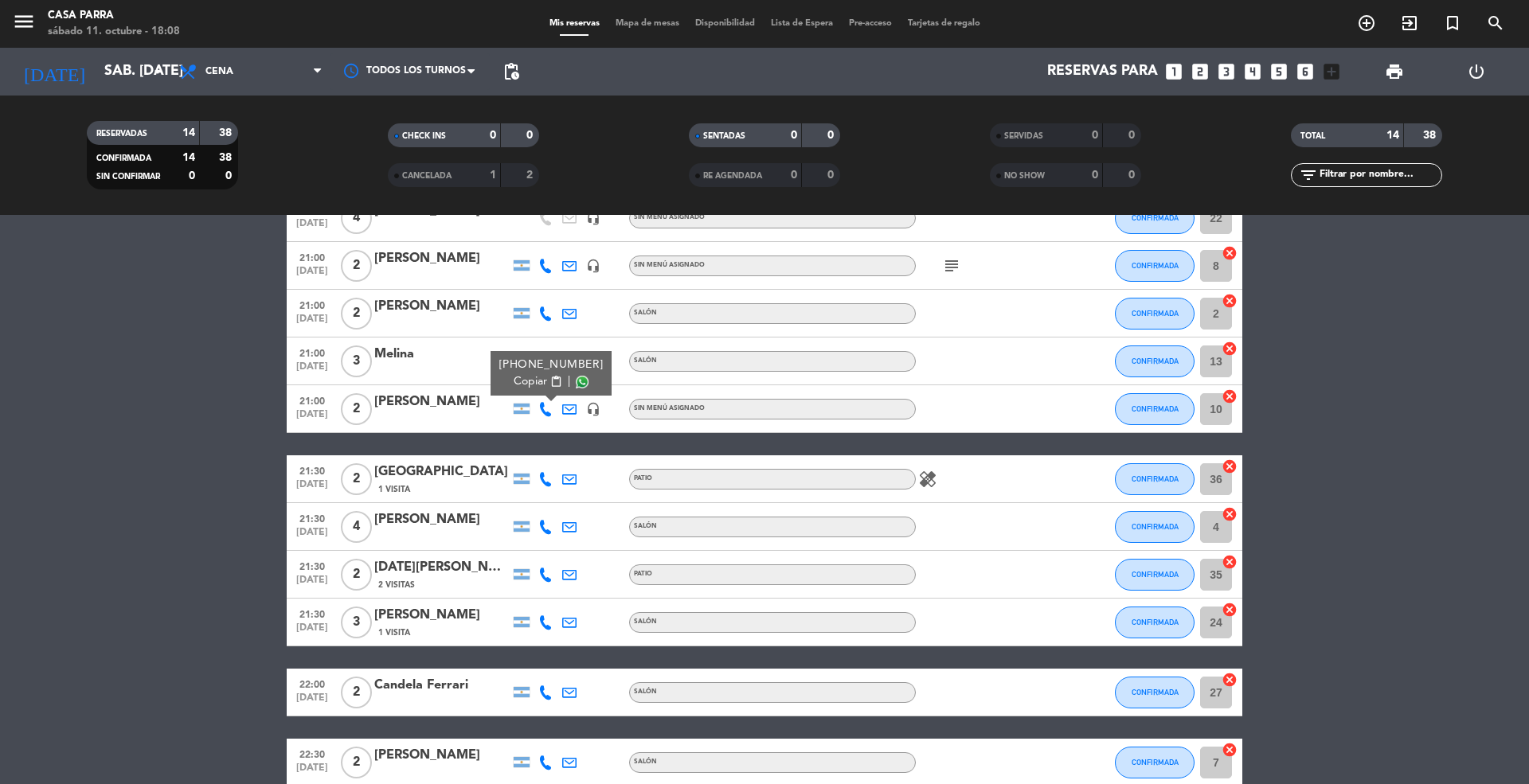
click at [546, 479] on icon at bounding box center [545, 479] width 14 height 14
click at [529, 452] on span "Copiar" at bounding box center [533, 452] width 33 height 17
click at [545, 524] on icon at bounding box center [545, 526] width 14 height 14
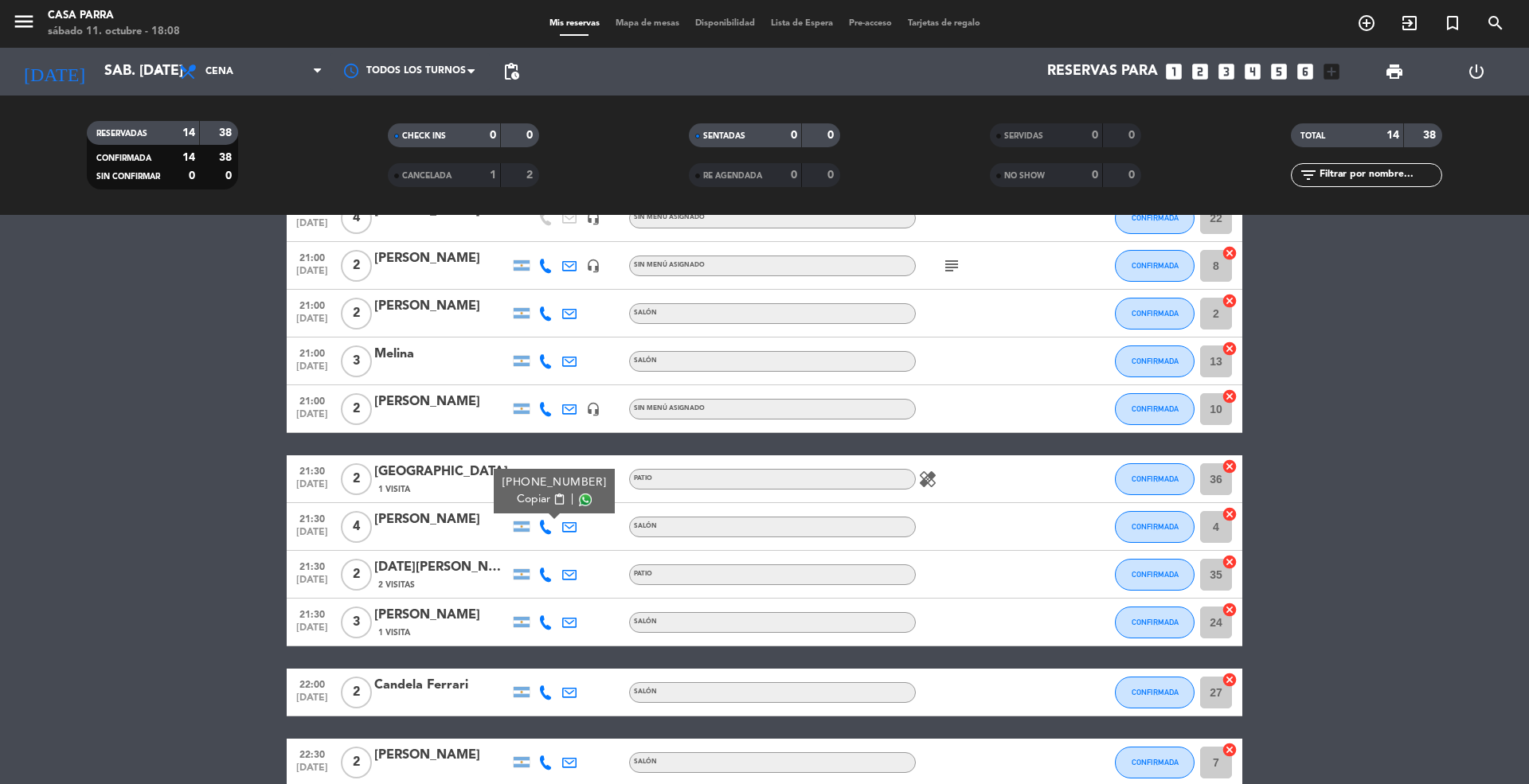
click at [533, 491] on span "Copiar" at bounding box center [533, 500] width 33 height 17
click at [542, 571] on icon at bounding box center [545, 574] width 14 height 14
click at [526, 549] on span "Copiar" at bounding box center [533, 547] width 33 height 17
click at [546, 619] on icon at bounding box center [545, 622] width 14 height 14
click at [527, 597] on span "Copiar" at bounding box center [528, 595] width 33 height 17
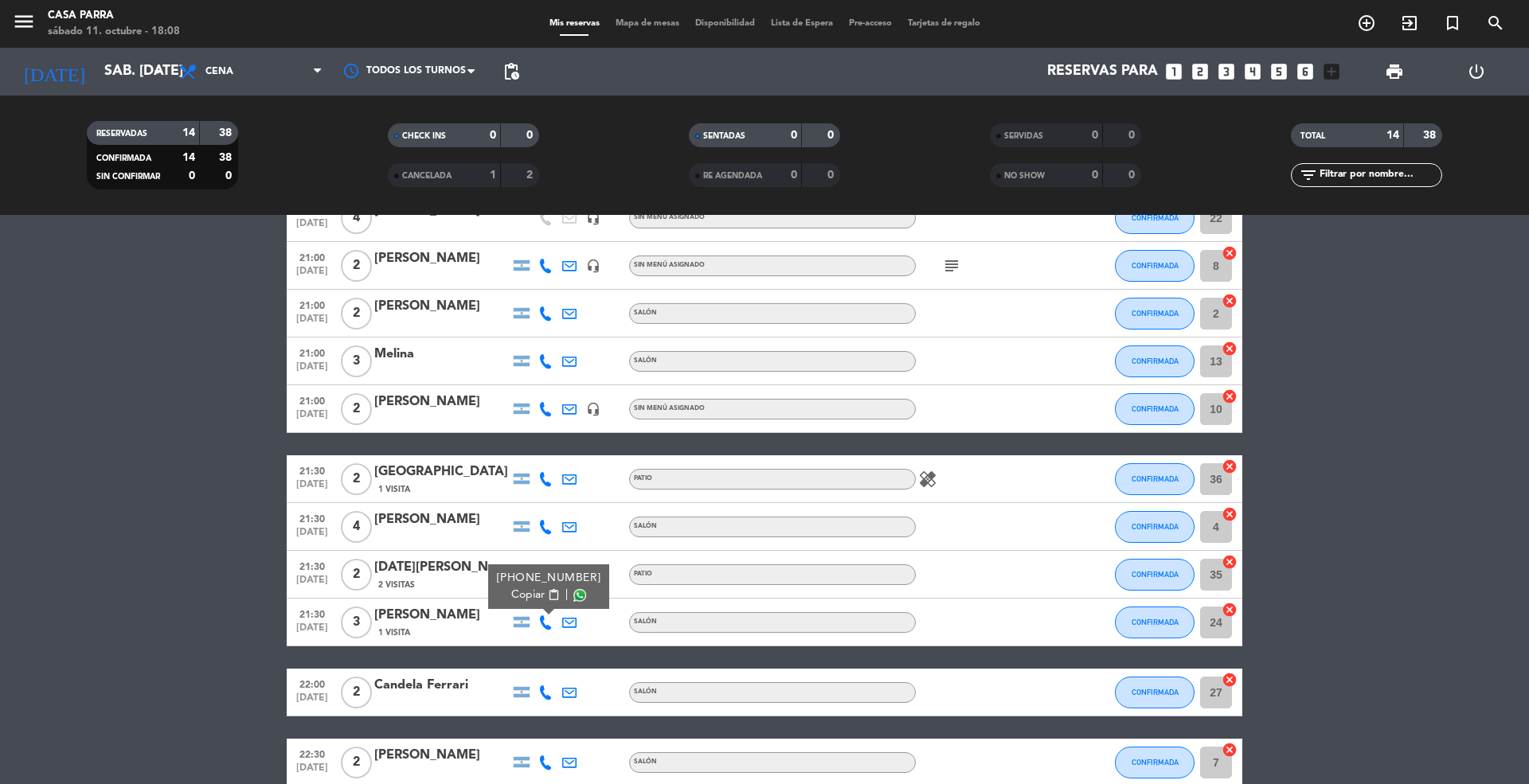
scroll to position [341, 0]
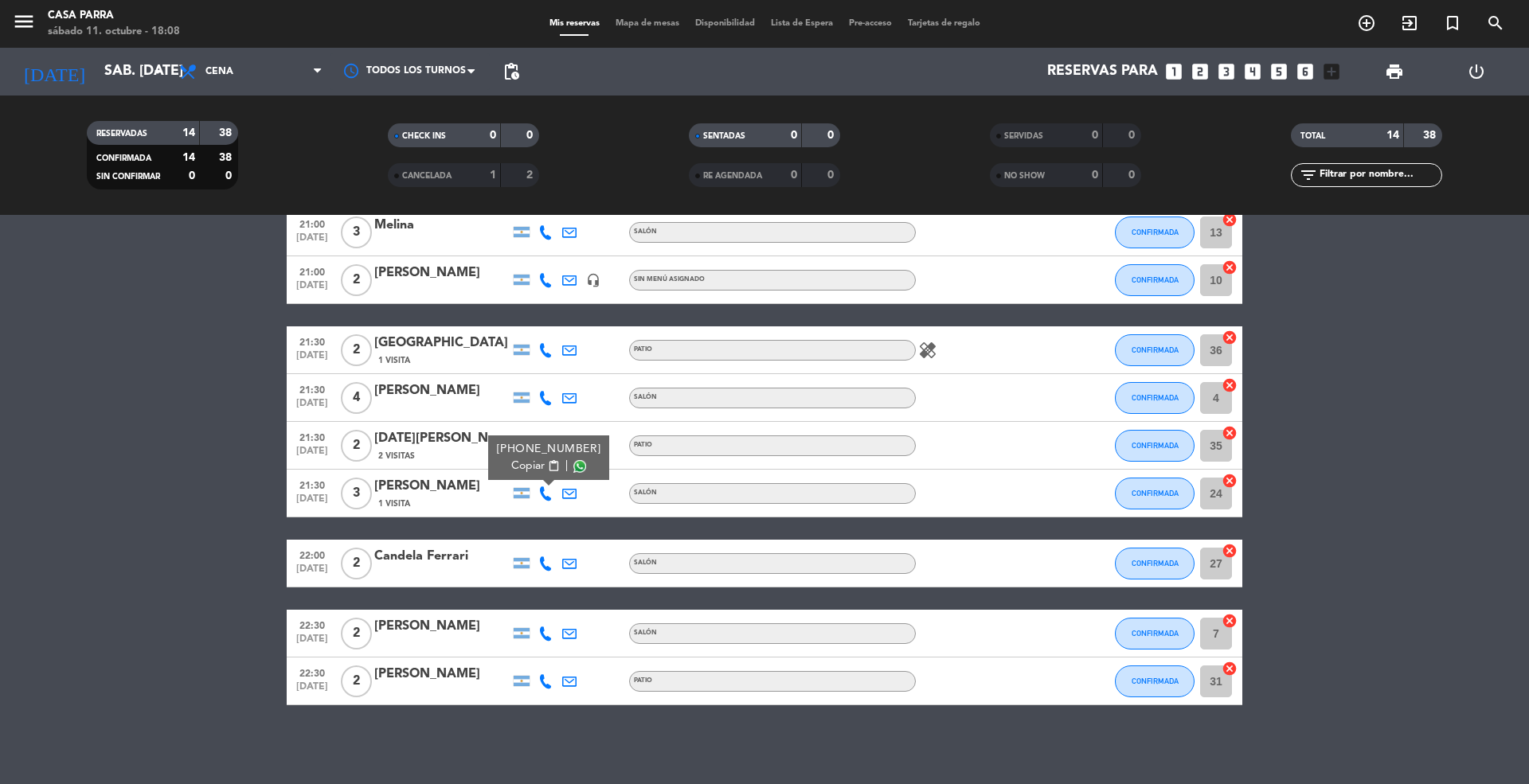
click at [541, 559] on icon at bounding box center [545, 563] width 14 height 14
click at [516, 530] on span "Copiar" at bounding box center [533, 536] width 33 height 17
click at [543, 631] on icon at bounding box center [545, 633] width 14 height 14
click at [533, 606] on span "Copiar" at bounding box center [533, 606] width 33 height 17
click at [540, 677] on icon at bounding box center [545, 681] width 14 height 14
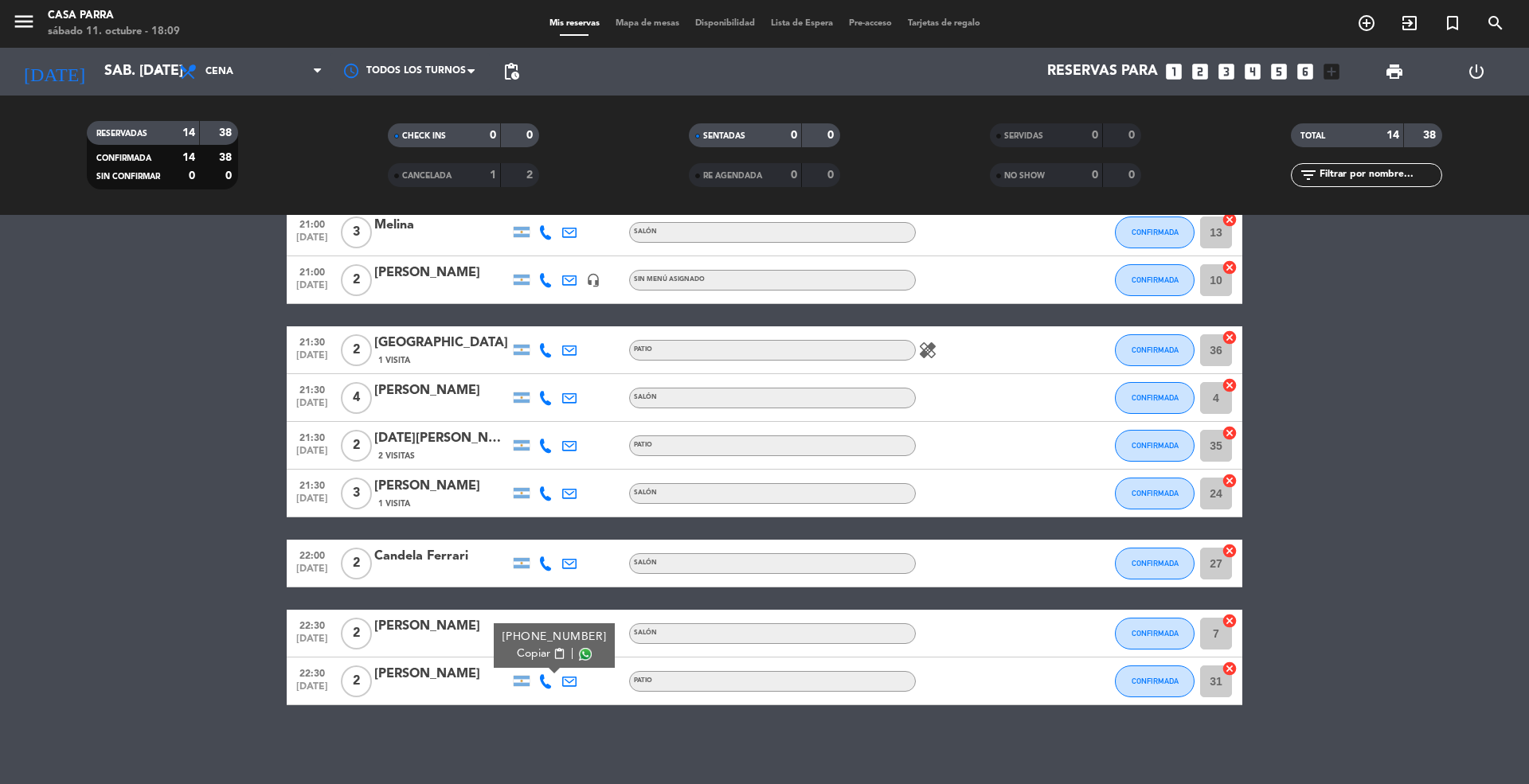
click at [526, 651] on span "Copiar" at bounding box center [533, 654] width 33 height 17
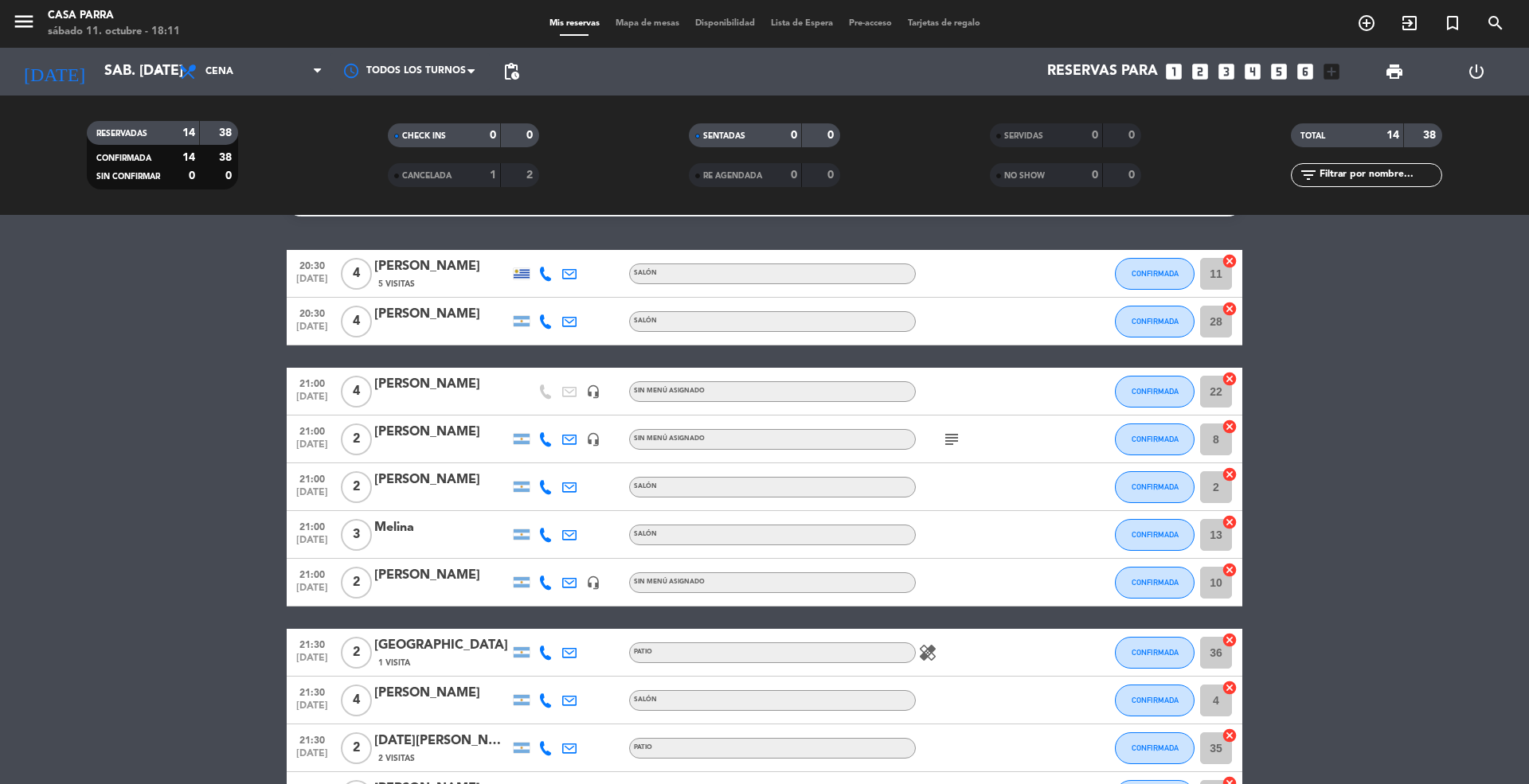
scroll to position [0, 0]
